Goal: Information Seeking & Learning: Find specific fact

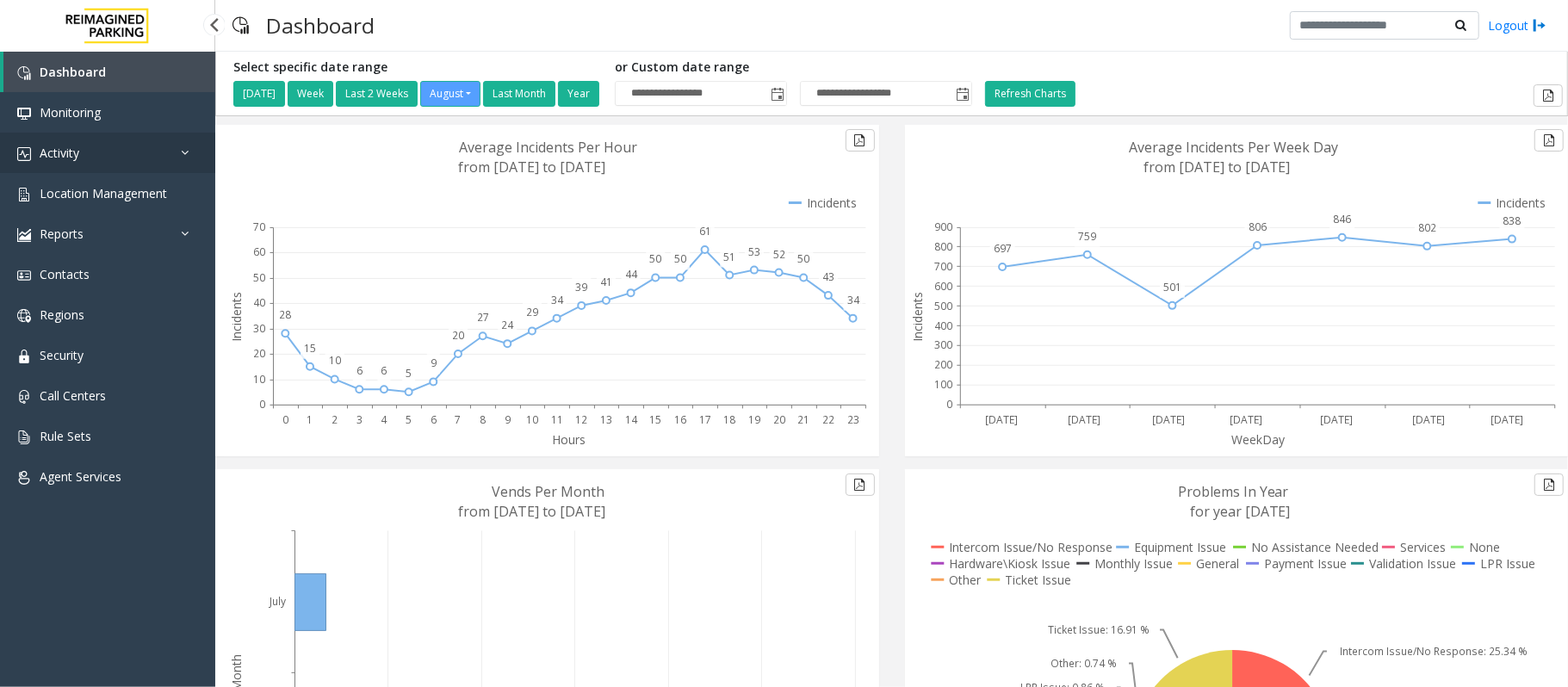
click at [117, 148] on link "Activity" at bounding box center [107, 153] width 215 height 41
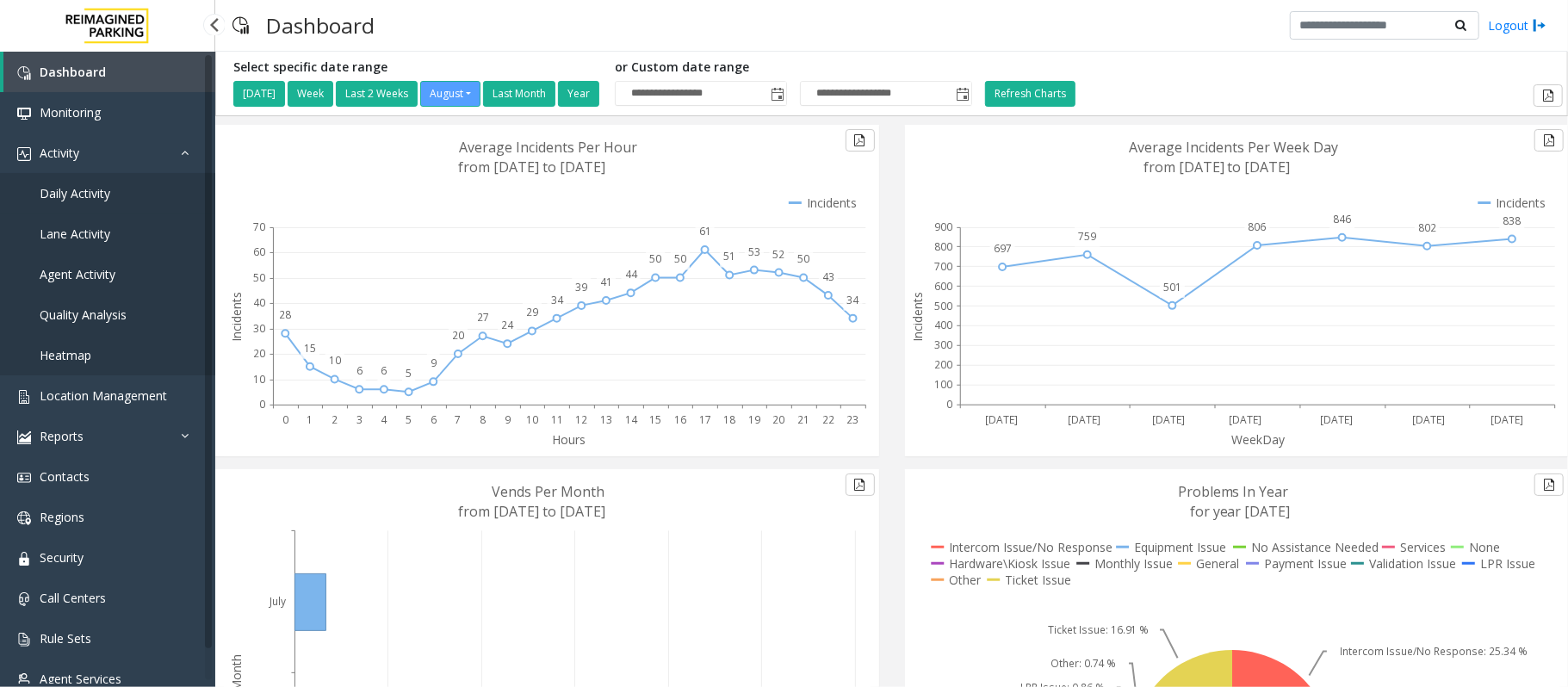
click at [79, 185] on span "Daily Activity" at bounding box center [75, 193] width 70 height 16
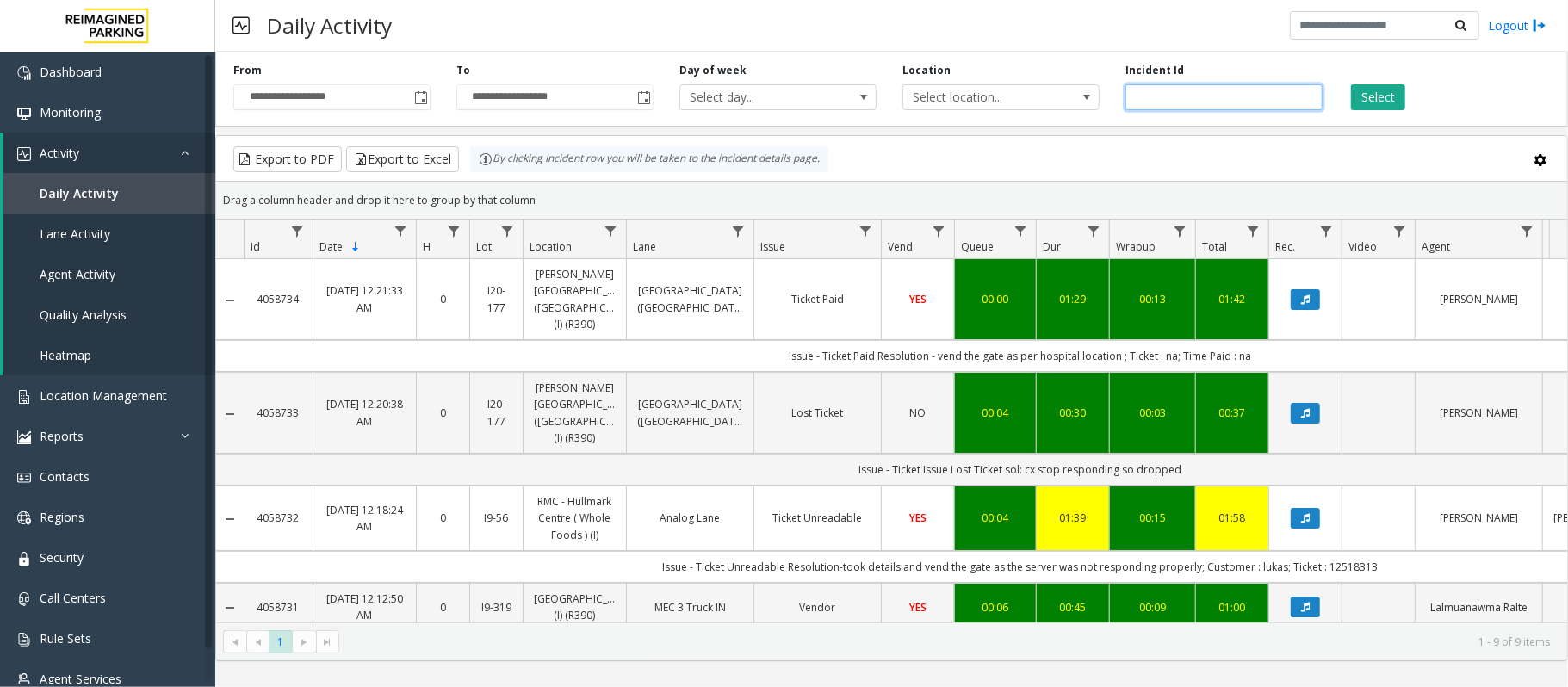
click at [1162, 89] on input "number" at bounding box center [1224, 97] width 197 height 26
paste input "*******"
type input "*******"
click at [1367, 94] on button "Select" at bounding box center [1377, 97] width 54 height 26
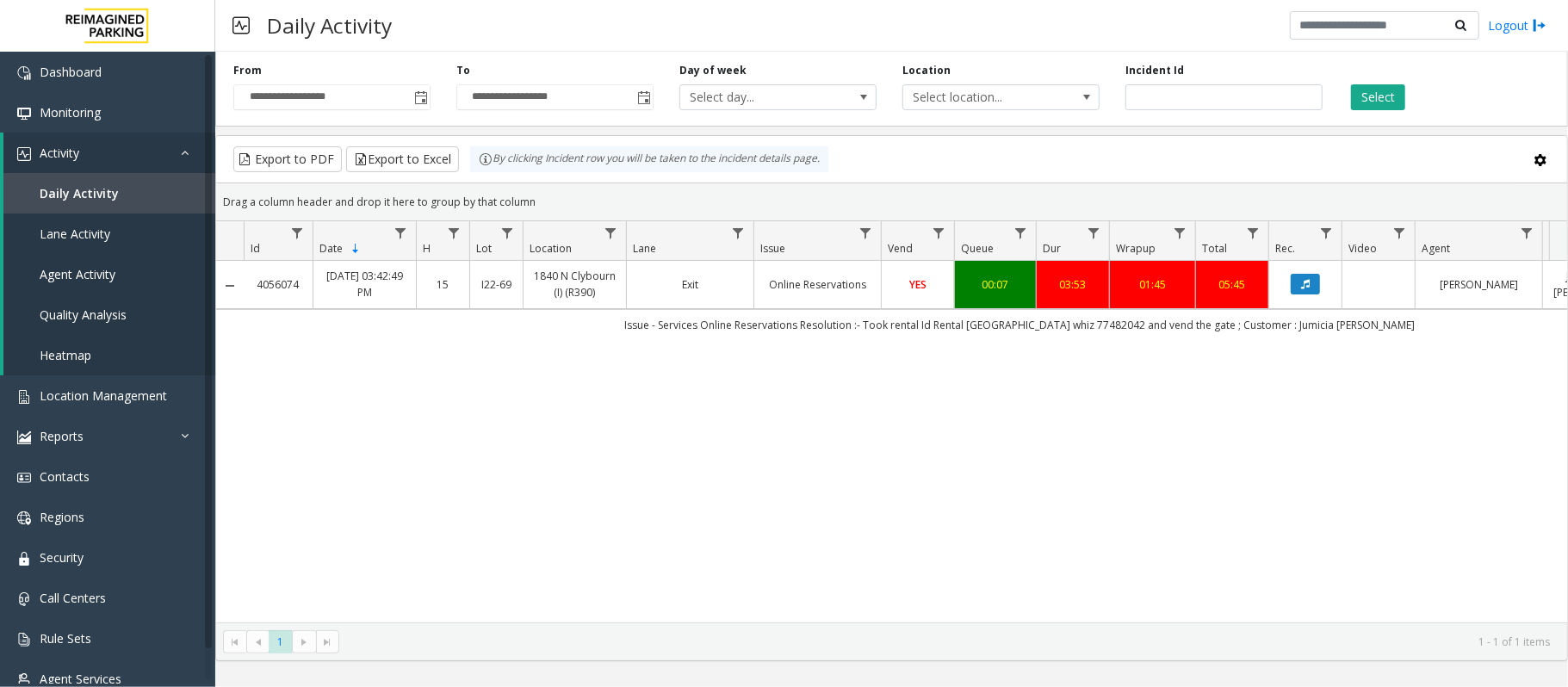
click at [443, 281] on link "15" at bounding box center [443, 284] width 32 height 16
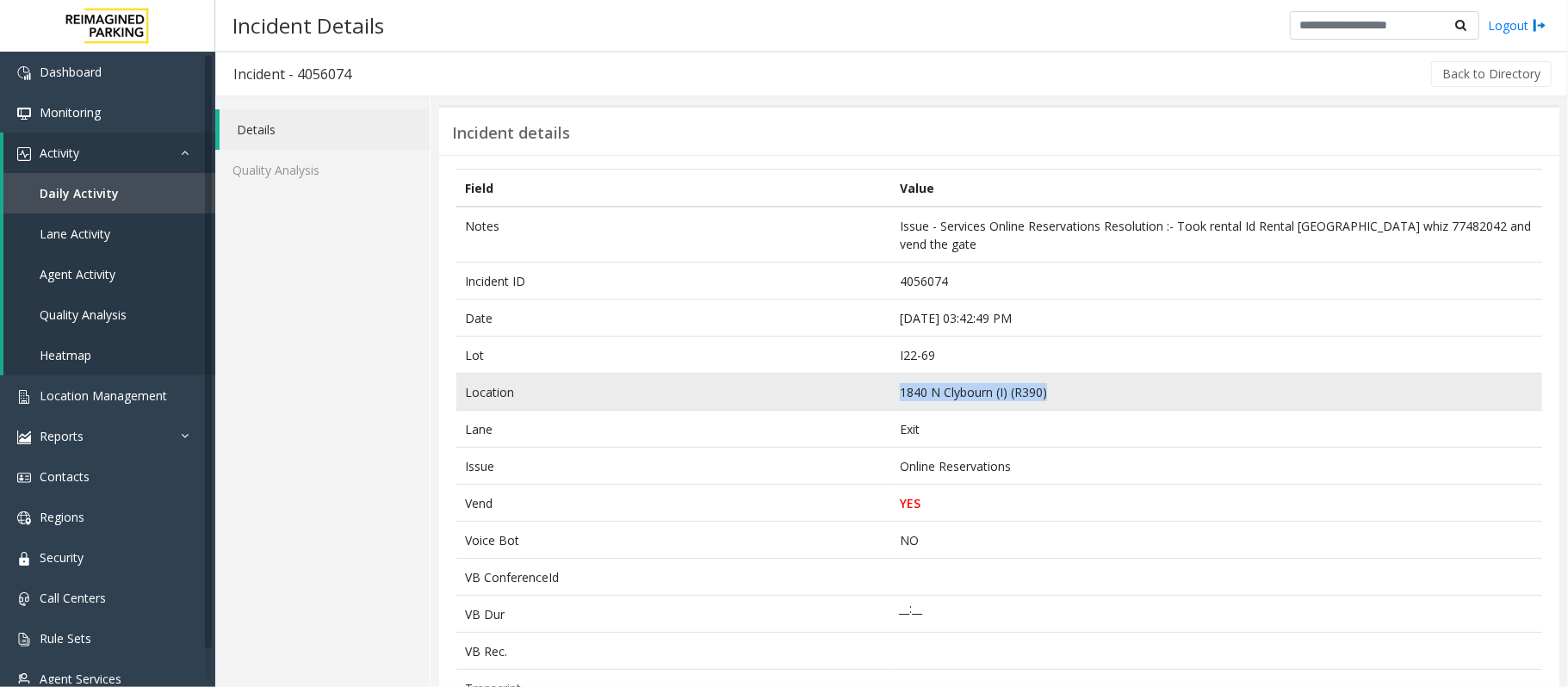
drag, startPoint x: 1043, startPoint y: 389, endPoint x: 857, endPoint y: 394, distance: 186.1
click at [857, 394] on tr "Location [GEOGRAPHIC_DATA] (I) (R390)" at bounding box center [999, 392] width 1086 height 37
copy tr "1840 N Clybourn (I) (R390)"
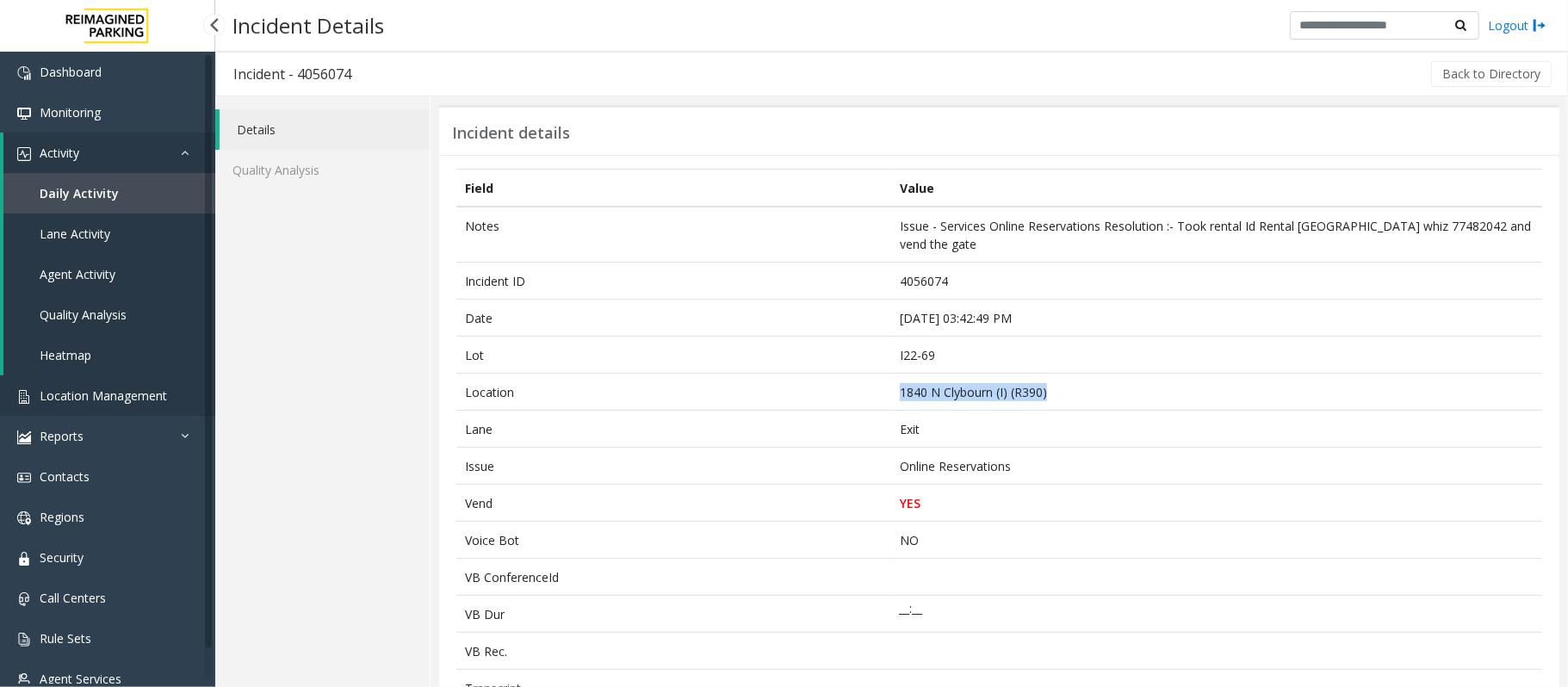
click at [107, 384] on link "Location Management" at bounding box center [107, 395] width 215 height 41
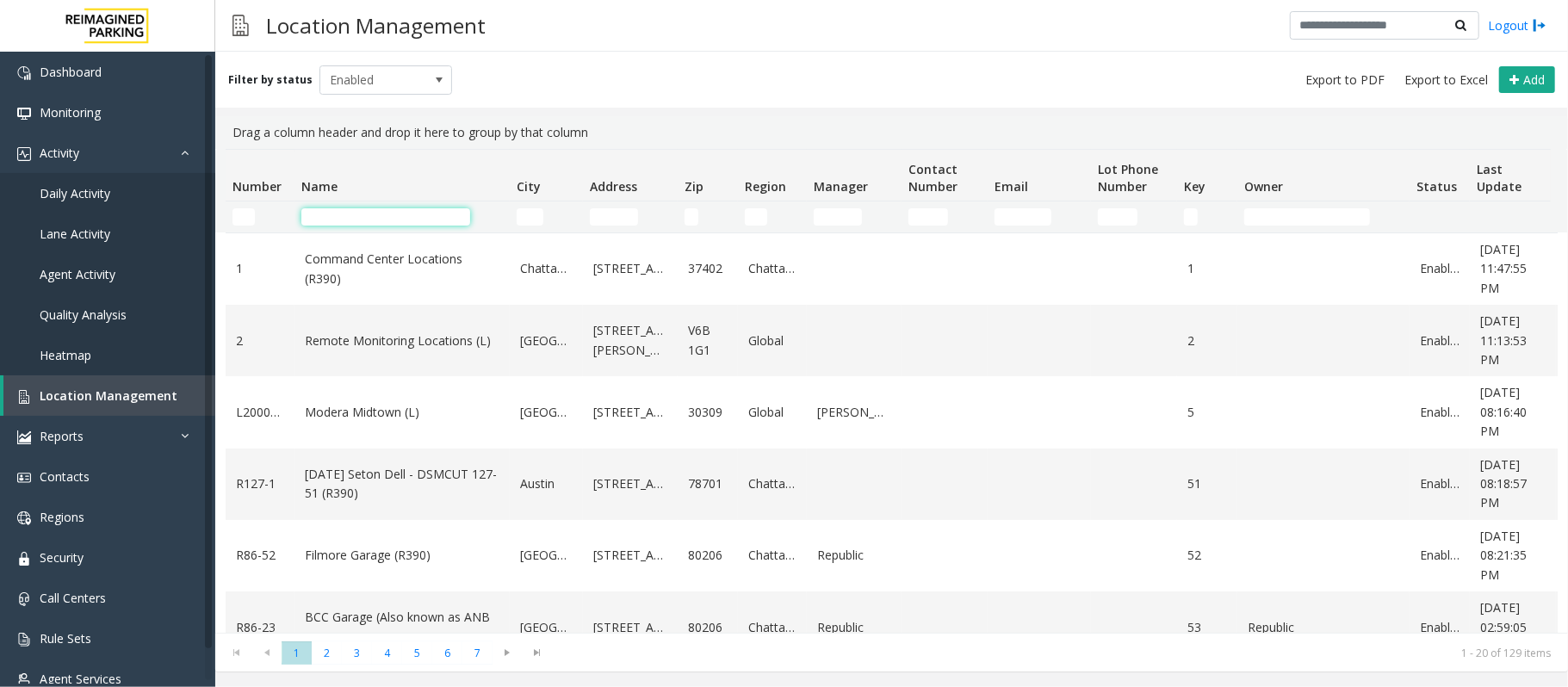
click at [387, 220] on input "Name Filter" at bounding box center [386, 217] width 169 height 17
paste input "**********"
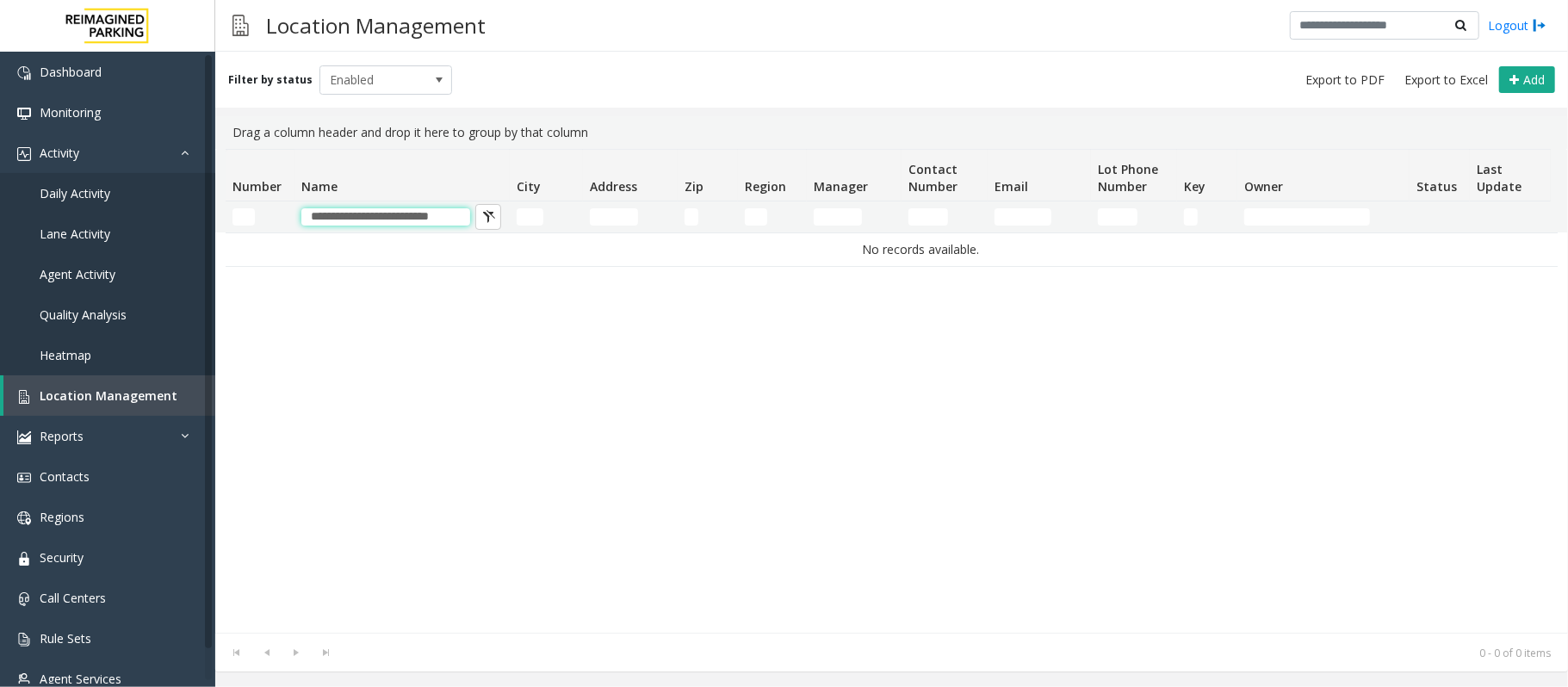
scroll to position [0, 2]
drag, startPoint x: 307, startPoint y: 213, endPoint x: 745, endPoint y: 156, distance: 441.7
click at [745, 156] on thead "**********" at bounding box center [920, 190] width 1390 height 82
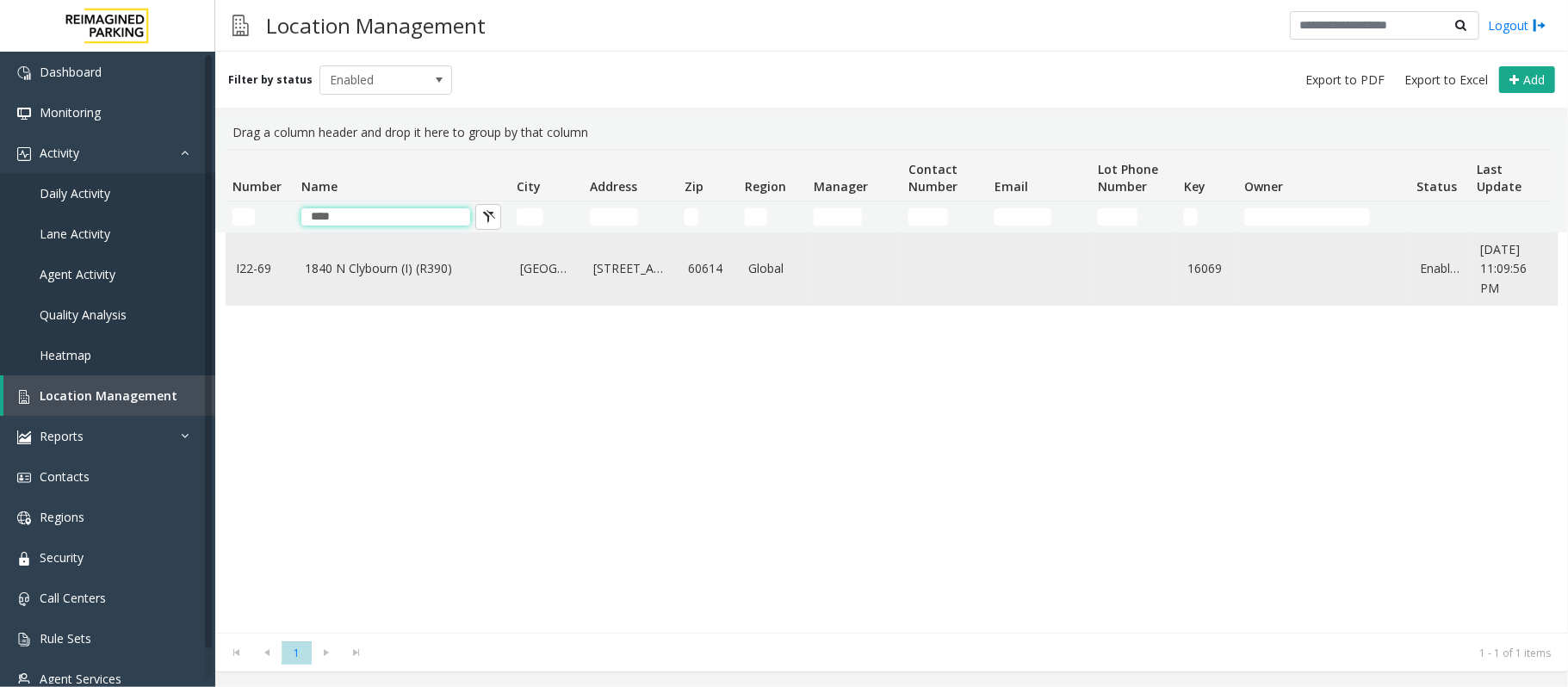
type input "****"
click at [408, 260] on link "1840 N Clybourn (I) (R390)" at bounding box center [401, 268] width 194 height 19
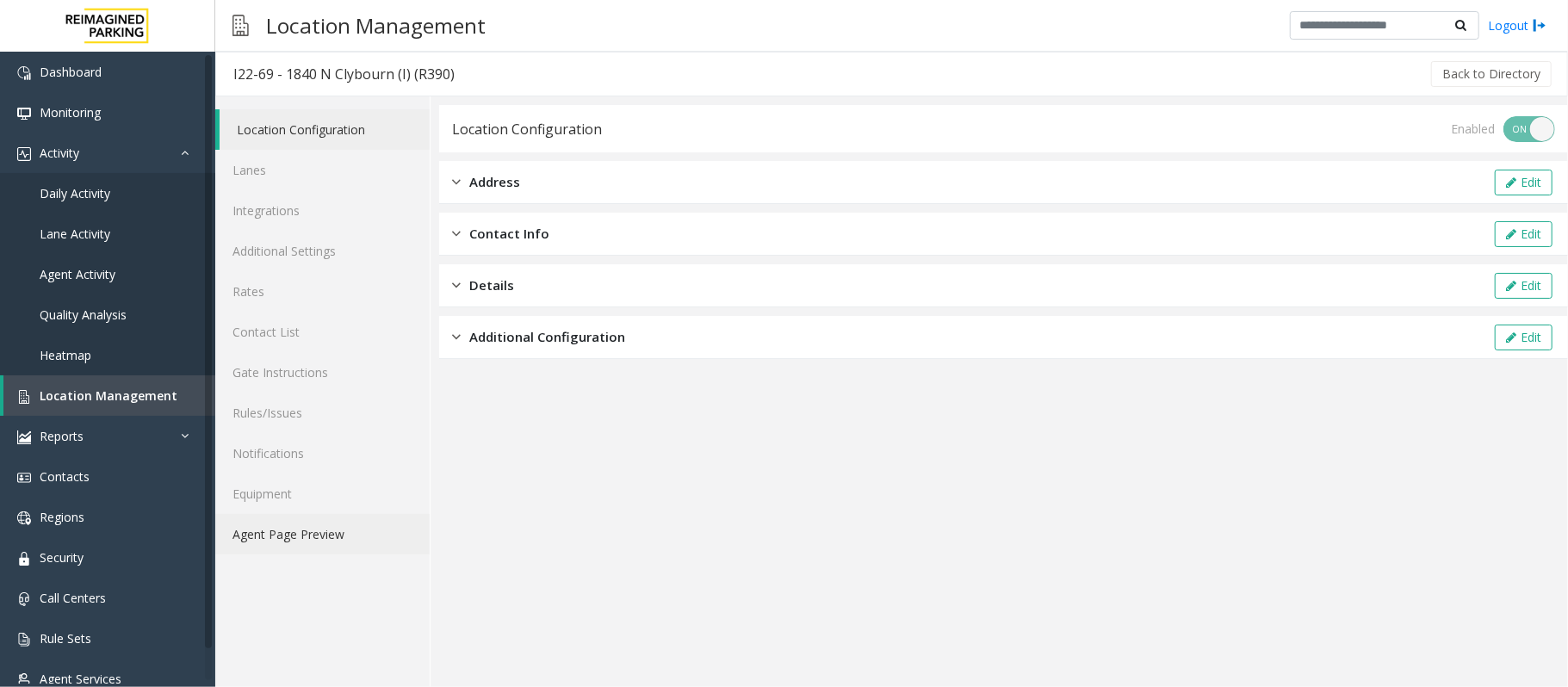
click at [297, 535] on link "Agent Page Preview" at bounding box center [322, 534] width 214 height 41
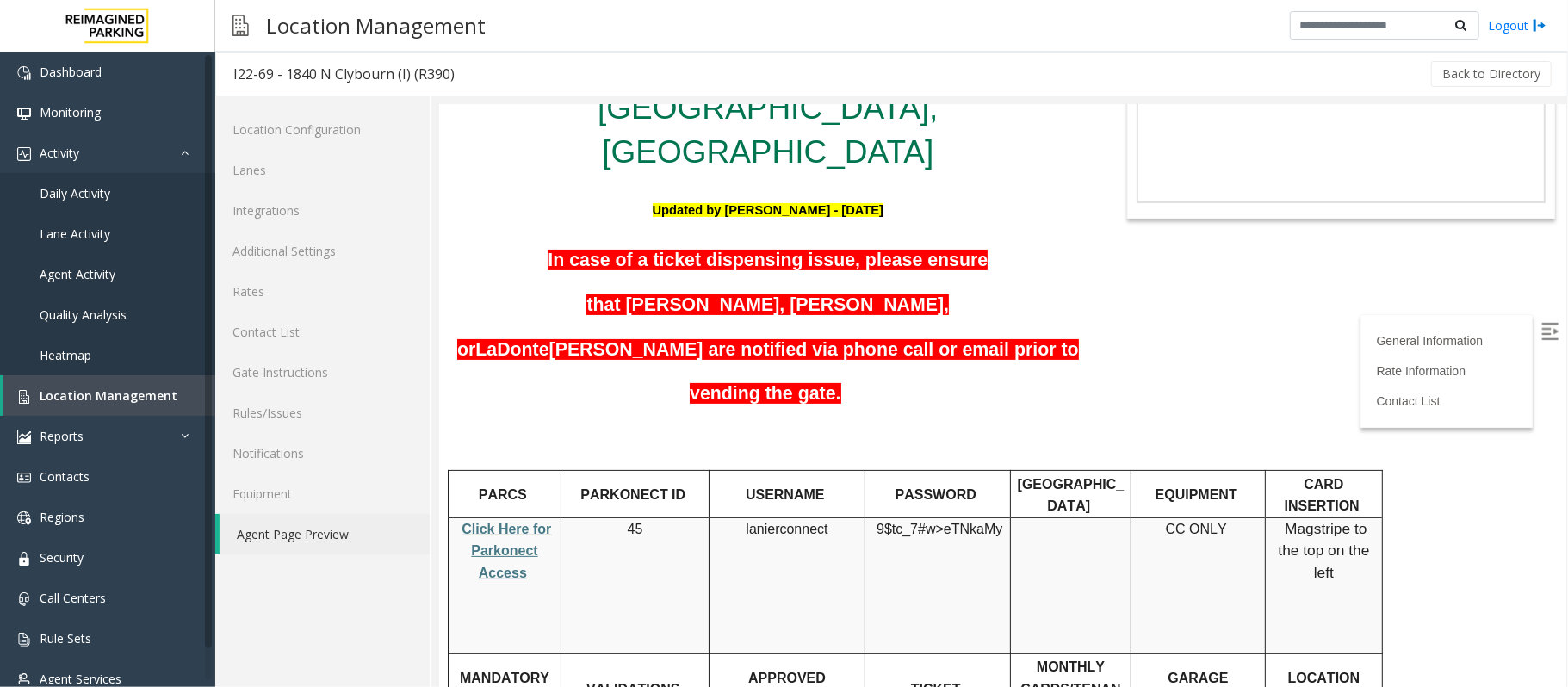
scroll to position [229, 0]
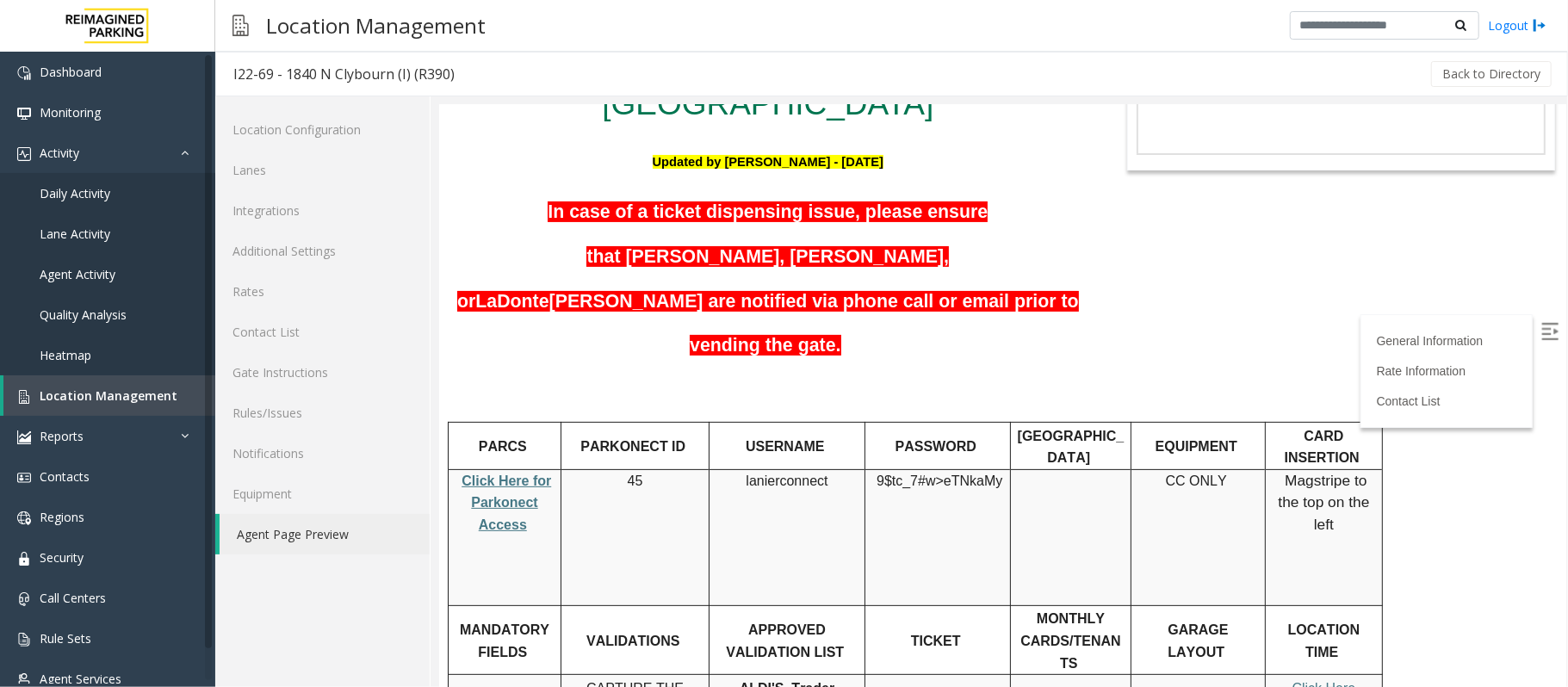
click at [985, 629] on p "TICKET" at bounding box center [937, 640] width 133 height 23
click at [118, 183] on link "Daily Activity" at bounding box center [107, 193] width 215 height 41
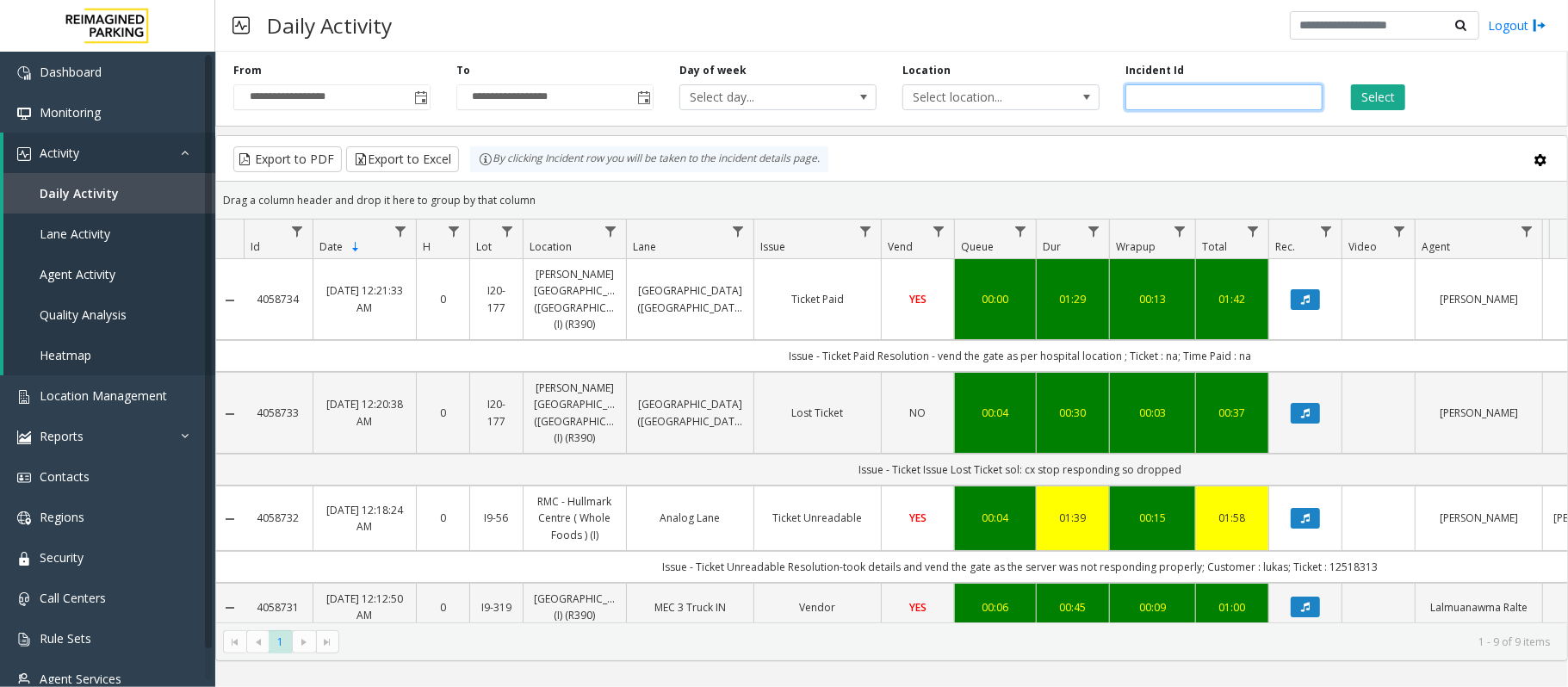
click at [1151, 101] on input "number" at bounding box center [1224, 97] width 197 height 26
paste input "*******"
type input "*******"
click at [1383, 84] on button "Select" at bounding box center [1377, 97] width 54 height 26
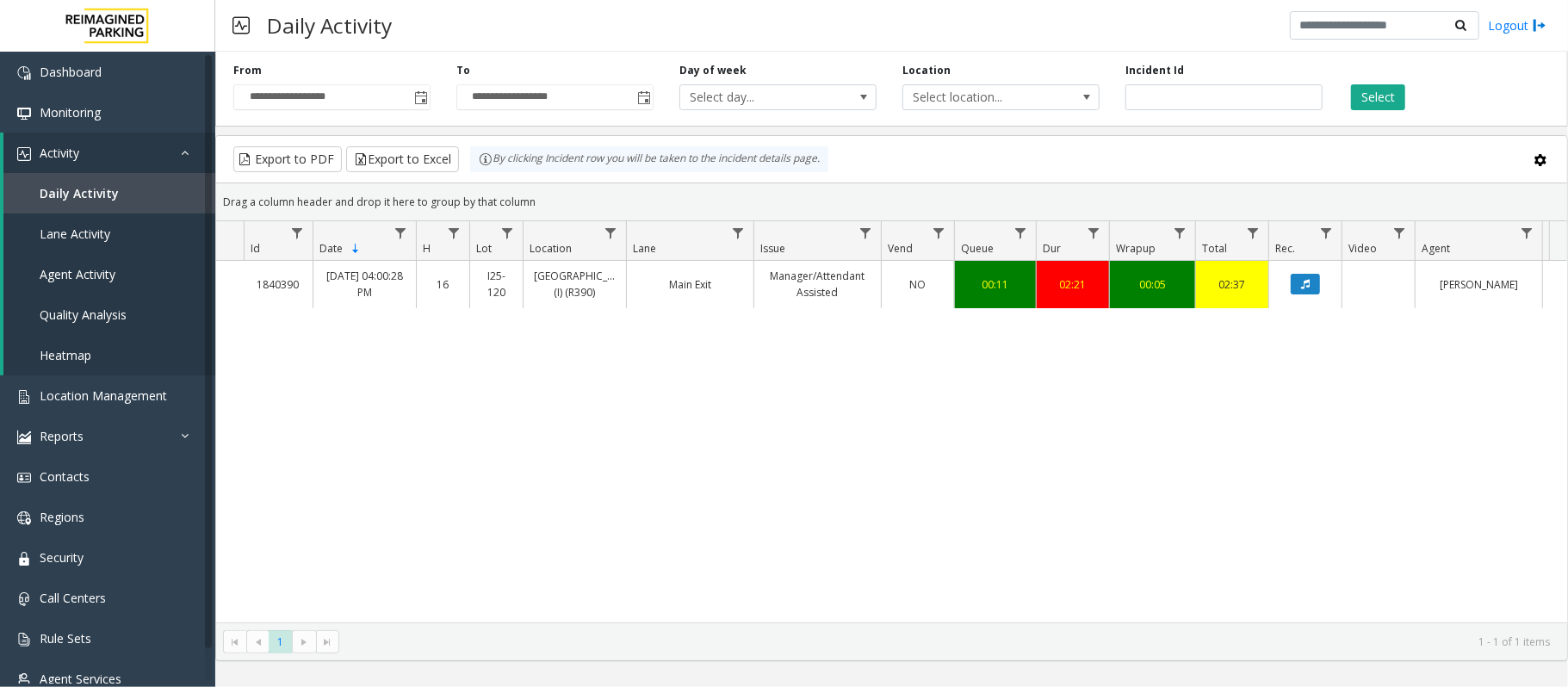
click at [482, 275] on link "I25-120" at bounding box center [496, 283] width 32 height 32
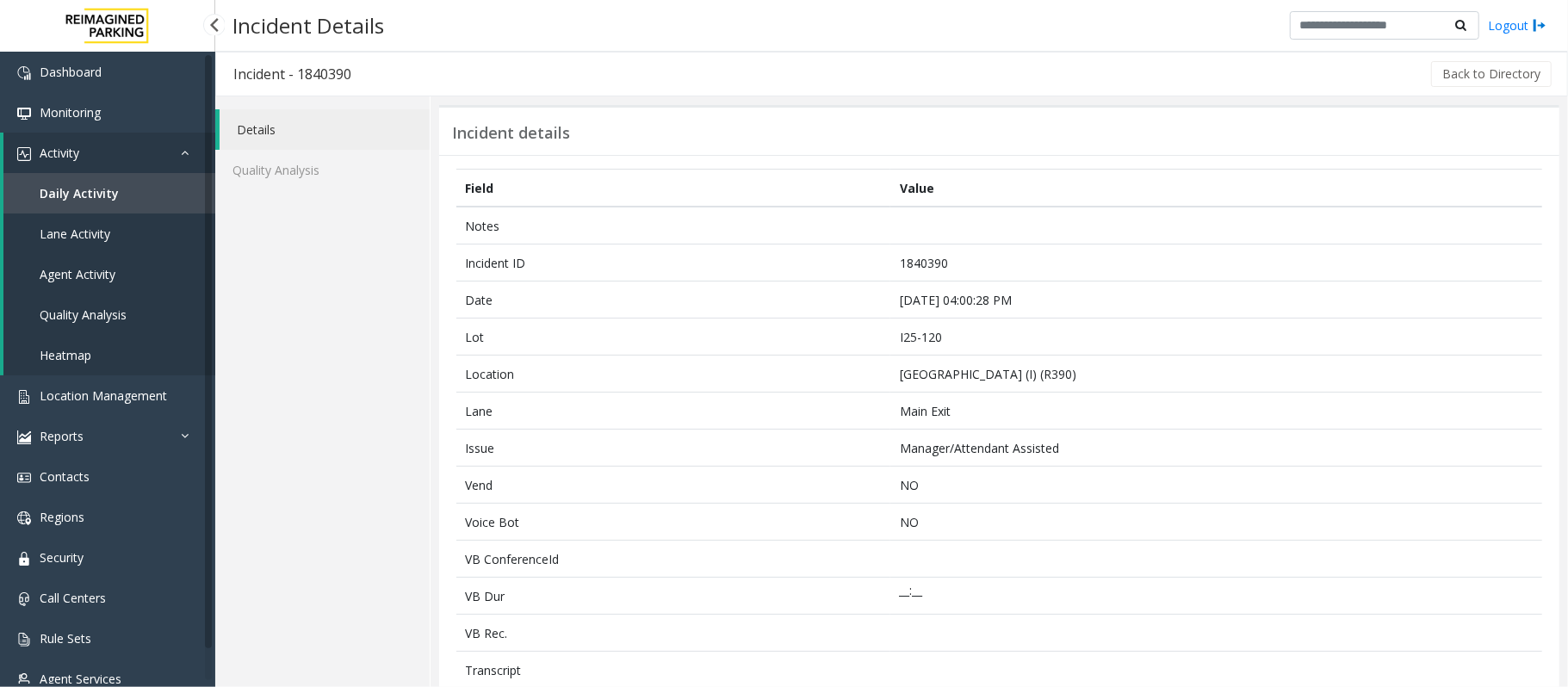
click at [78, 186] on span "Daily Activity" at bounding box center [79, 193] width 79 height 16
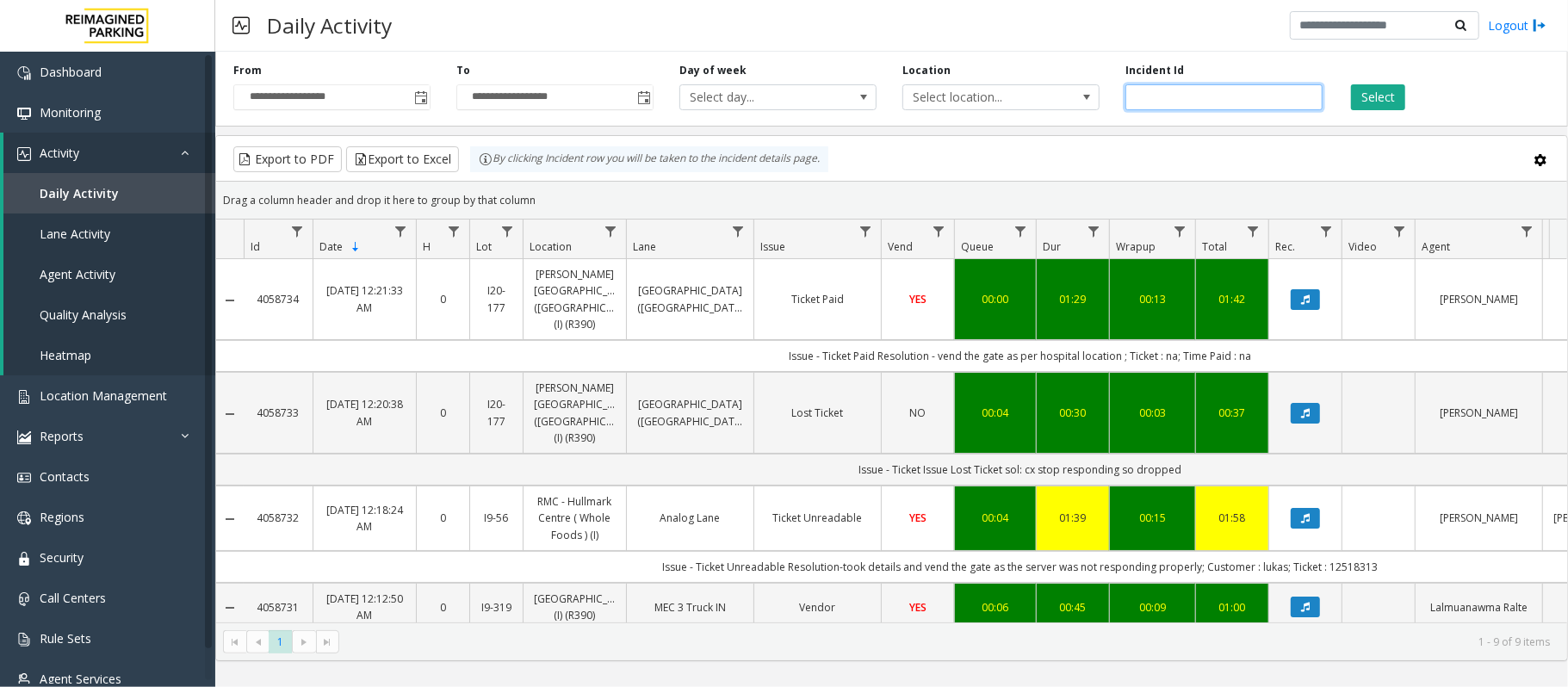
click at [1178, 87] on input "number" at bounding box center [1224, 97] width 197 height 26
paste input "*******"
type input "*******"
click at [1386, 101] on button "Select" at bounding box center [1377, 97] width 54 height 26
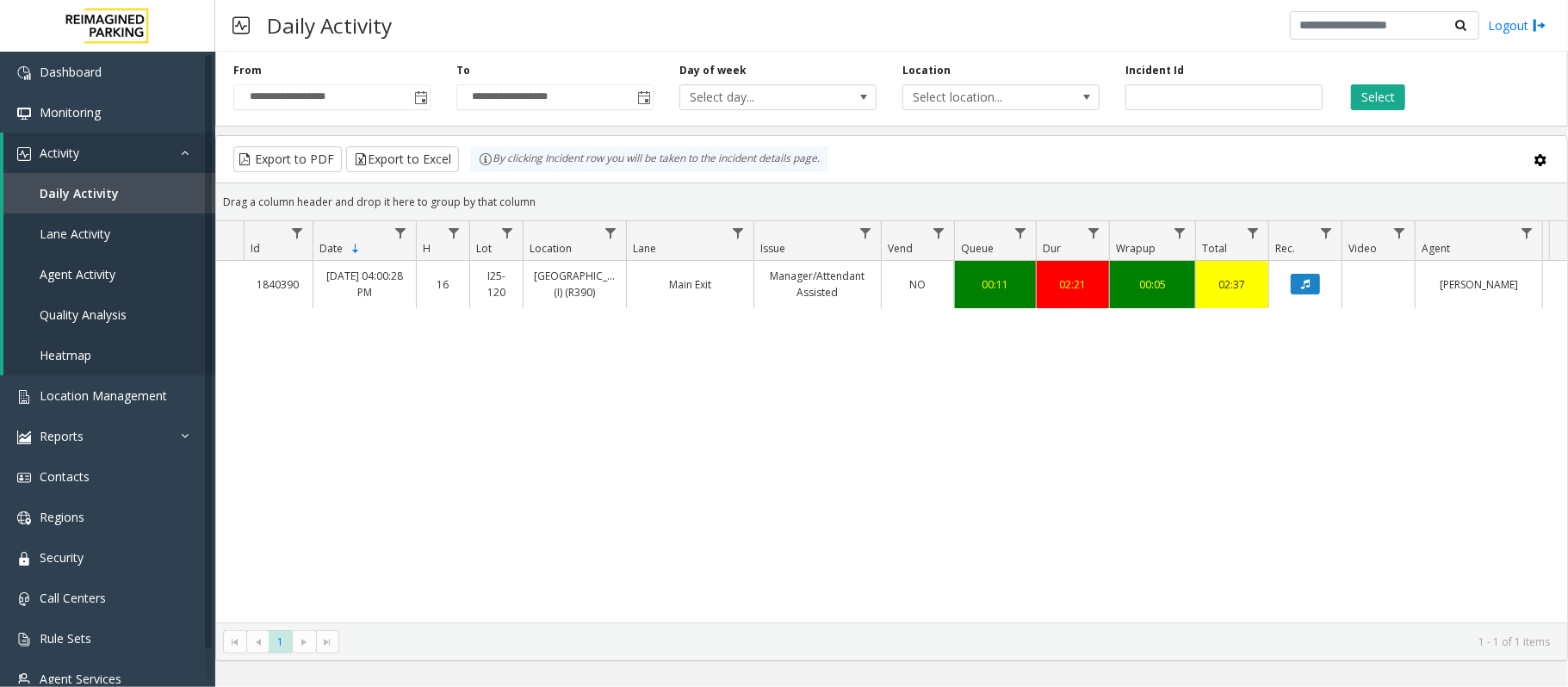
click at [661, 290] on link "Main Exit" at bounding box center [689, 284] width 106 height 16
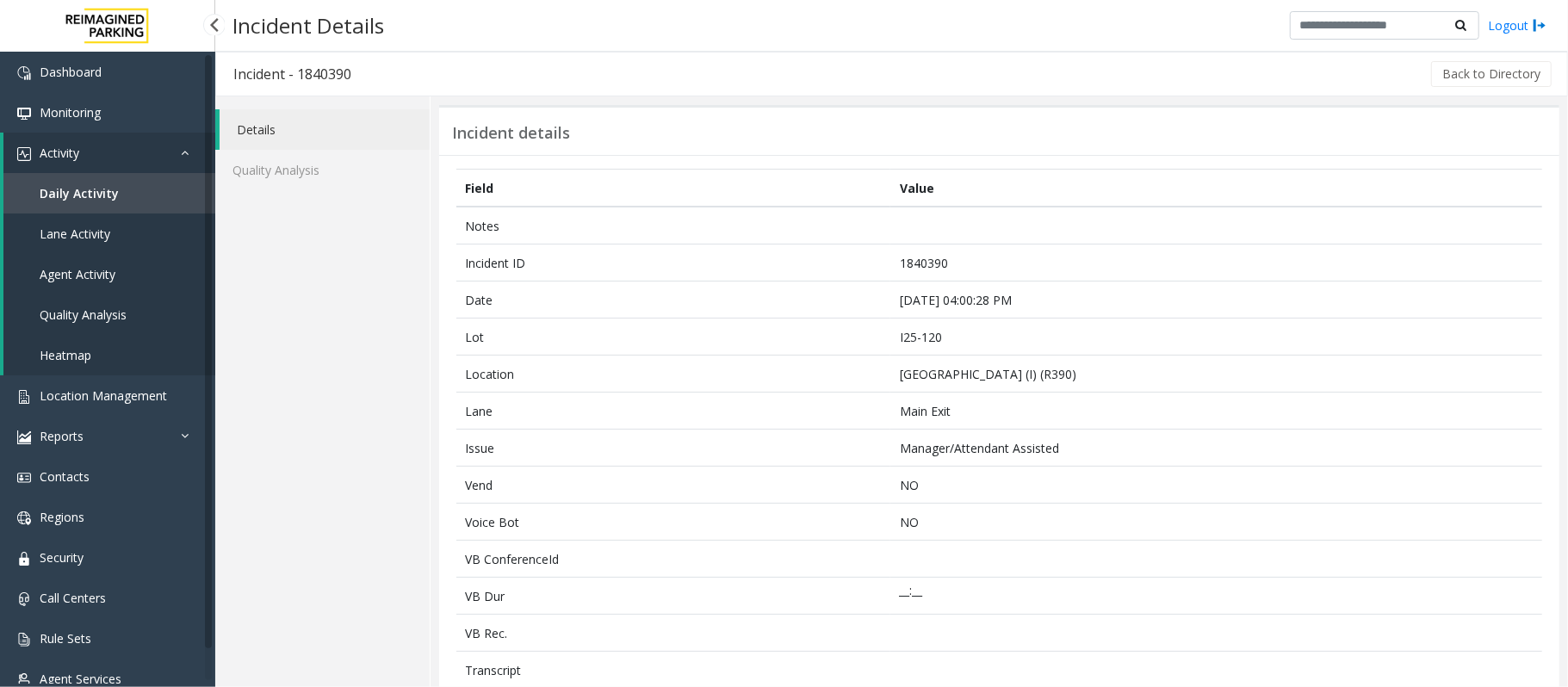
click at [88, 196] on span "Daily Activity" at bounding box center [79, 193] width 79 height 16
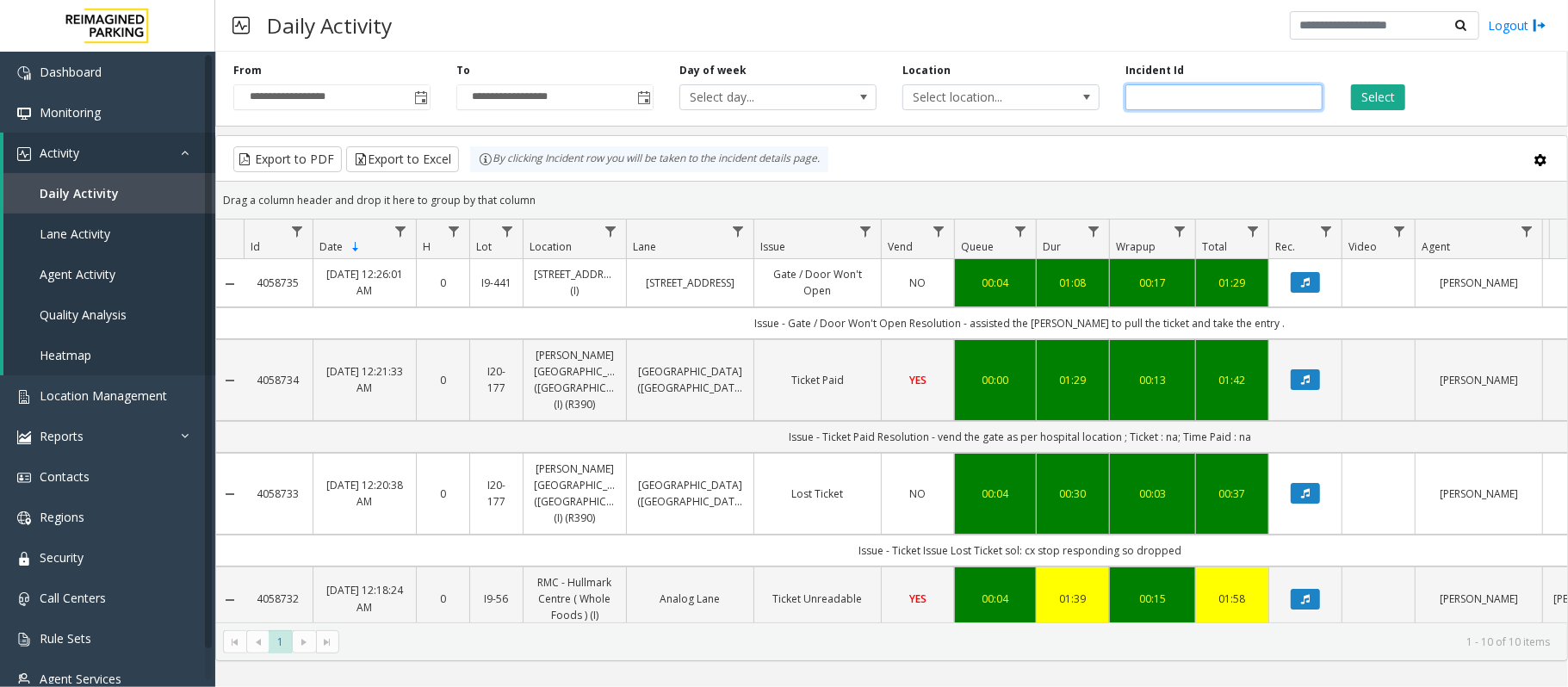
click at [1237, 90] on input "number" at bounding box center [1224, 97] width 197 height 26
paste input "*******"
type input "*******"
drag, startPoint x: 1262, startPoint y: 103, endPoint x: 547, endPoint y: 72, distance: 715.7
click at [547, 72] on div "**********" at bounding box center [891, 86] width 1352 height 82
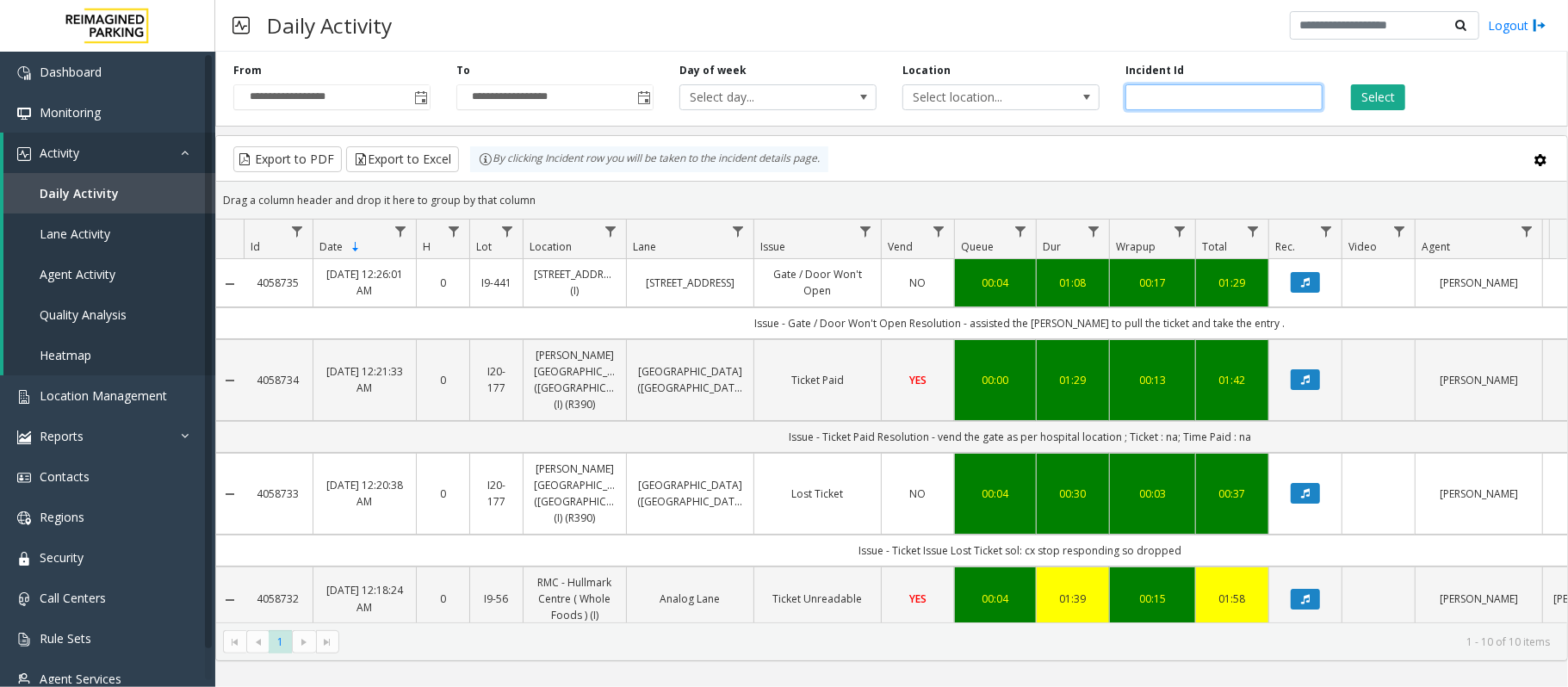
click at [1182, 89] on input "number" at bounding box center [1224, 97] width 197 height 26
type input "*******"
click at [1362, 101] on button "Select" at bounding box center [1377, 97] width 54 height 26
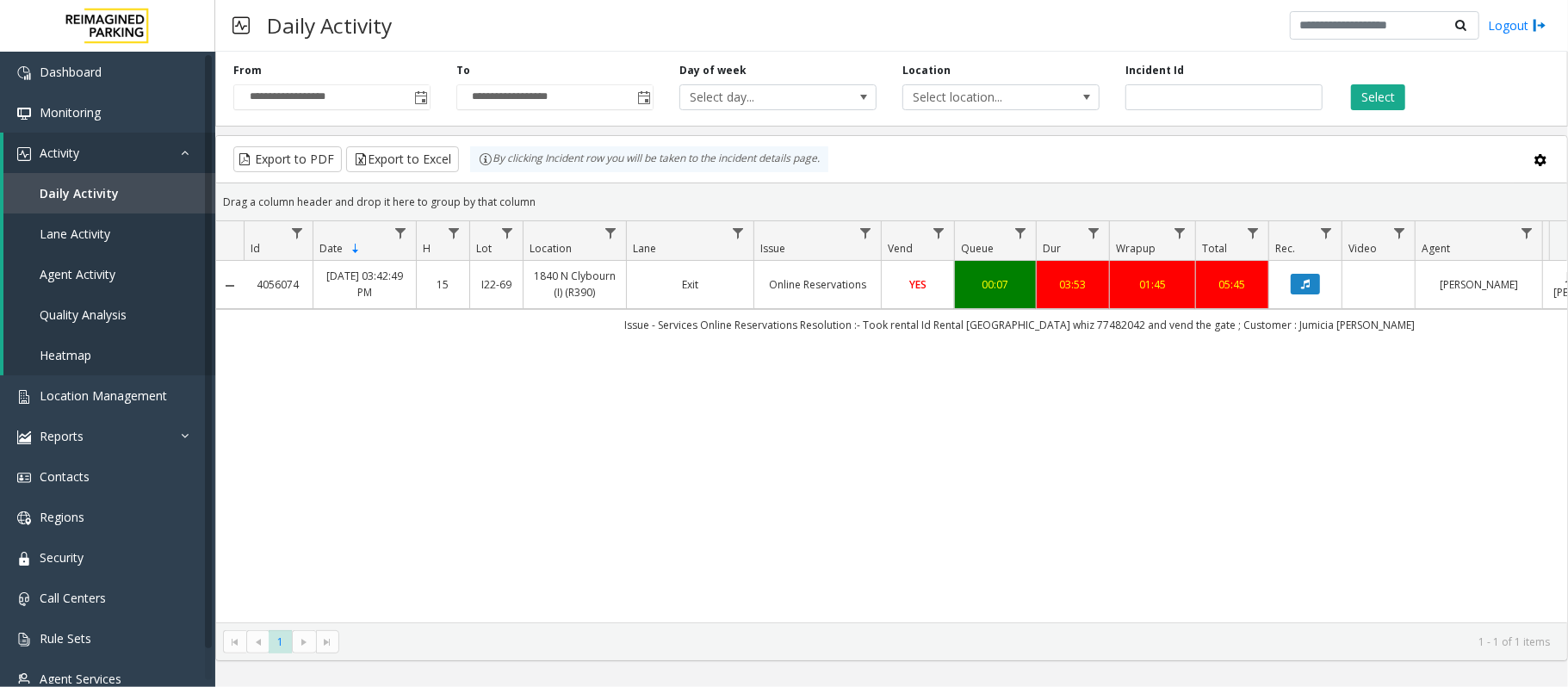
click at [779, 283] on link "Online Reservations" at bounding box center [817, 284] width 106 height 16
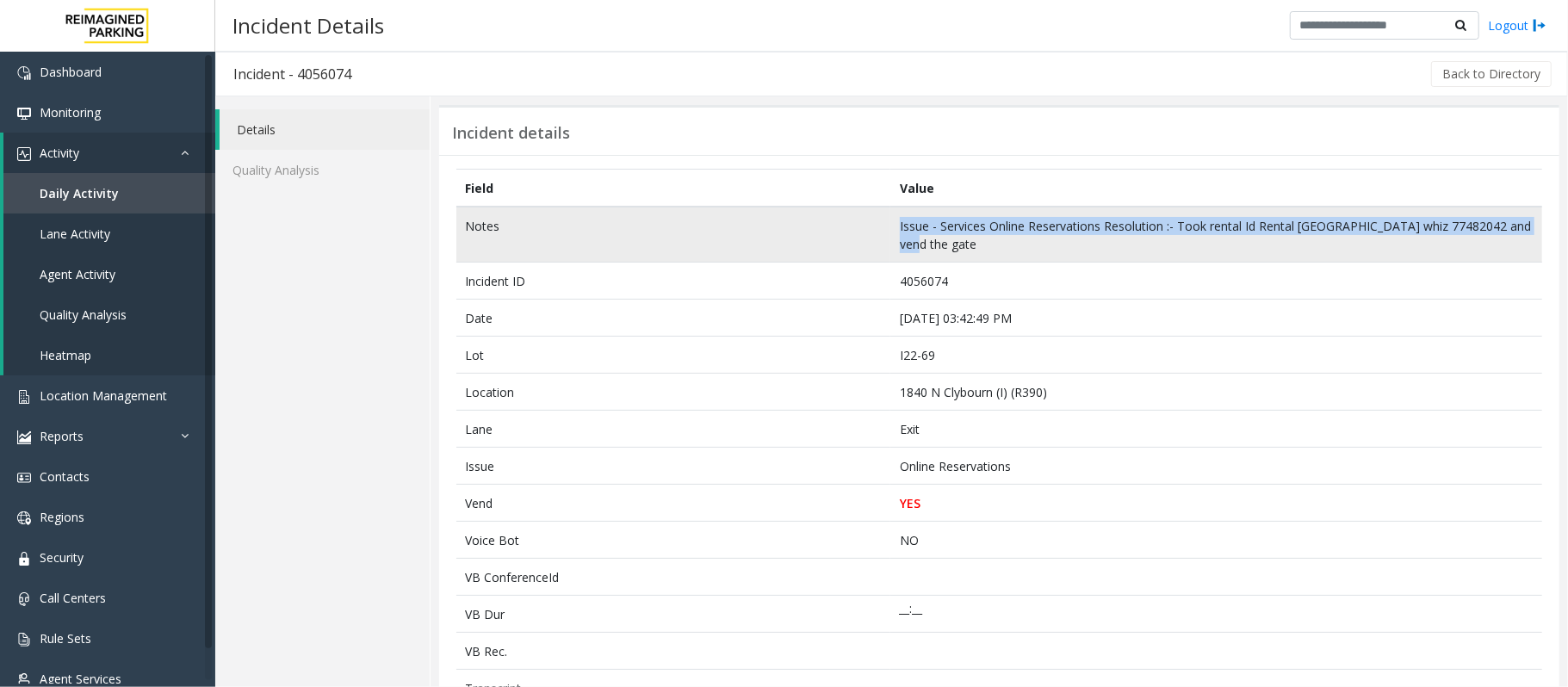
drag, startPoint x: 933, startPoint y: 241, endPoint x: 876, endPoint y: 225, distance: 59.2
click at [876, 225] on tr "Notes Issue - Services Online Reservations Resolution :- Took rental Id [GEOGRA…" at bounding box center [999, 235] width 1086 height 56
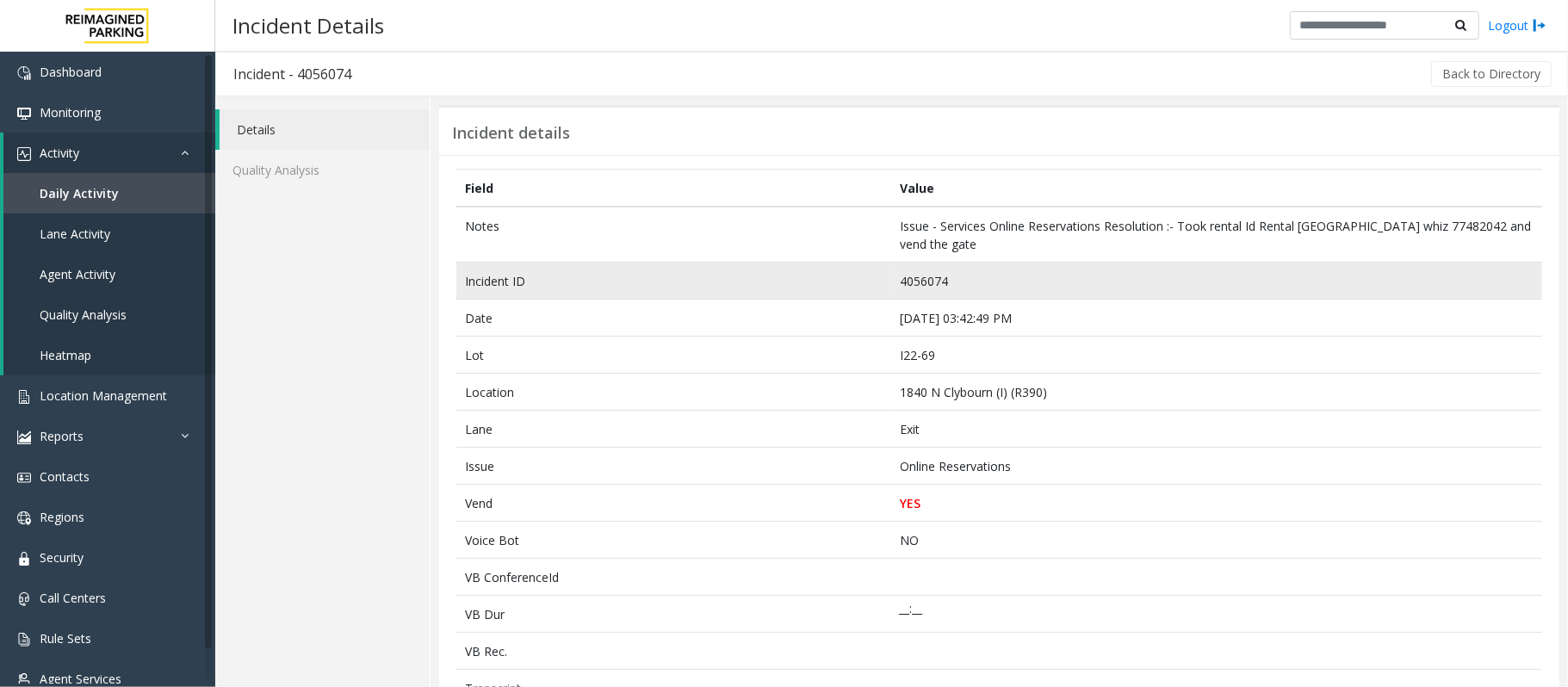
click at [957, 287] on td "4056074" at bounding box center [1217, 281] width 652 height 37
click at [897, 268] on td "4056074" at bounding box center [1217, 281] width 652 height 37
click at [912, 281] on td "4056074" at bounding box center [1217, 281] width 652 height 37
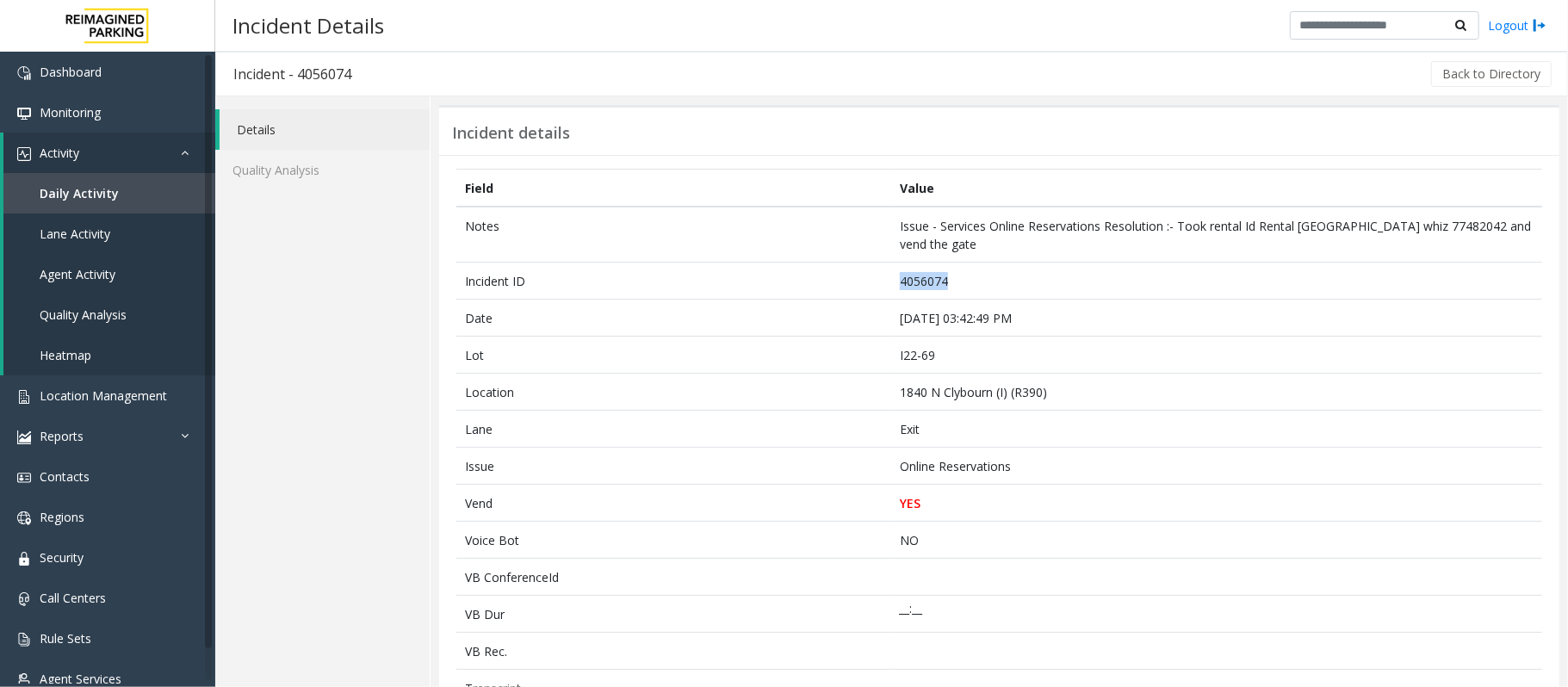
copy td "4056074"
click at [80, 179] on link "Daily Activity" at bounding box center [109, 193] width 211 height 41
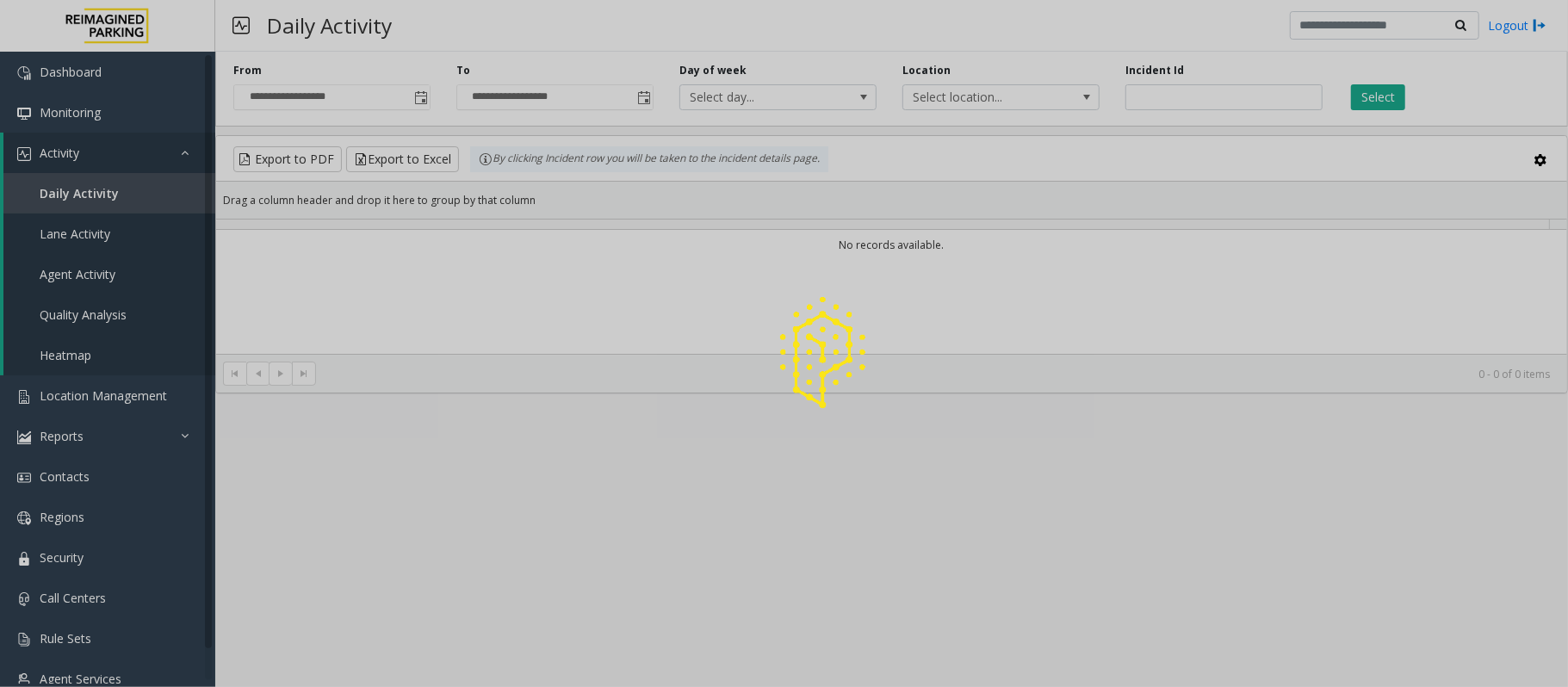
click at [1237, 107] on div at bounding box center [784, 343] width 1568 height 687
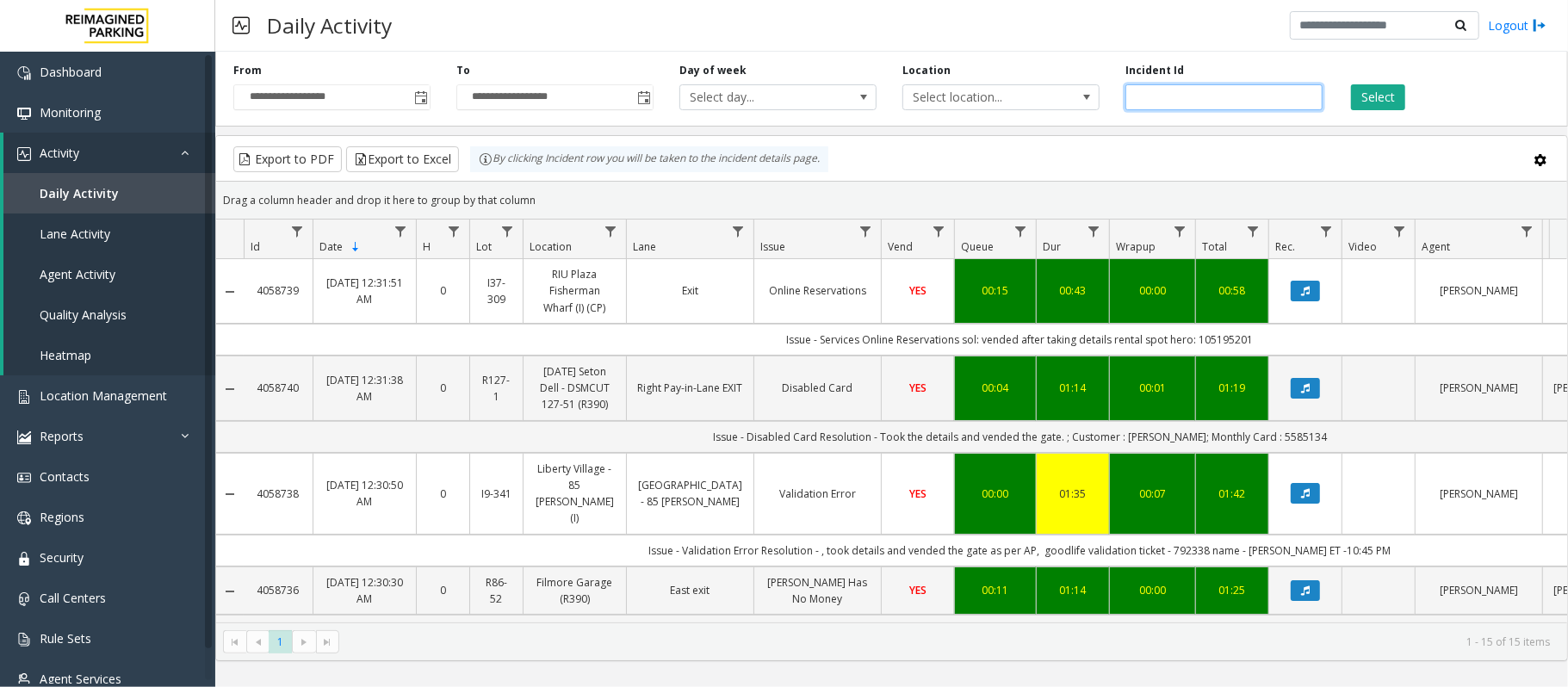
click at [1237, 101] on input "number" at bounding box center [1224, 97] width 197 height 26
paste input "*******"
type input "*******"
click at [1379, 100] on button "Select" at bounding box center [1377, 97] width 54 height 26
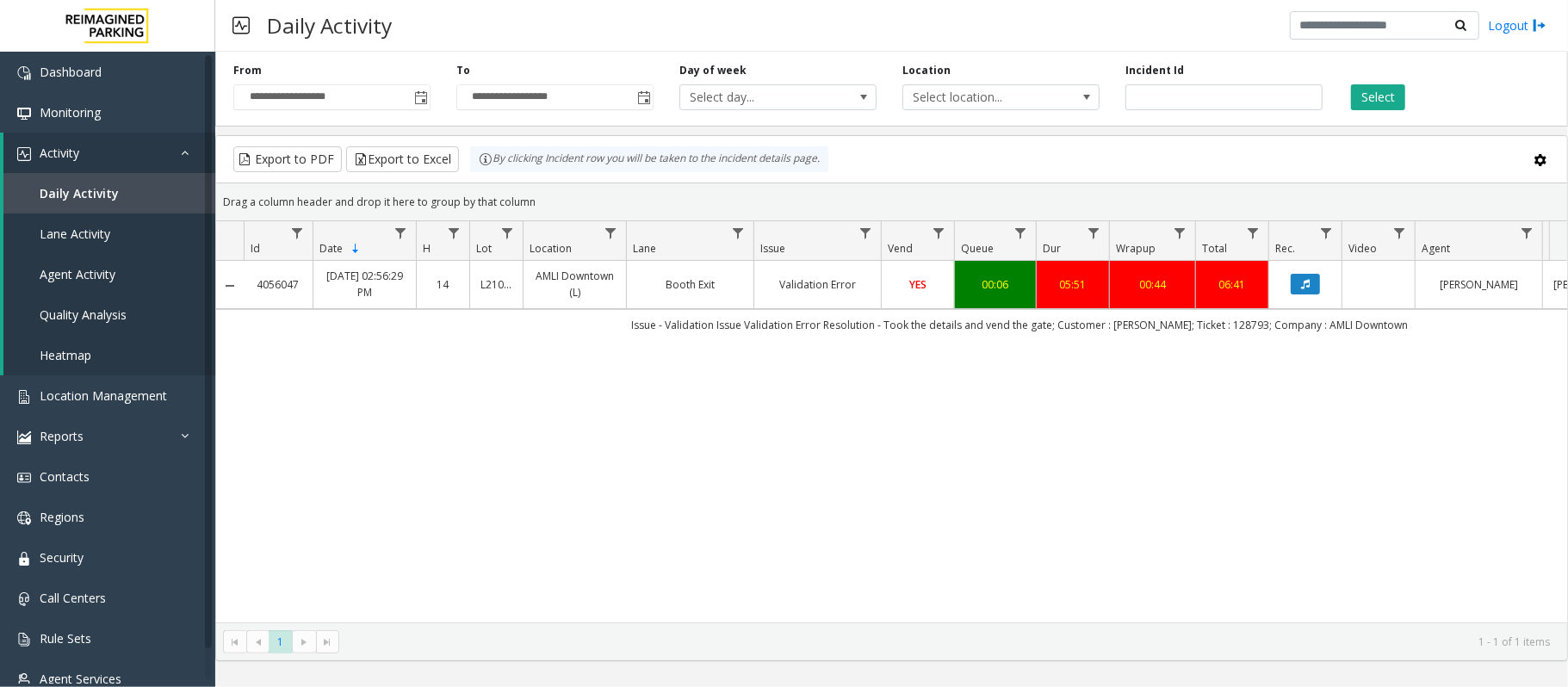
click at [380, 280] on link "[DATE] 02:56:29 PM" at bounding box center [364, 283] width 82 height 32
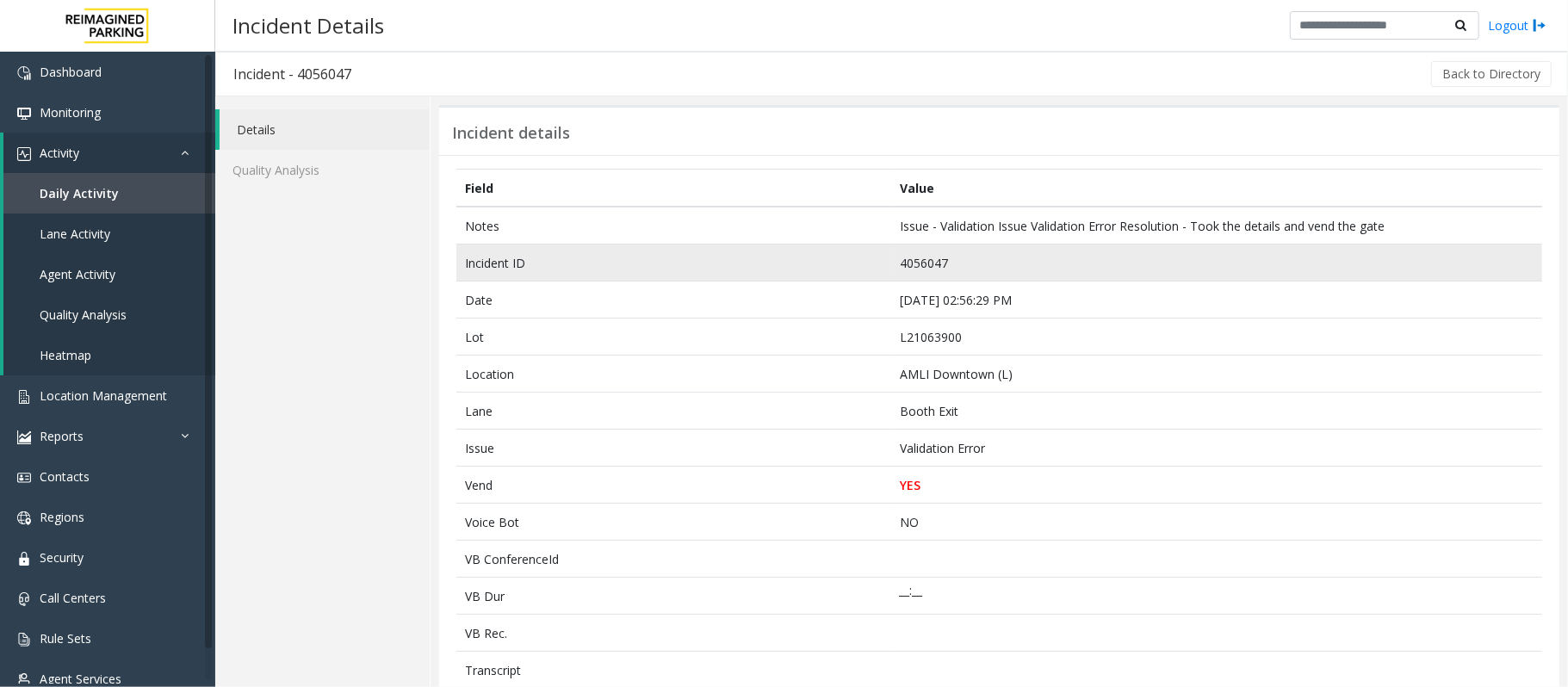
click at [912, 268] on td "4056047" at bounding box center [1217, 263] width 652 height 37
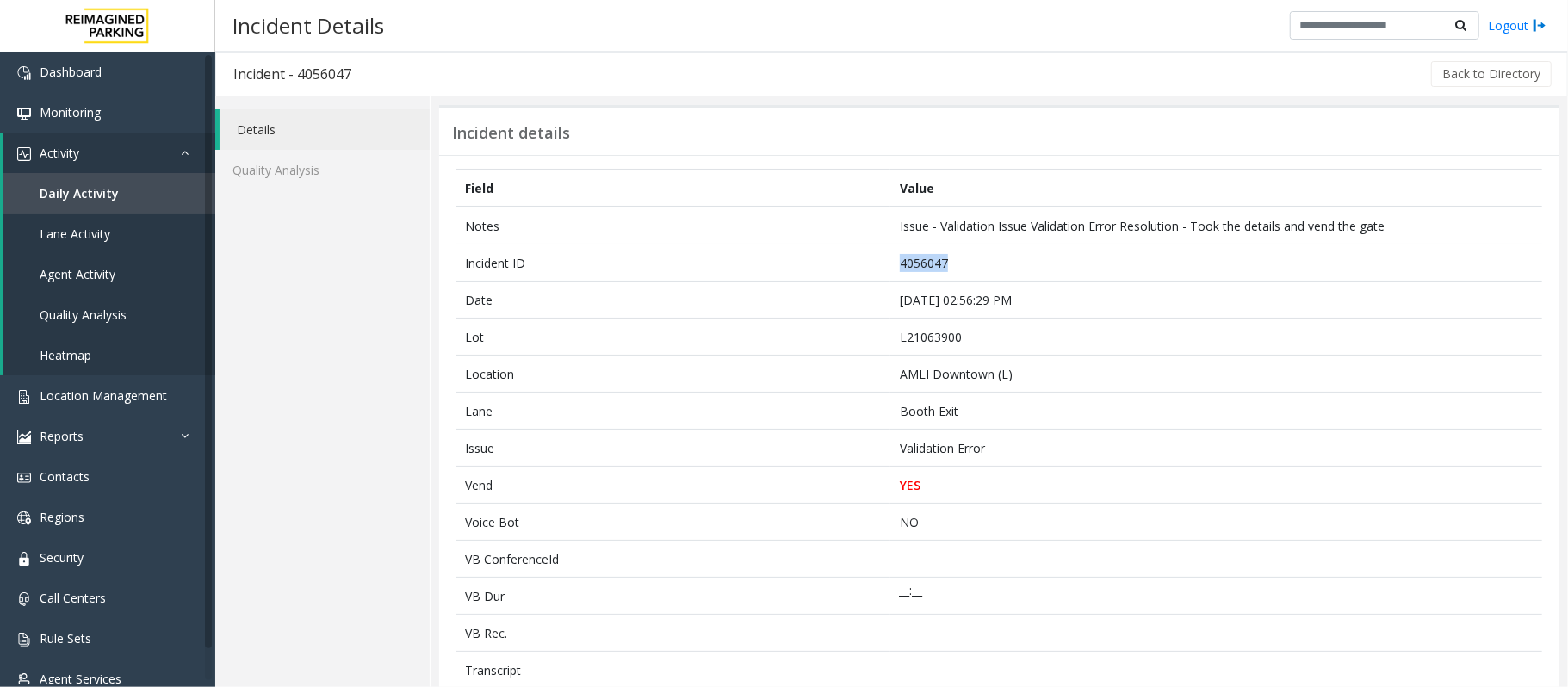
copy td "4056047"
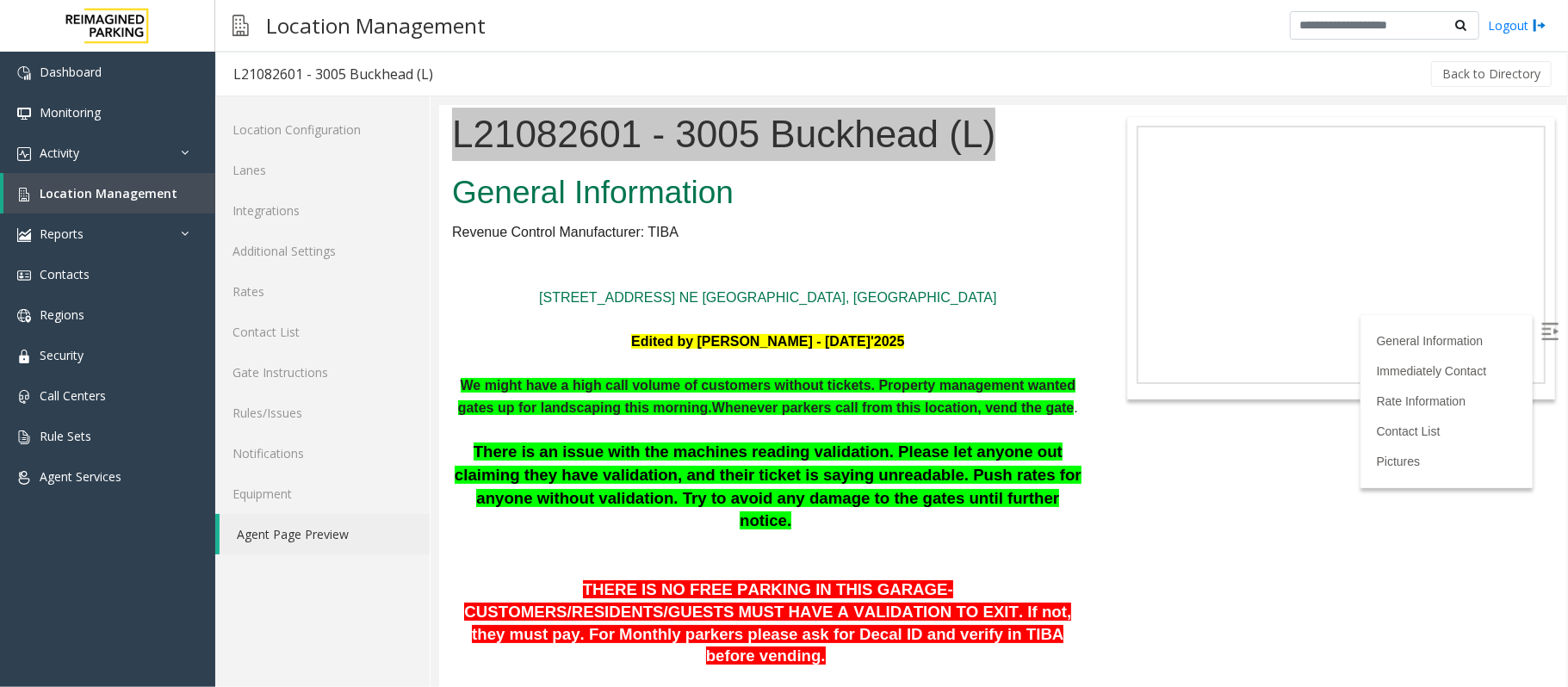
click at [291, 524] on link "Agent Page Preview" at bounding box center [324, 534] width 210 height 41
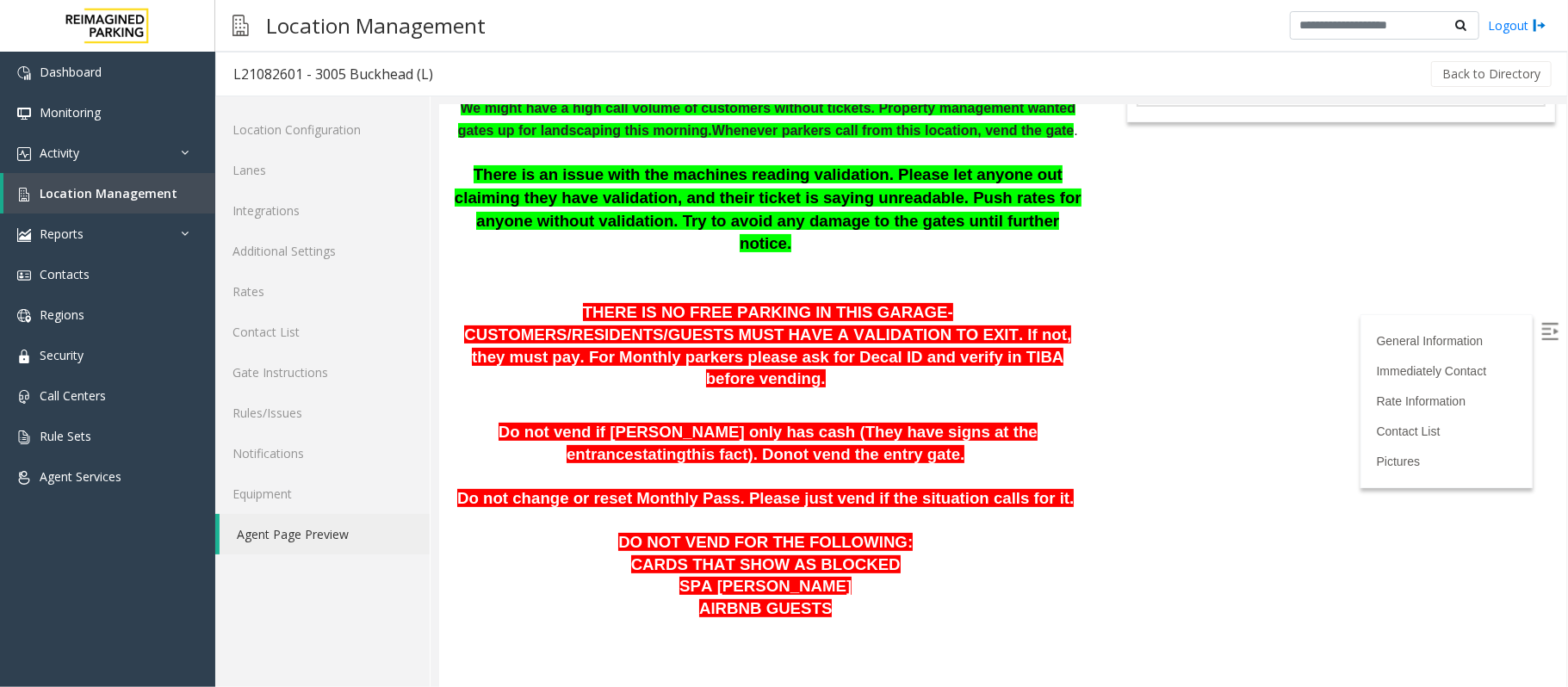
scroll to position [344, 0]
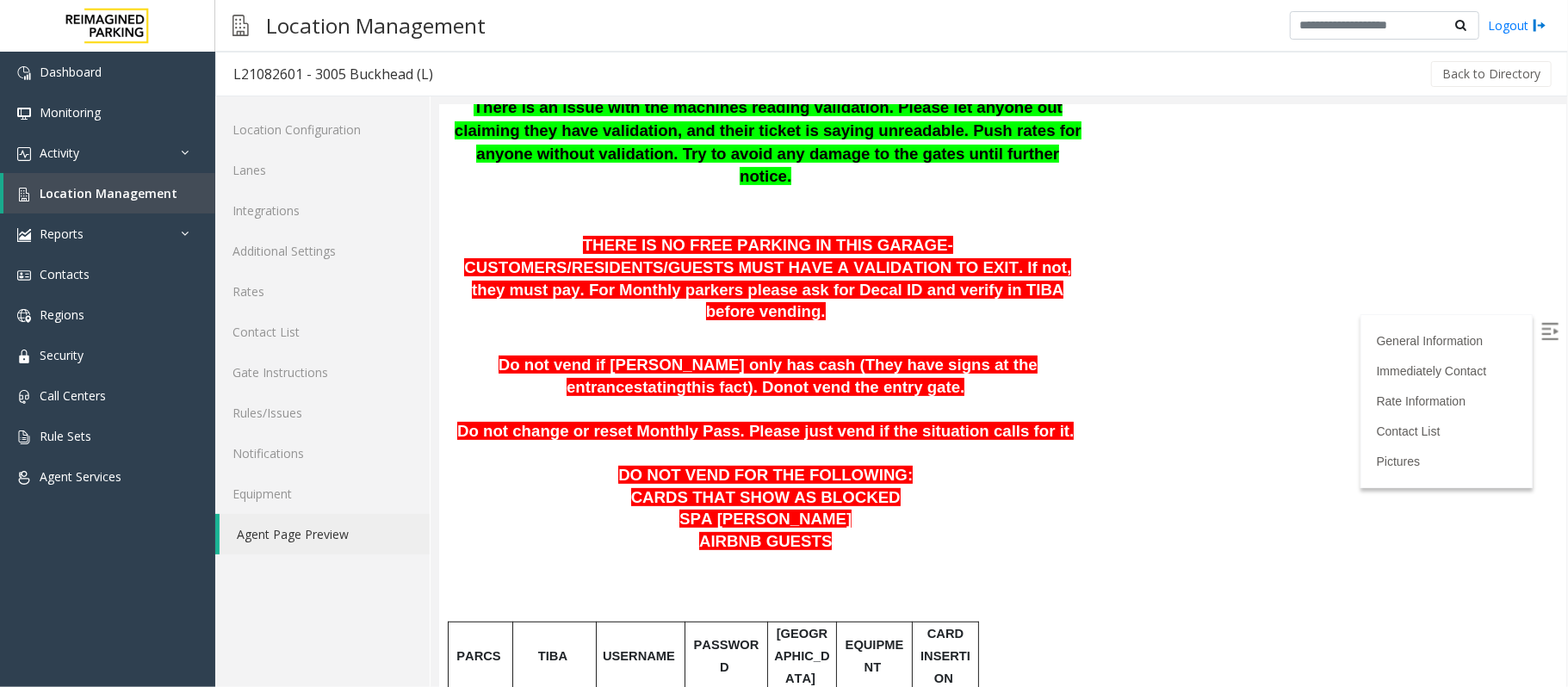
click at [274, 535] on link "Agent Page Preview" at bounding box center [324, 534] width 210 height 41
click at [61, 475] on span "Agent Services" at bounding box center [80, 476] width 82 height 16
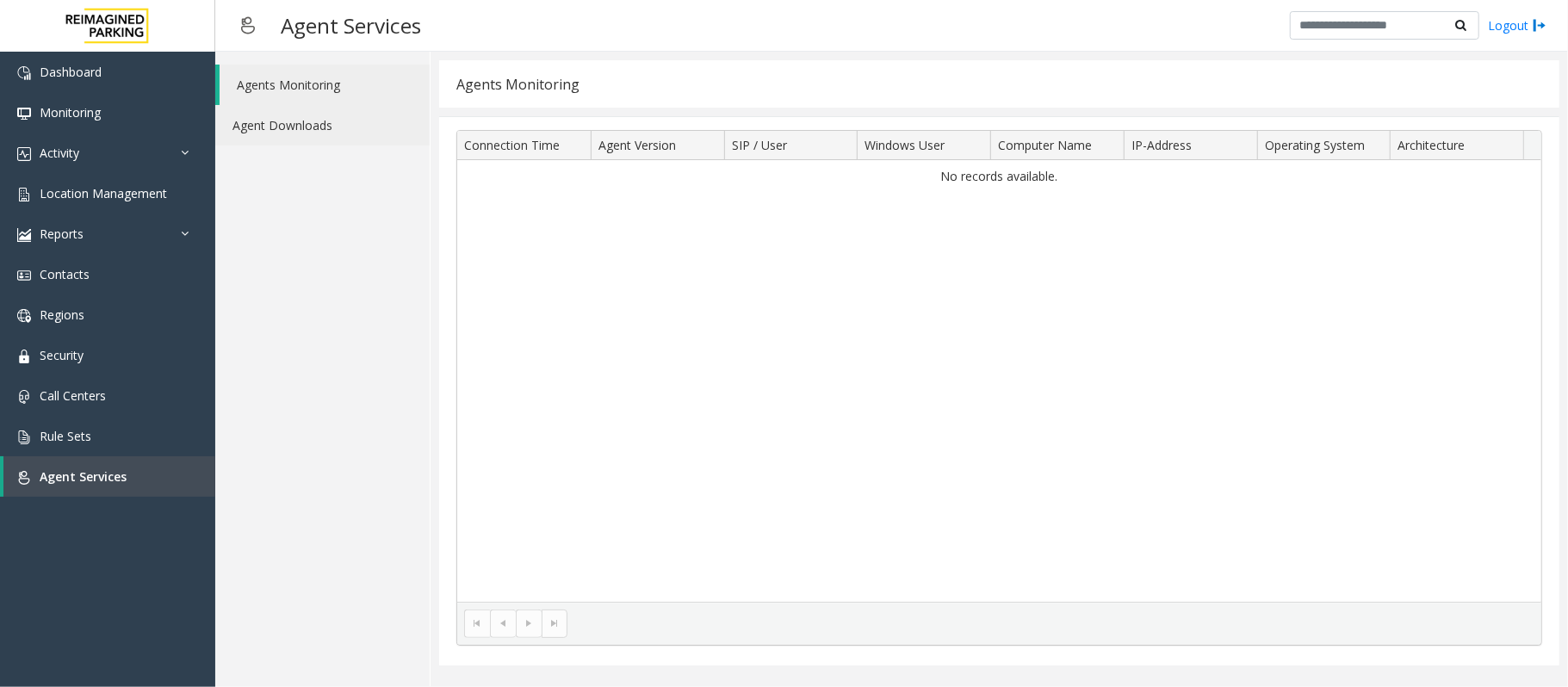
click at [301, 115] on link "Agent Downloads" at bounding box center [322, 125] width 214 height 41
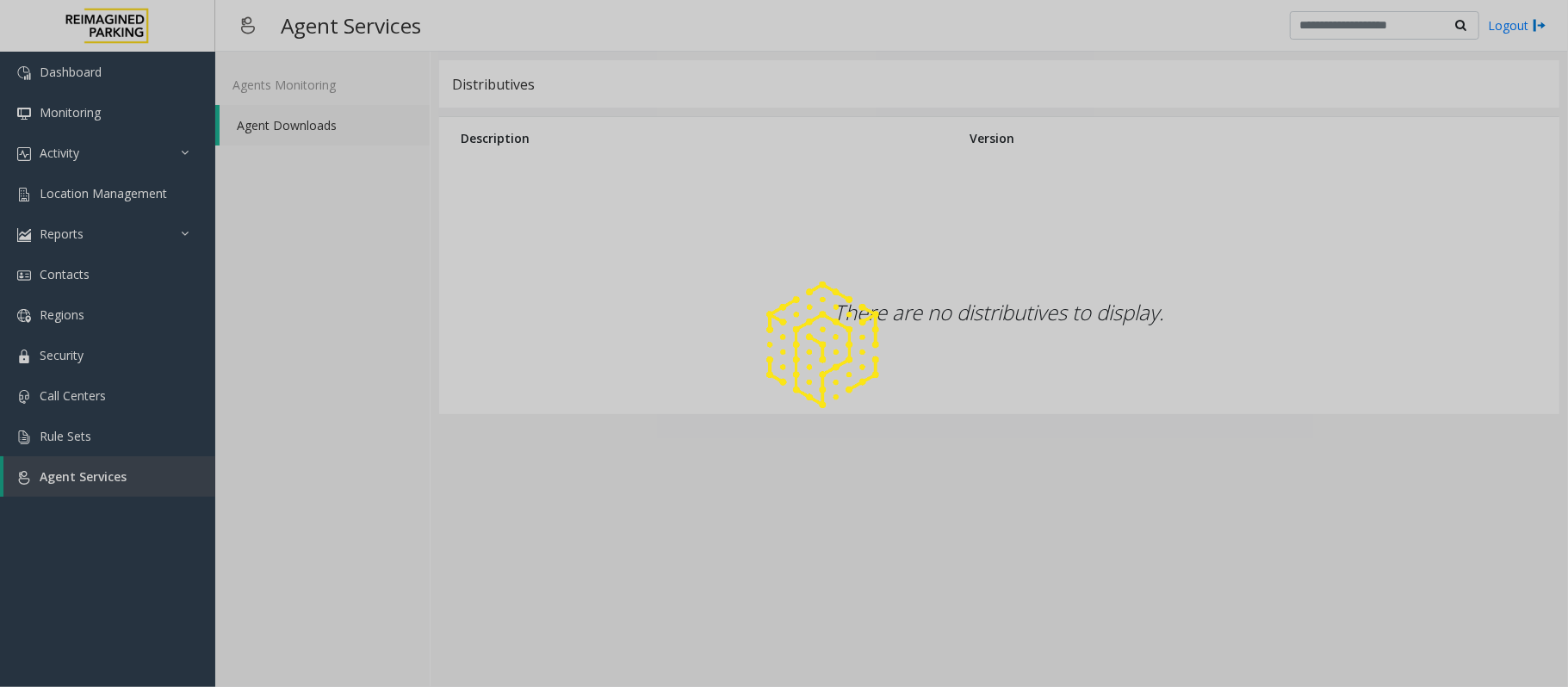
click at [88, 186] on div at bounding box center [784, 343] width 1568 height 687
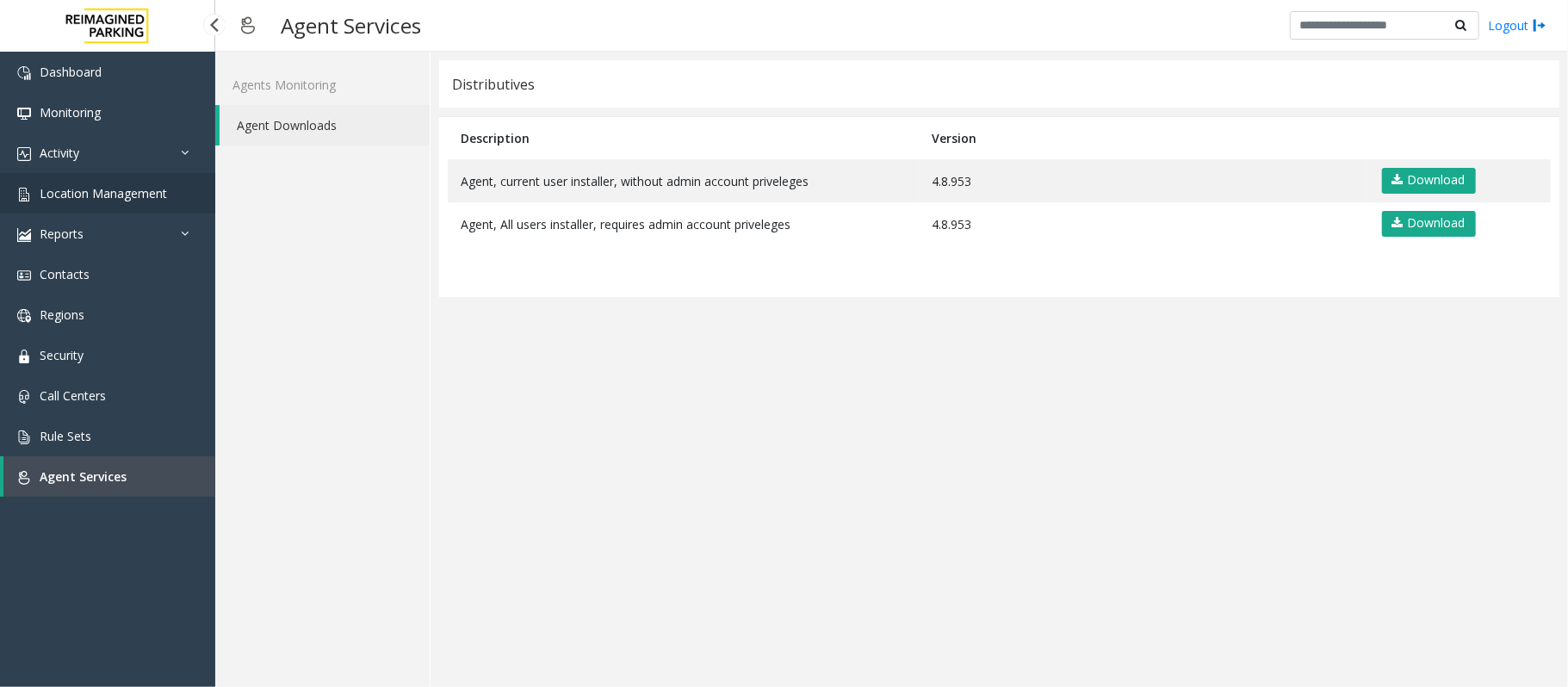
click at [107, 193] on span "Location Management" at bounding box center [103, 193] width 127 height 16
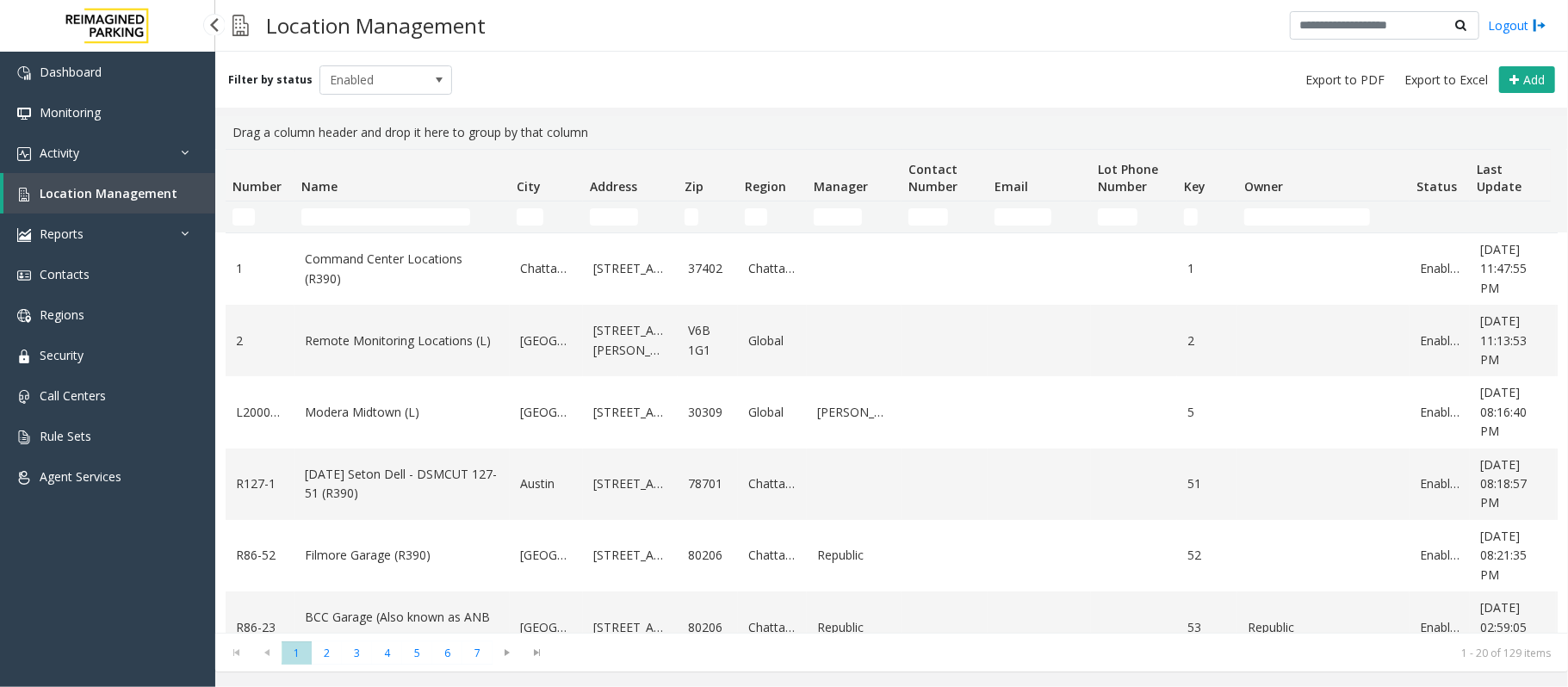
click at [110, 183] on link "Location Management" at bounding box center [109, 193] width 211 height 41
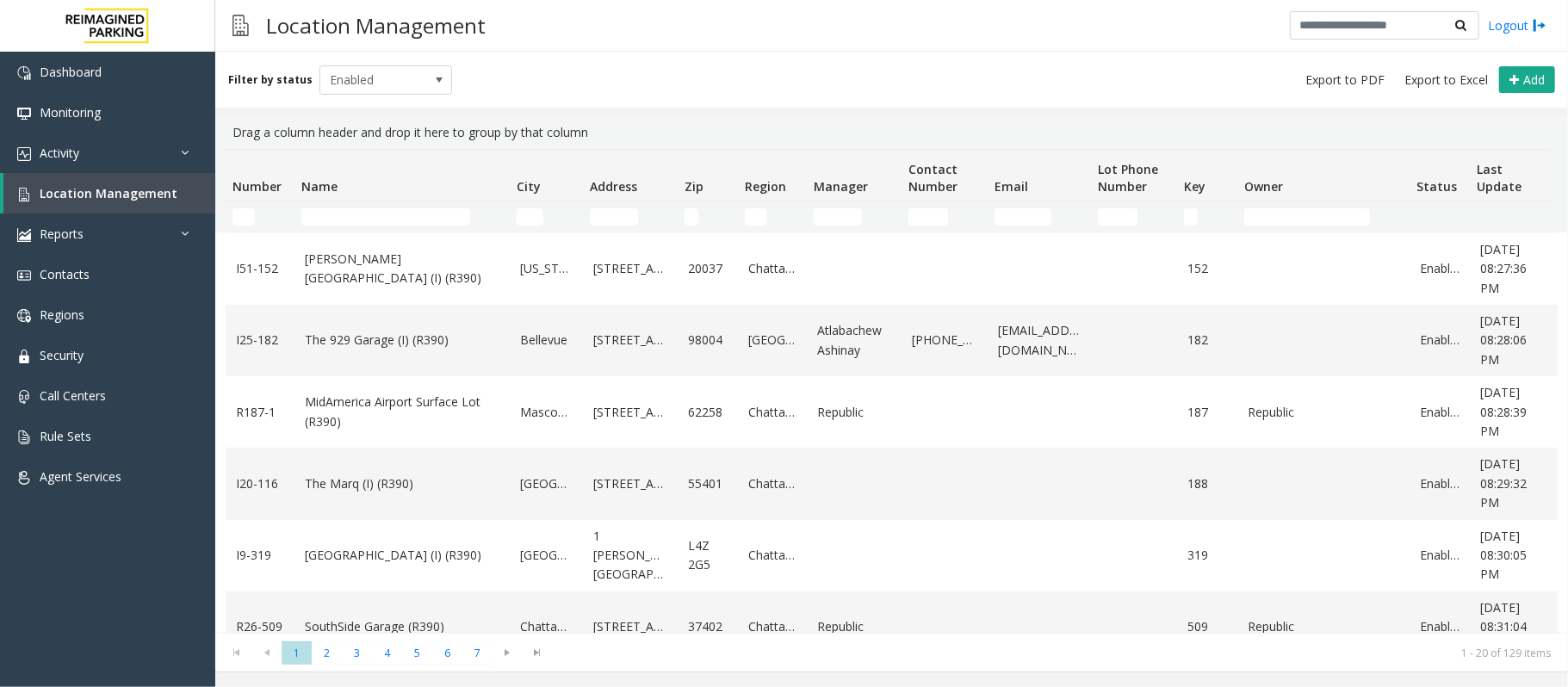
scroll to position [1052, 0]
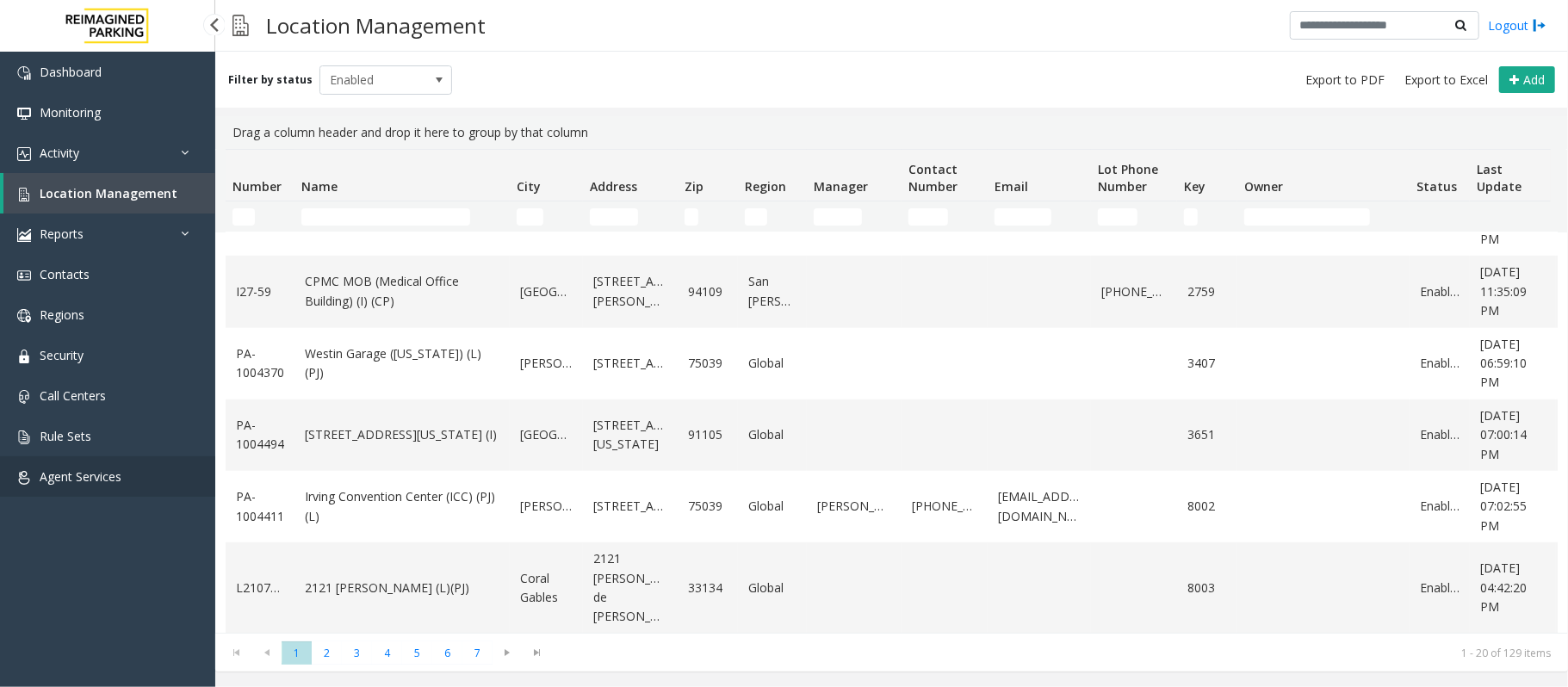
click at [87, 471] on span "Agent Services" at bounding box center [80, 476] width 82 height 16
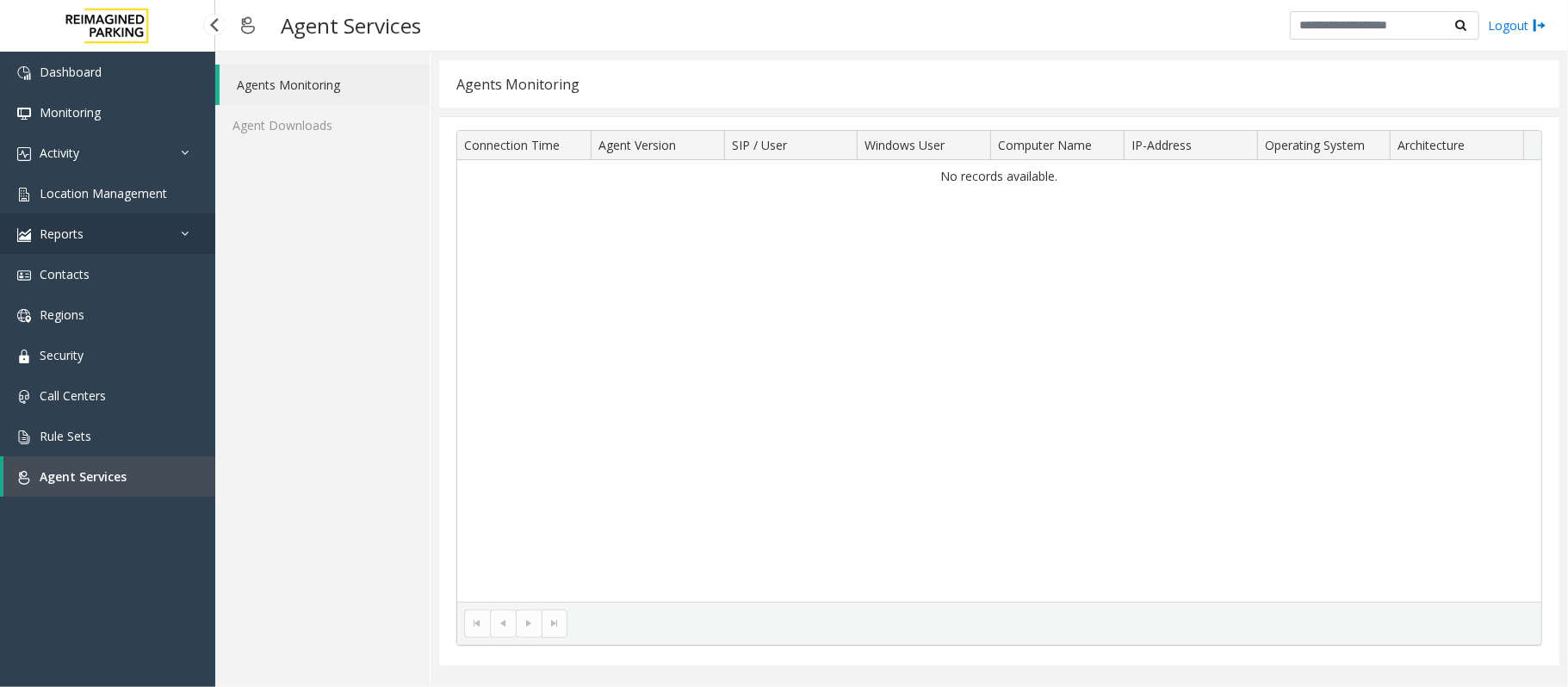
click at [52, 217] on link "Reports" at bounding box center [107, 233] width 215 height 41
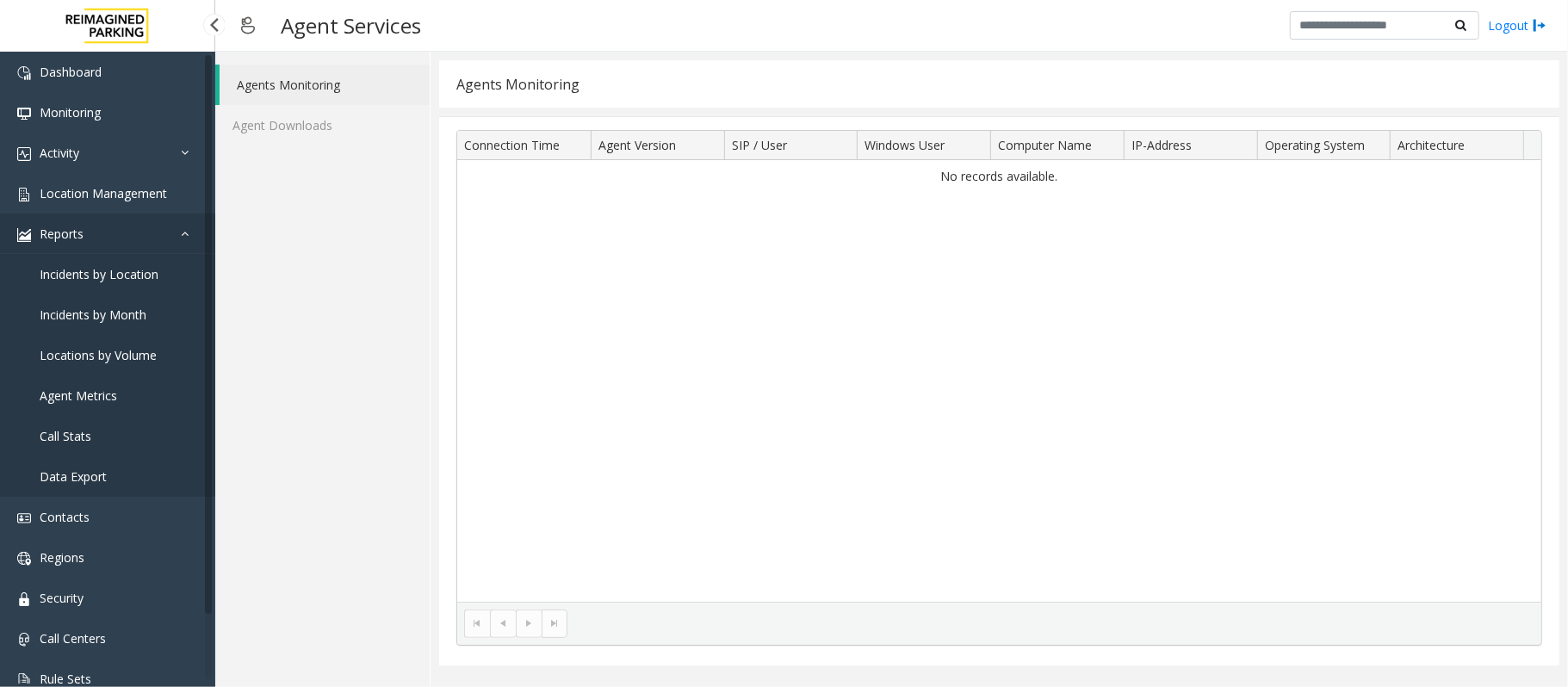
click at [91, 235] on link "Reports" at bounding box center [107, 233] width 215 height 41
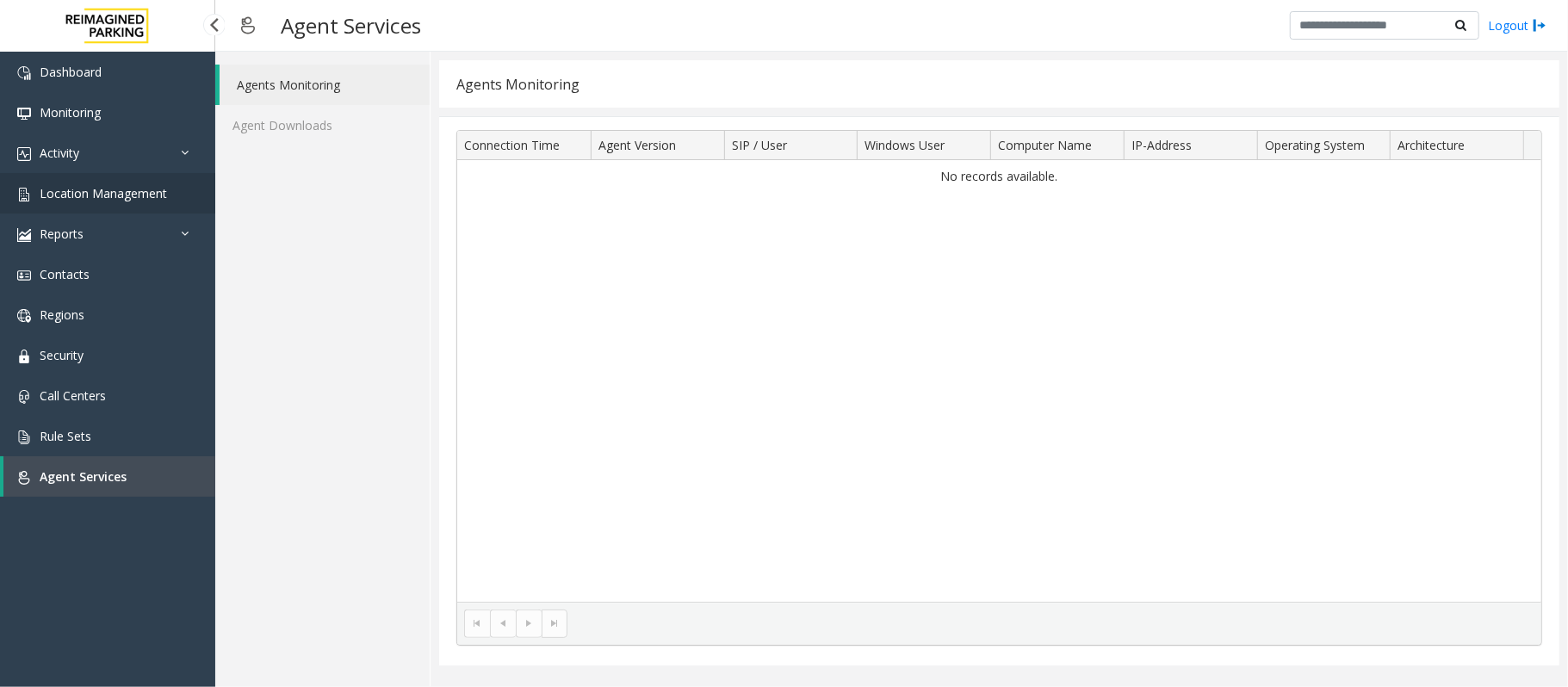
click at [132, 186] on span "Location Management" at bounding box center [103, 193] width 127 height 16
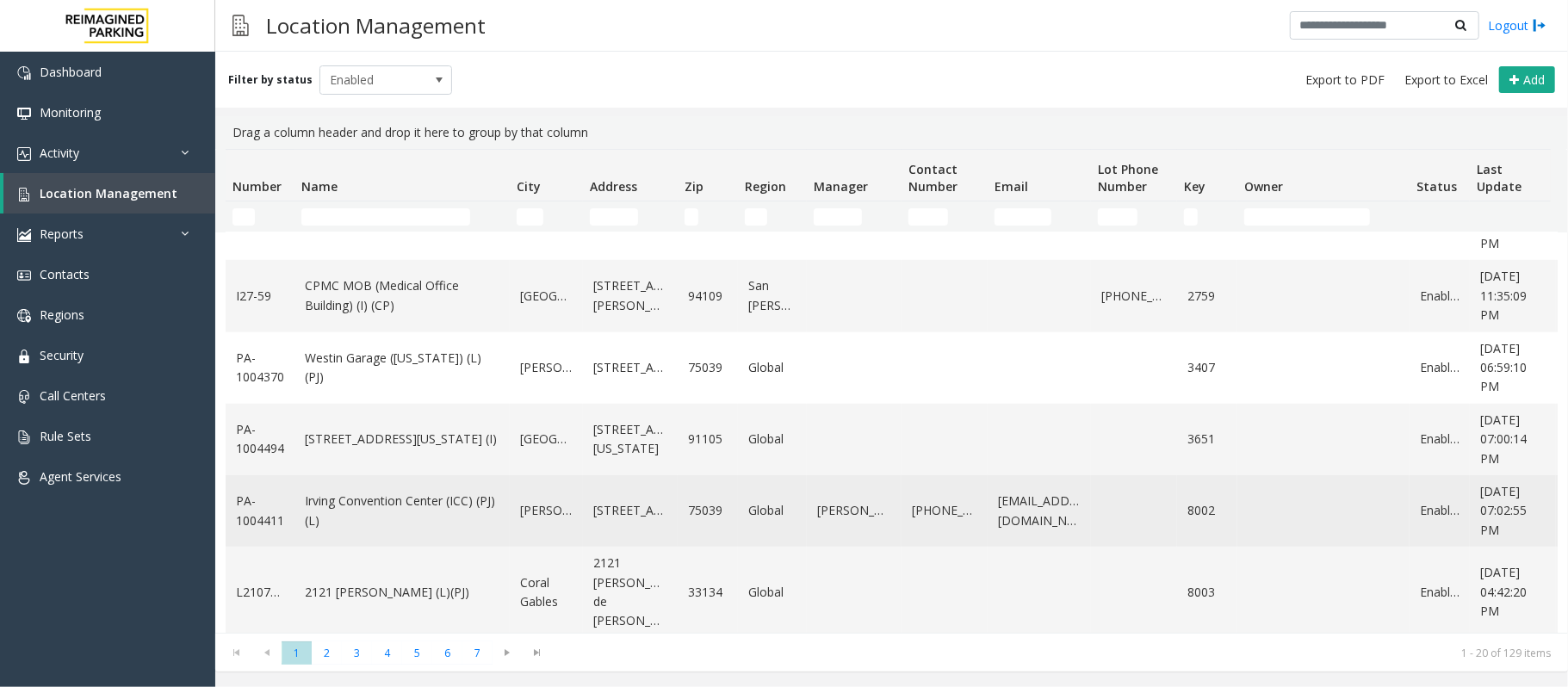
scroll to position [1052, 0]
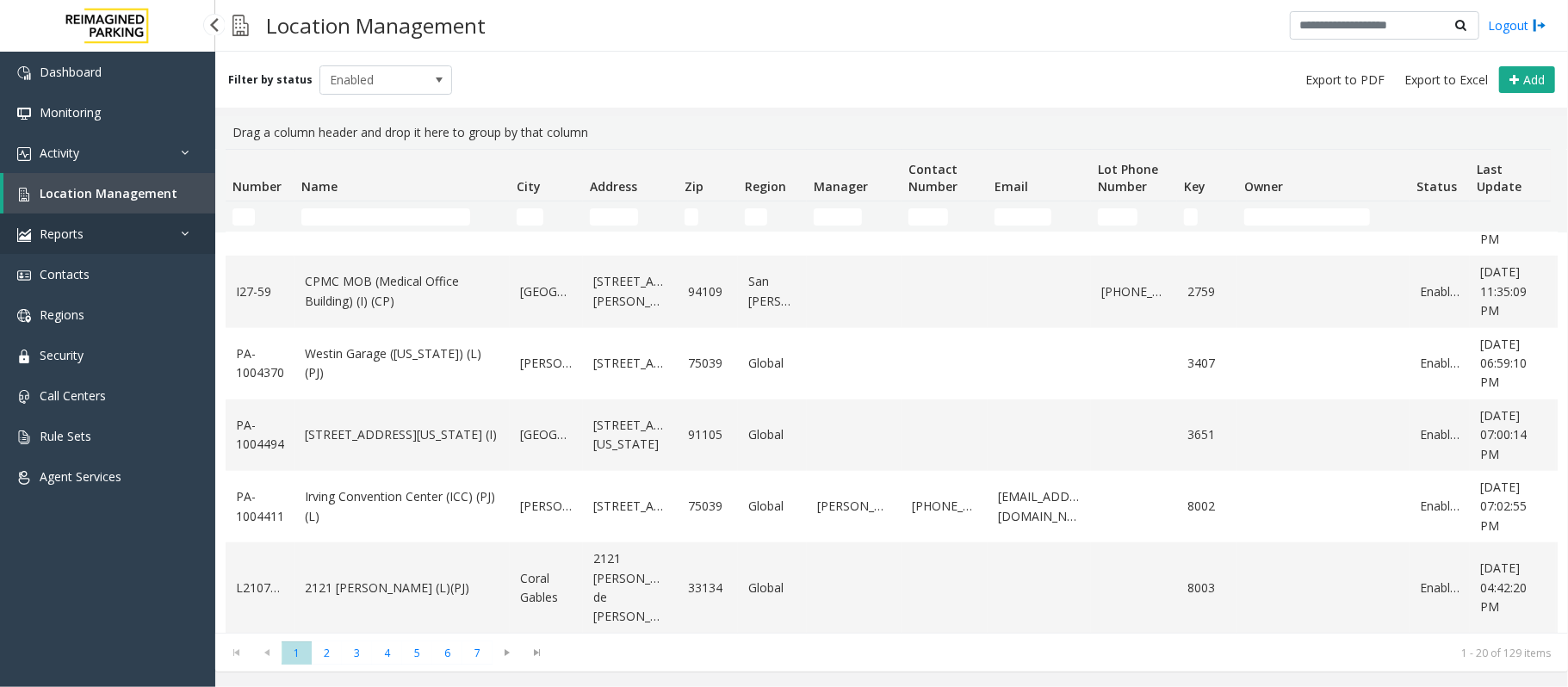
click at [61, 221] on link "Reports" at bounding box center [107, 233] width 215 height 41
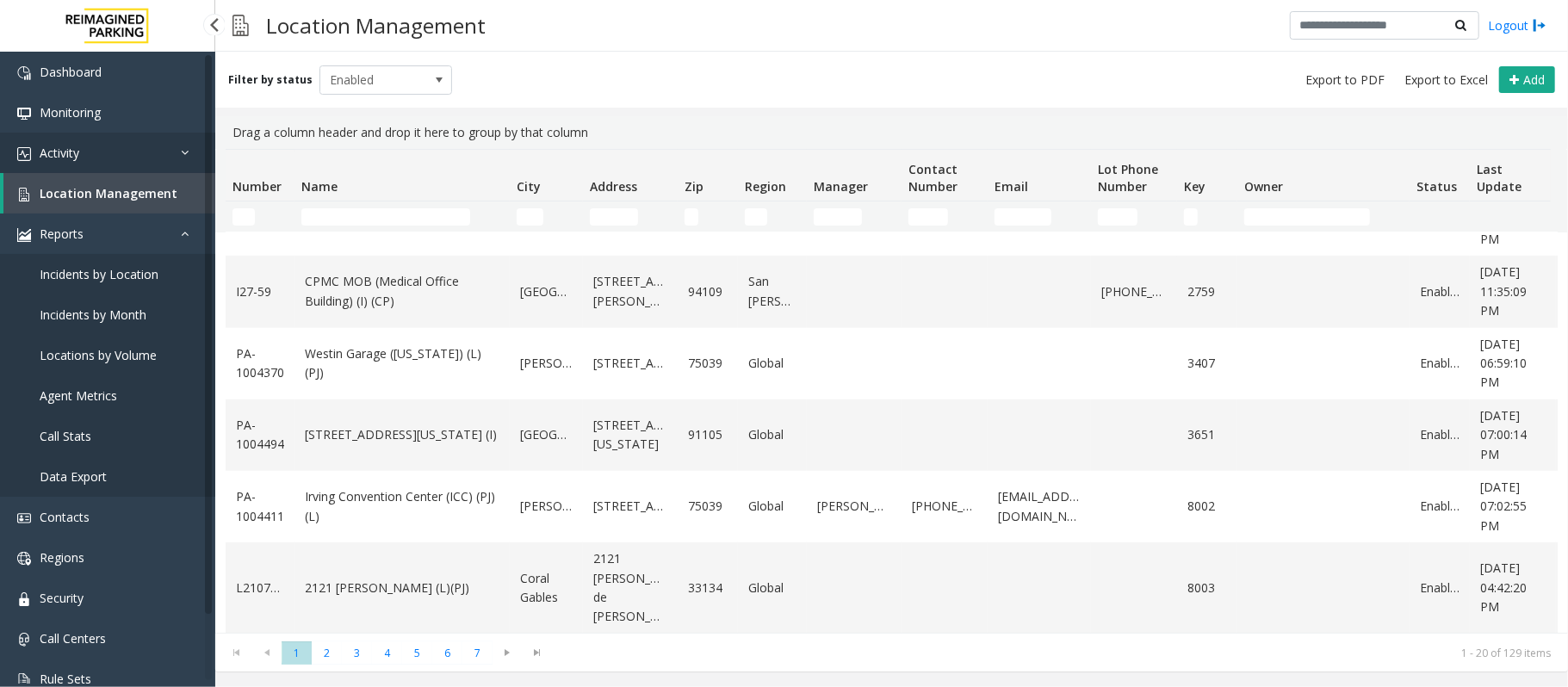
click at [87, 146] on link "Activity" at bounding box center [107, 153] width 215 height 41
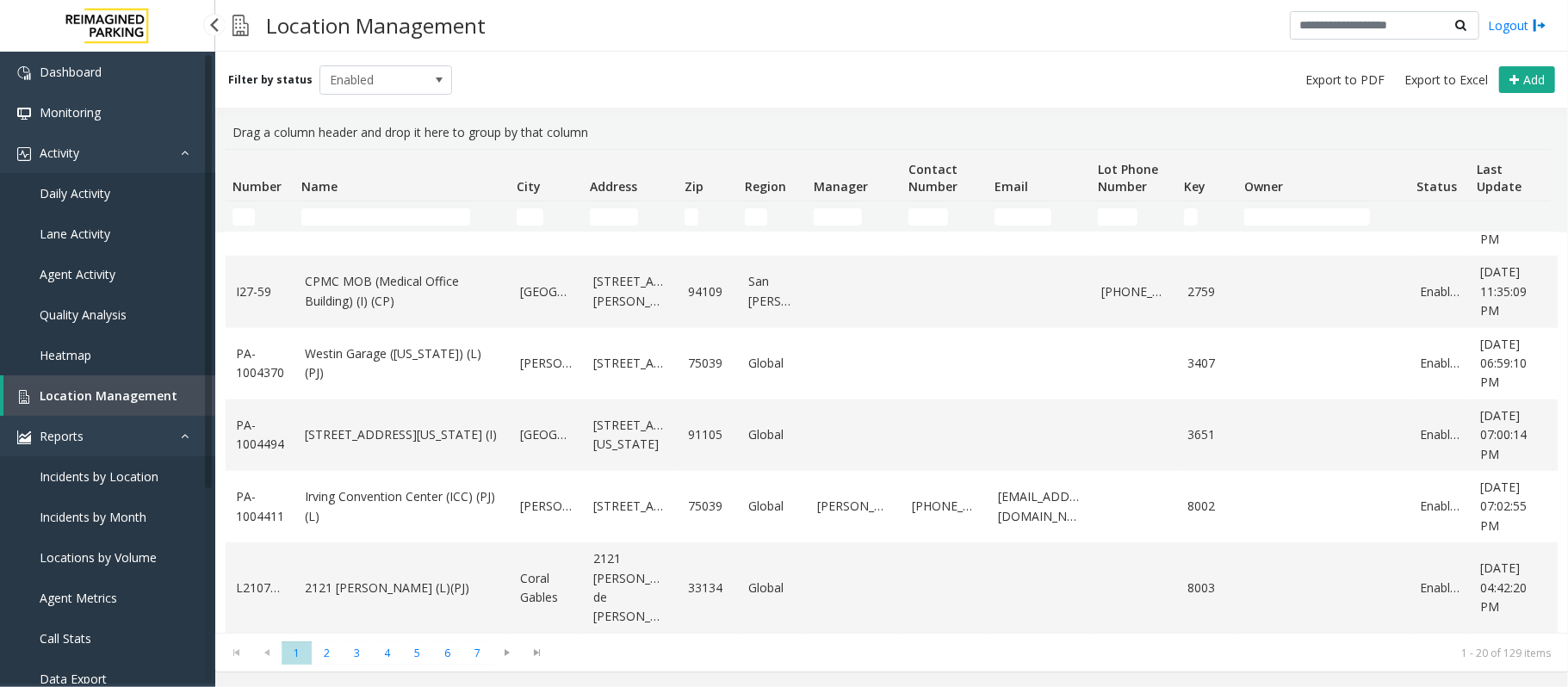
click at [98, 185] on span "Daily Activity" at bounding box center [75, 193] width 70 height 16
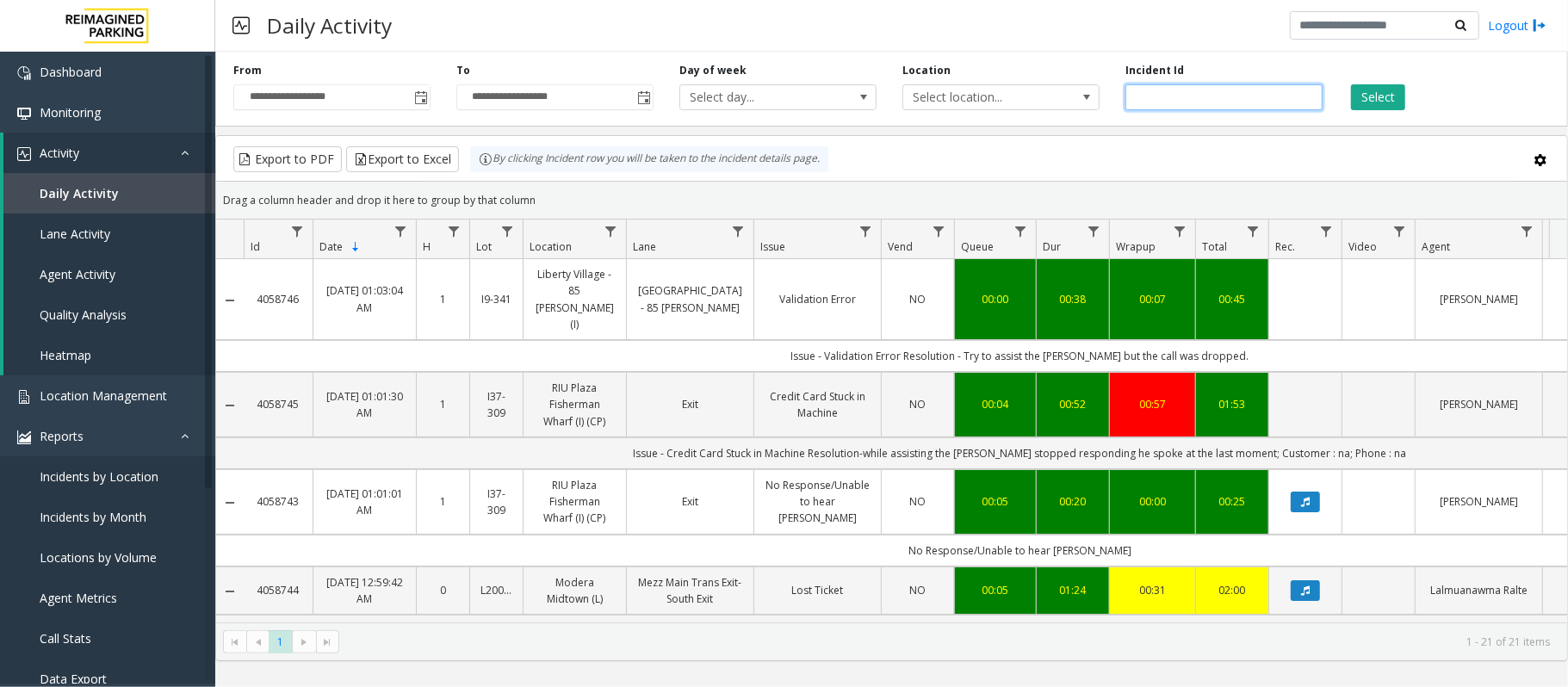
click at [1284, 103] on input "number" at bounding box center [1224, 97] width 197 height 26
paste input "*******"
type input "*******"
click at [1375, 95] on button "Select" at bounding box center [1377, 97] width 54 height 26
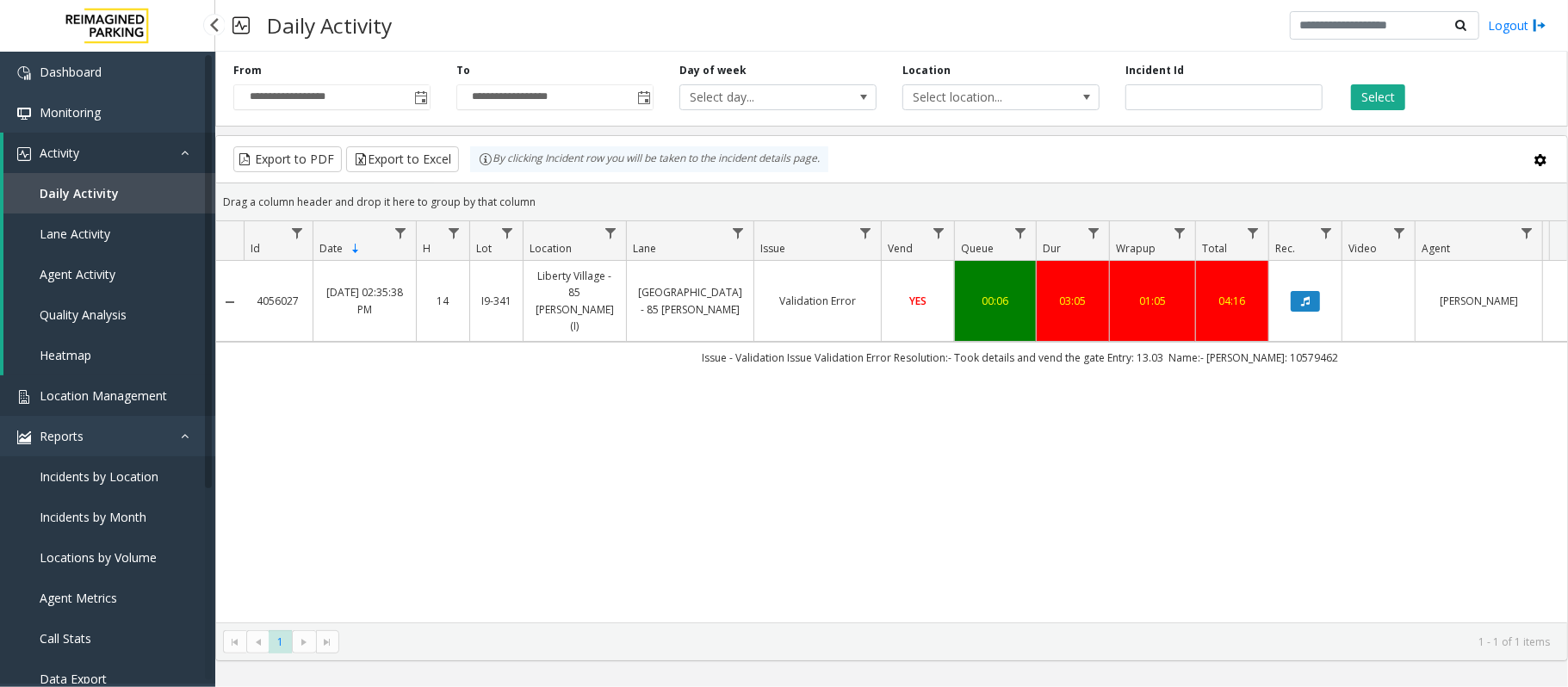
click at [115, 391] on span "Location Management" at bounding box center [103, 395] width 127 height 16
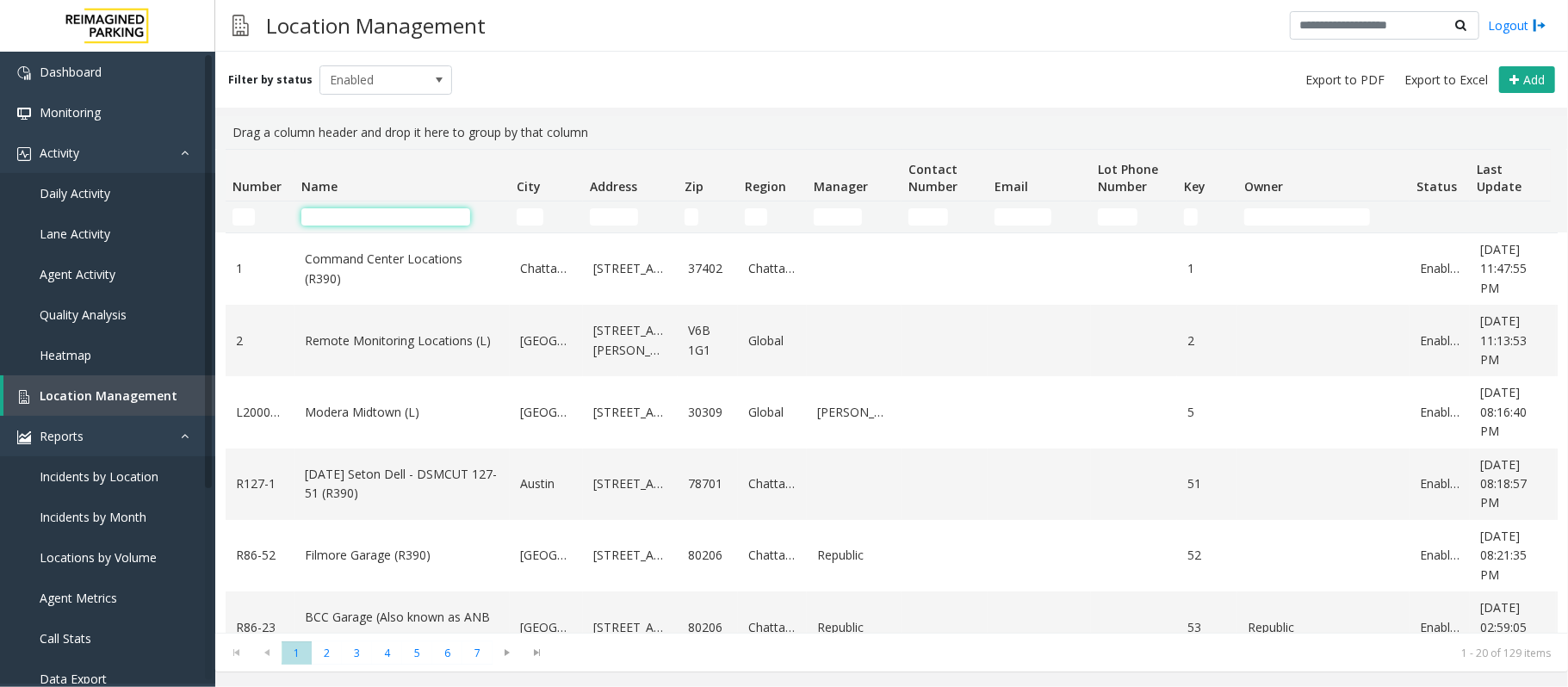
click at [416, 215] on input "Name Filter" at bounding box center [386, 217] width 169 height 17
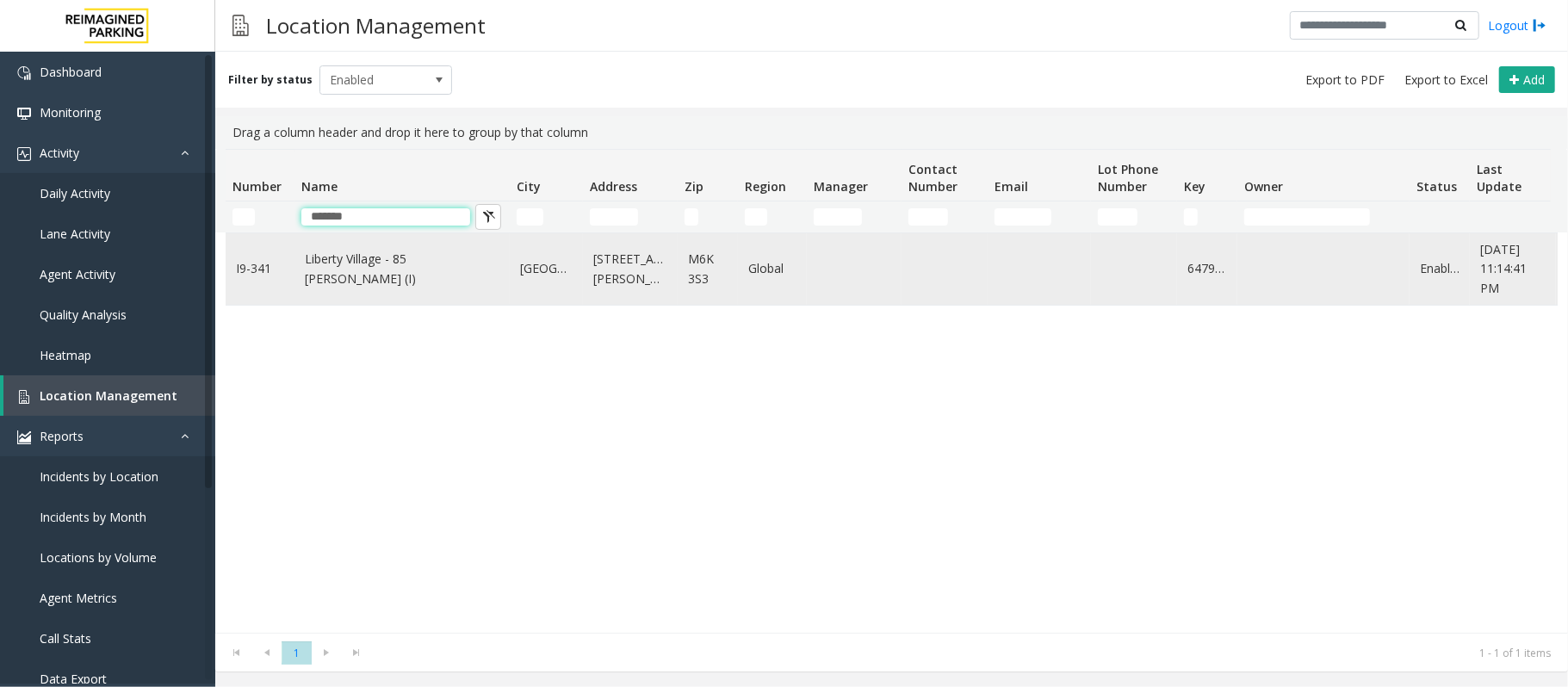
type input "*******"
click at [403, 263] on link "Liberty Village - 85 [PERSON_NAME] (I)" at bounding box center [401, 268] width 194 height 39
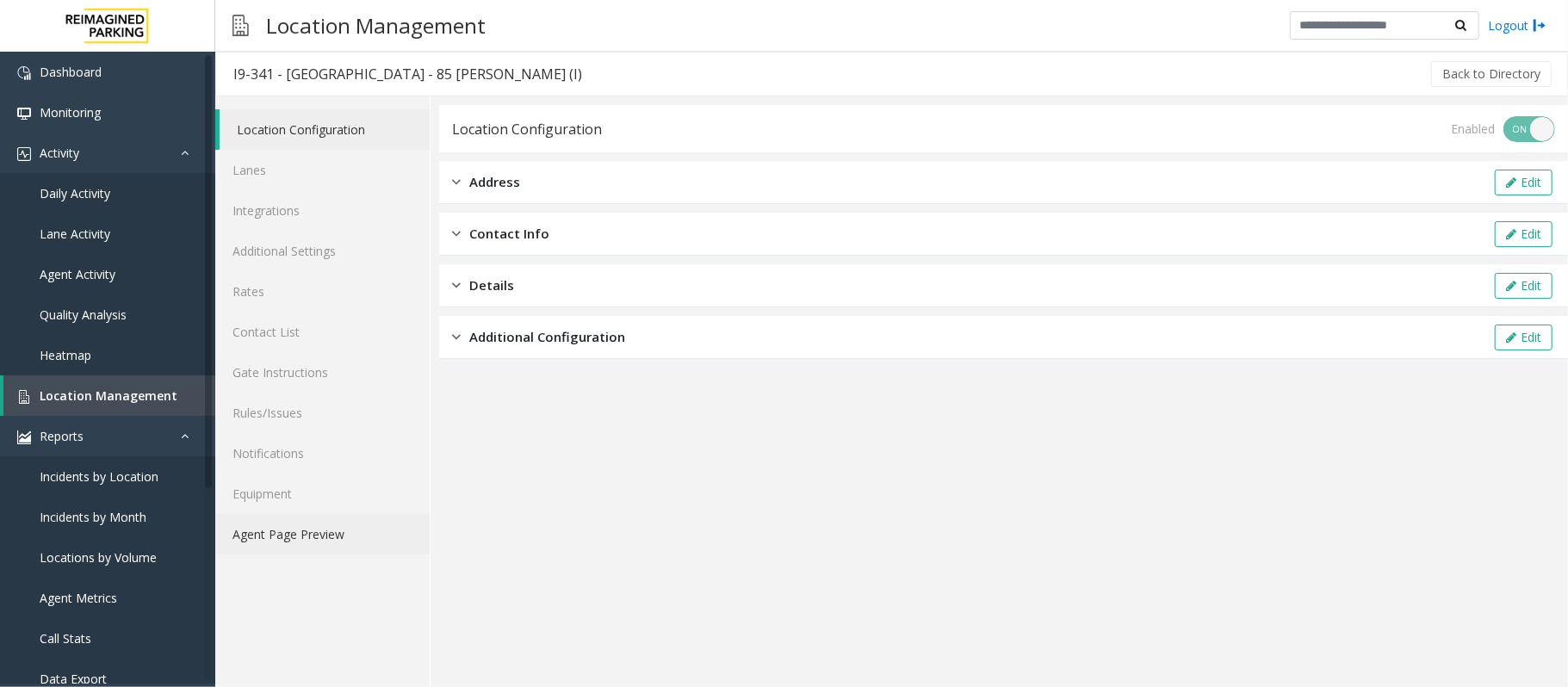
click at [294, 541] on link "Agent Page Preview" at bounding box center [322, 534] width 214 height 41
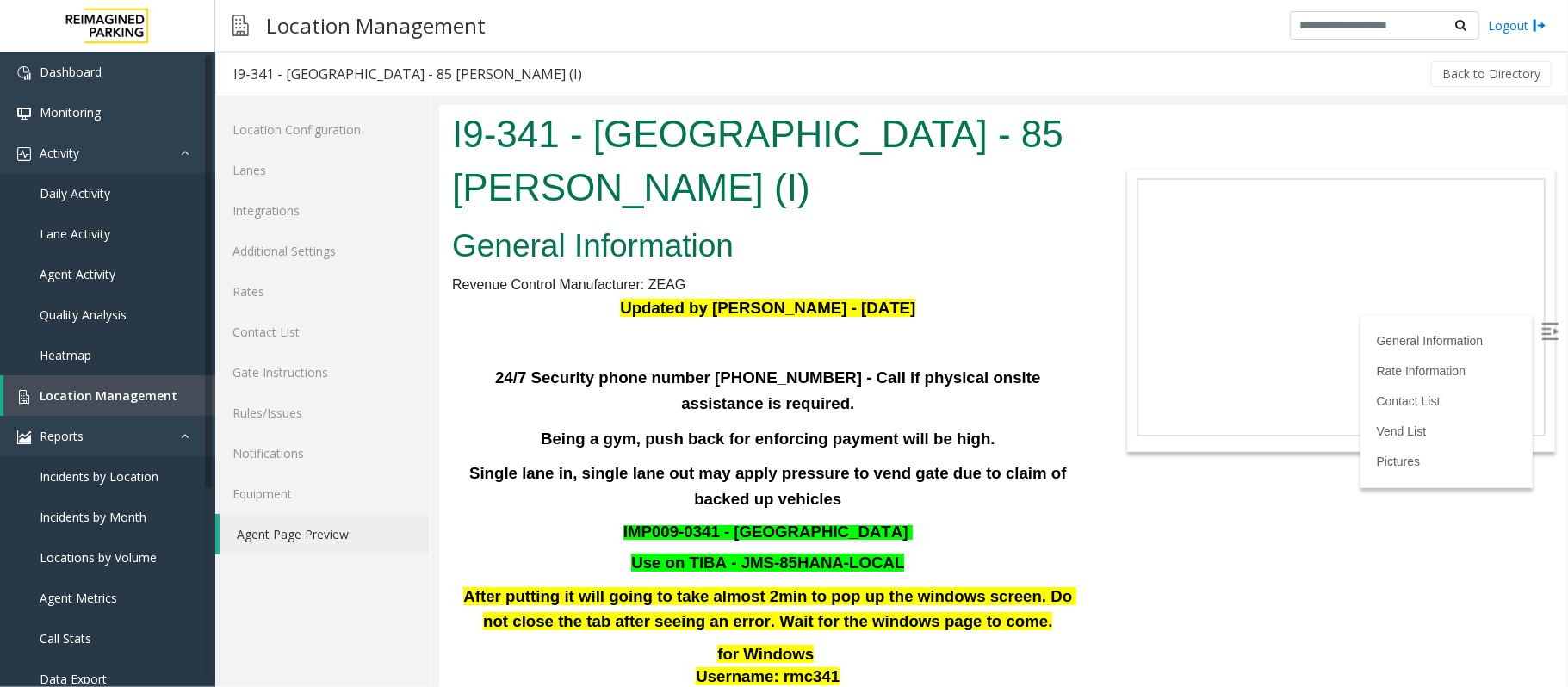
click at [1065, 470] on p "Single lane in, single lane out may apply pressure to vend gate due to claim of…" at bounding box center [767, 485] width 632 height 51
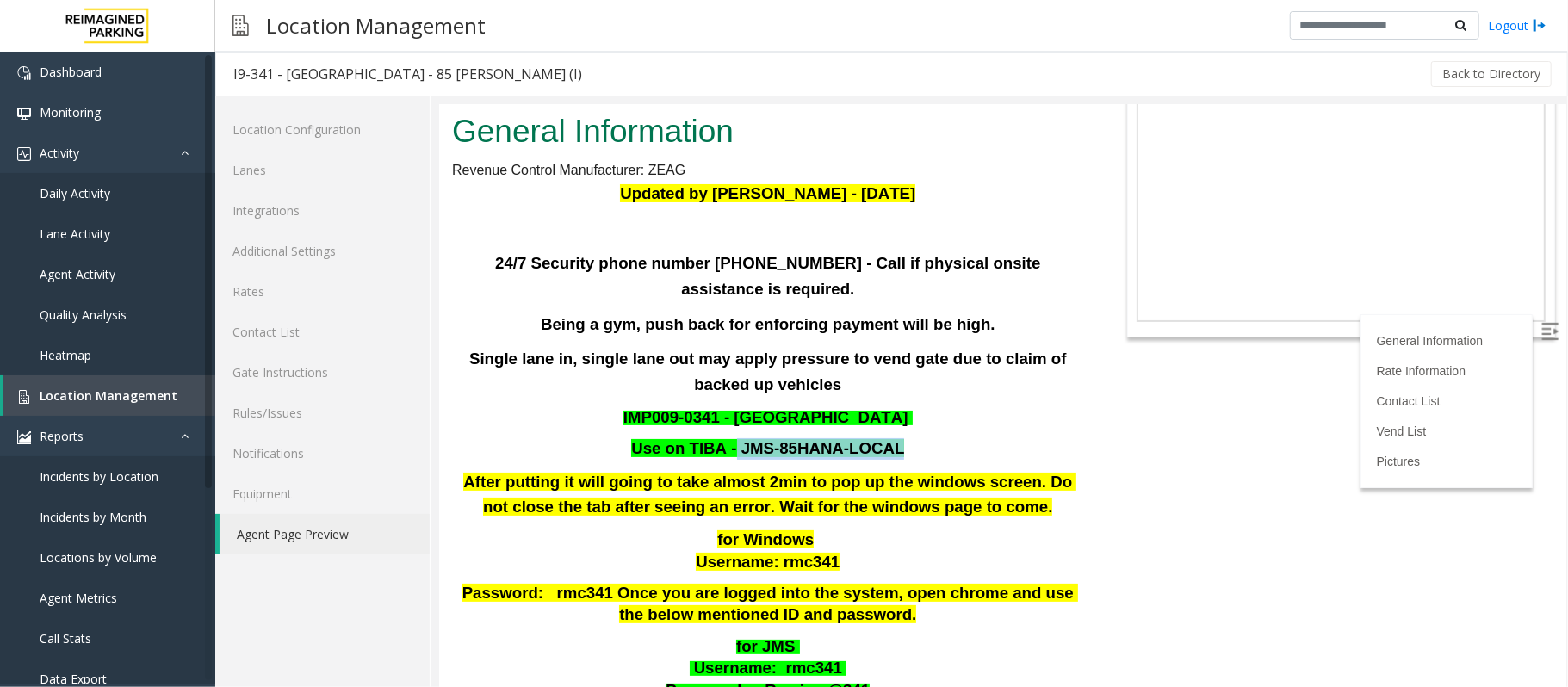
drag, startPoint x: 873, startPoint y: 418, endPoint x: 736, endPoint y: 421, distance: 137.0
click at [736, 438] on font "Use on TIBA - JMS-85HANA-LOCAL" at bounding box center [767, 447] width 273 height 18
copy font "JMS-85HANA-LOCAL"
click at [1010, 405] on div "Updated by Pranav Babbar - 28th Jan 2025 24/7 Security phone number 416.534.343…" at bounding box center [767, 470] width 632 height 582
click at [858, 481] on b "After putting it will going to take almost 2min to pop up the windows screen. D…" at bounding box center [769, 493] width 613 height 44
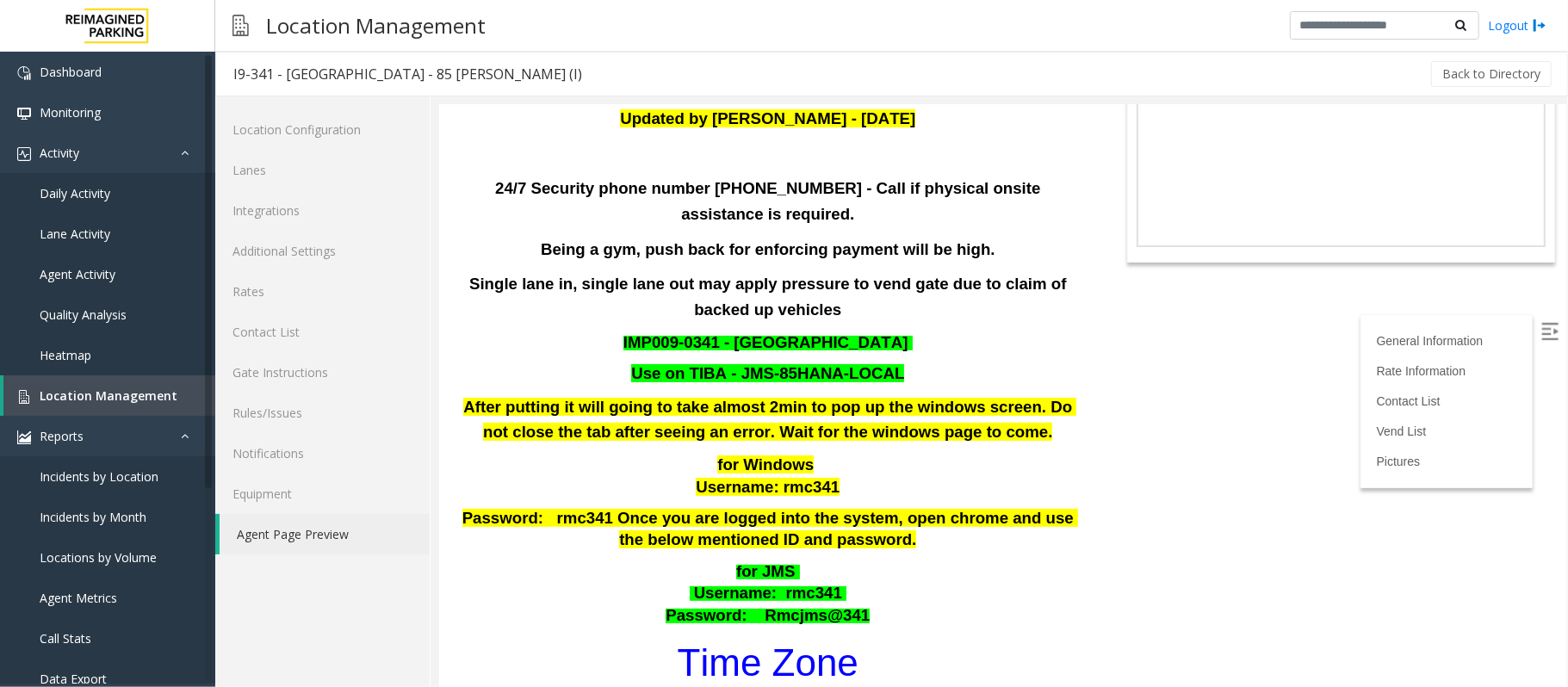
scroll to position [229, 0]
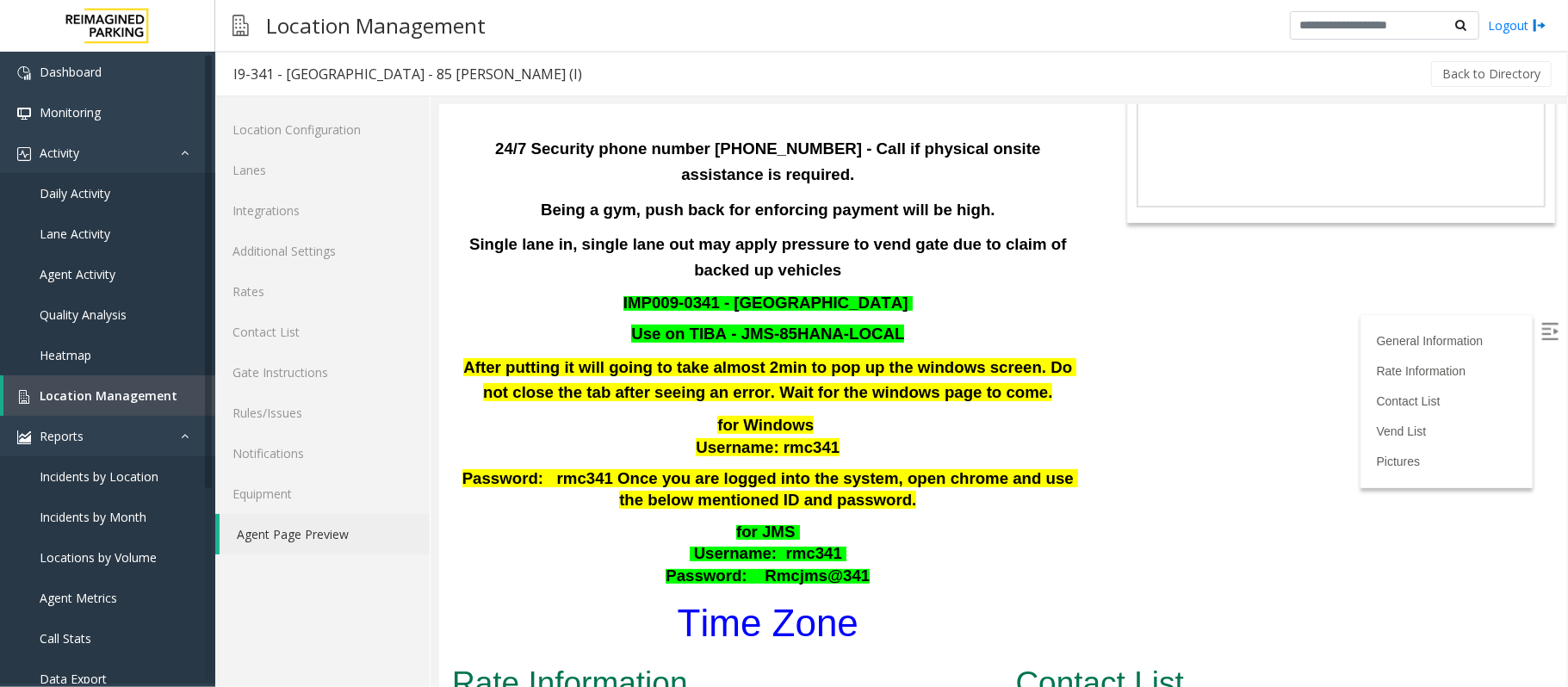
click at [885, 521] on p "for JMS Username : rmc341 Password: Rmcjms@341" at bounding box center [767, 553] width 635 height 66
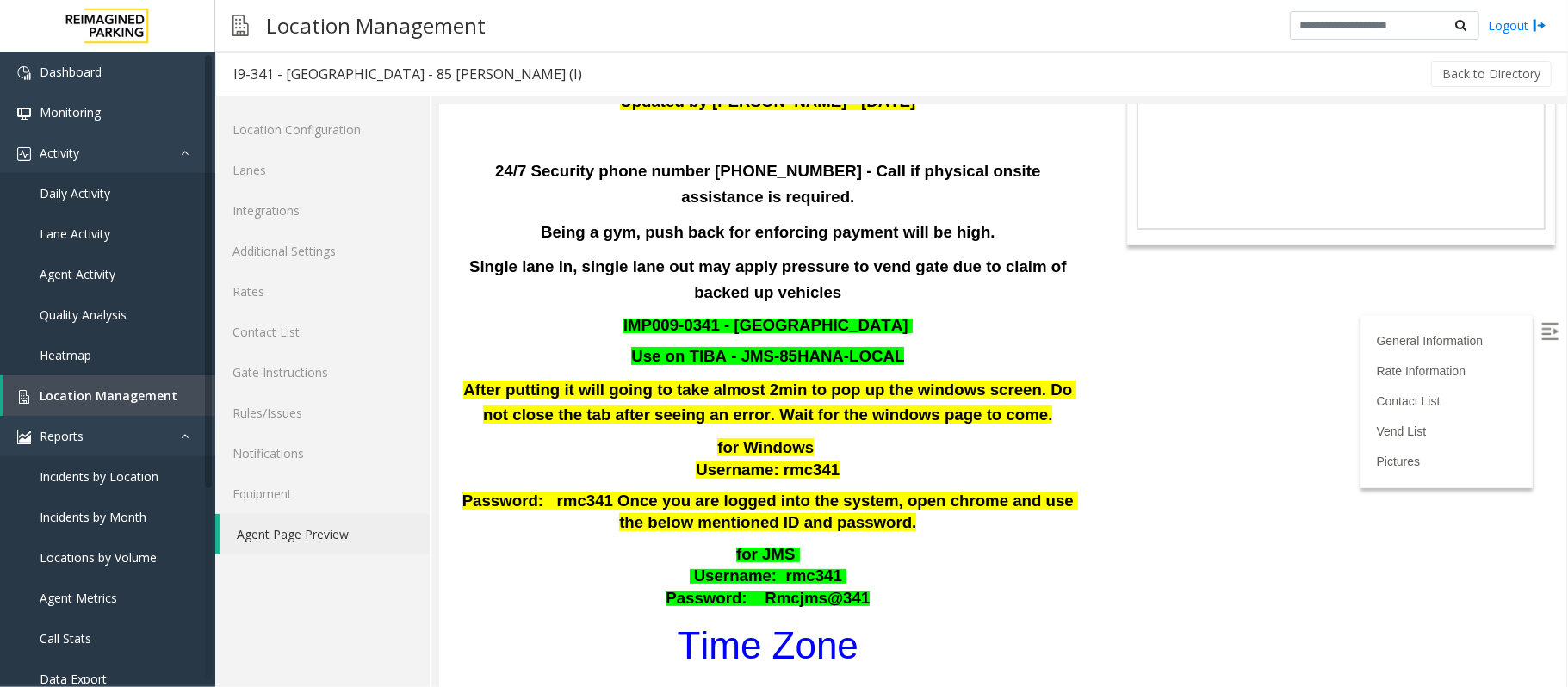
scroll to position [115, 0]
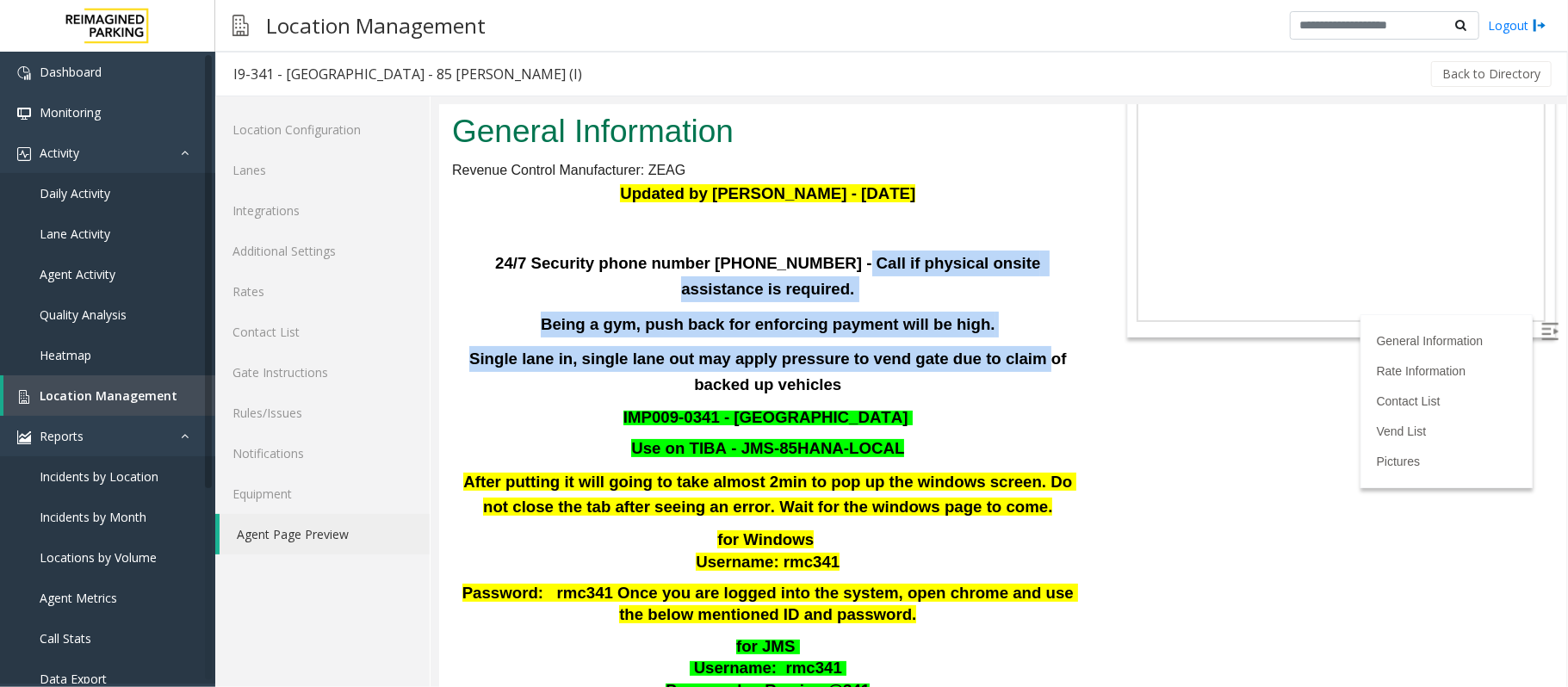
drag, startPoint x: 772, startPoint y: 257, endPoint x: 971, endPoint y: 322, distance: 209.3
click at [971, 322] on div "Updated by Pranav Babbar - 28th Jan 2025 24/7 Security phone number 416.534.343…" at bounding box center [767, 470] width 632 height 582
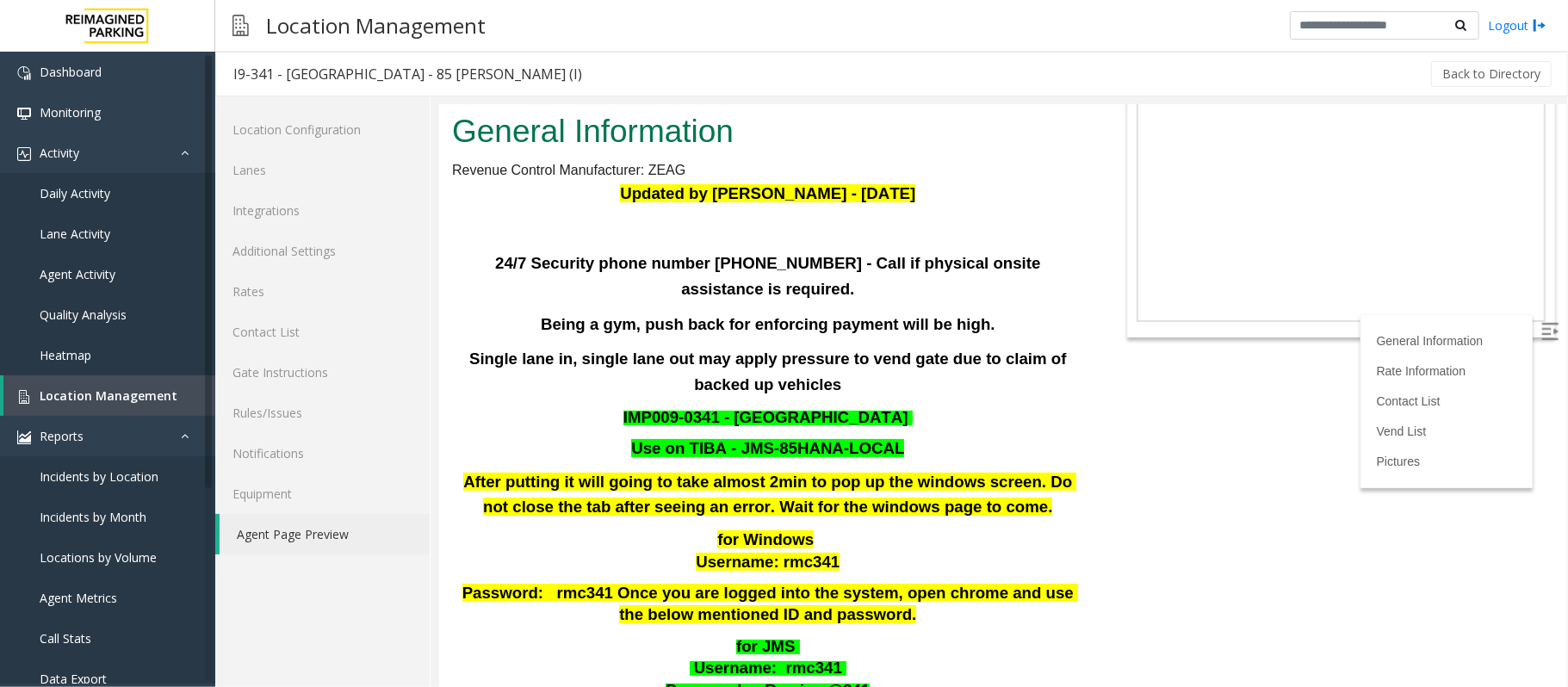
click at [1039, 352] on p "Single lane in, single lane out may apply pressure to vend gate due to claim of…" at bounding box center [767, 370] width 632 height 51
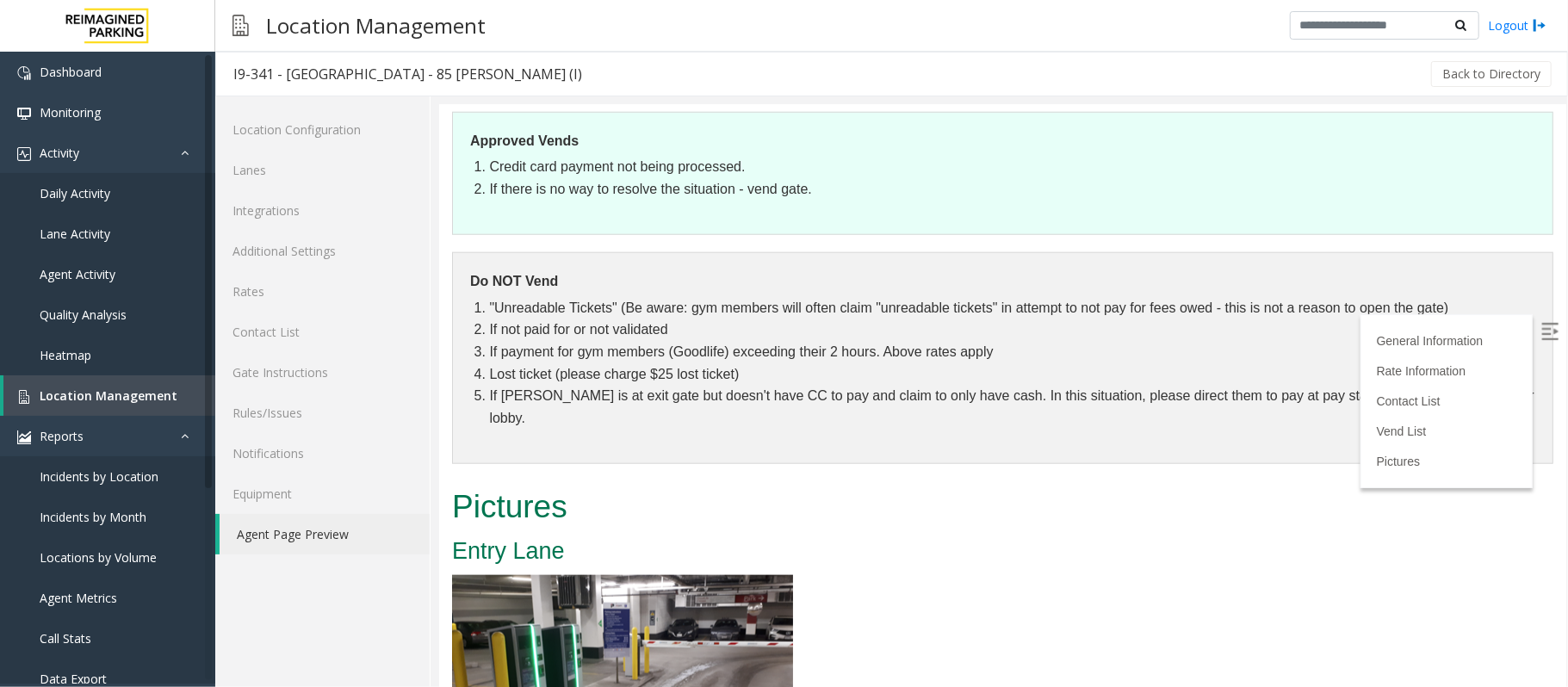
scroll to position [1261, 0]
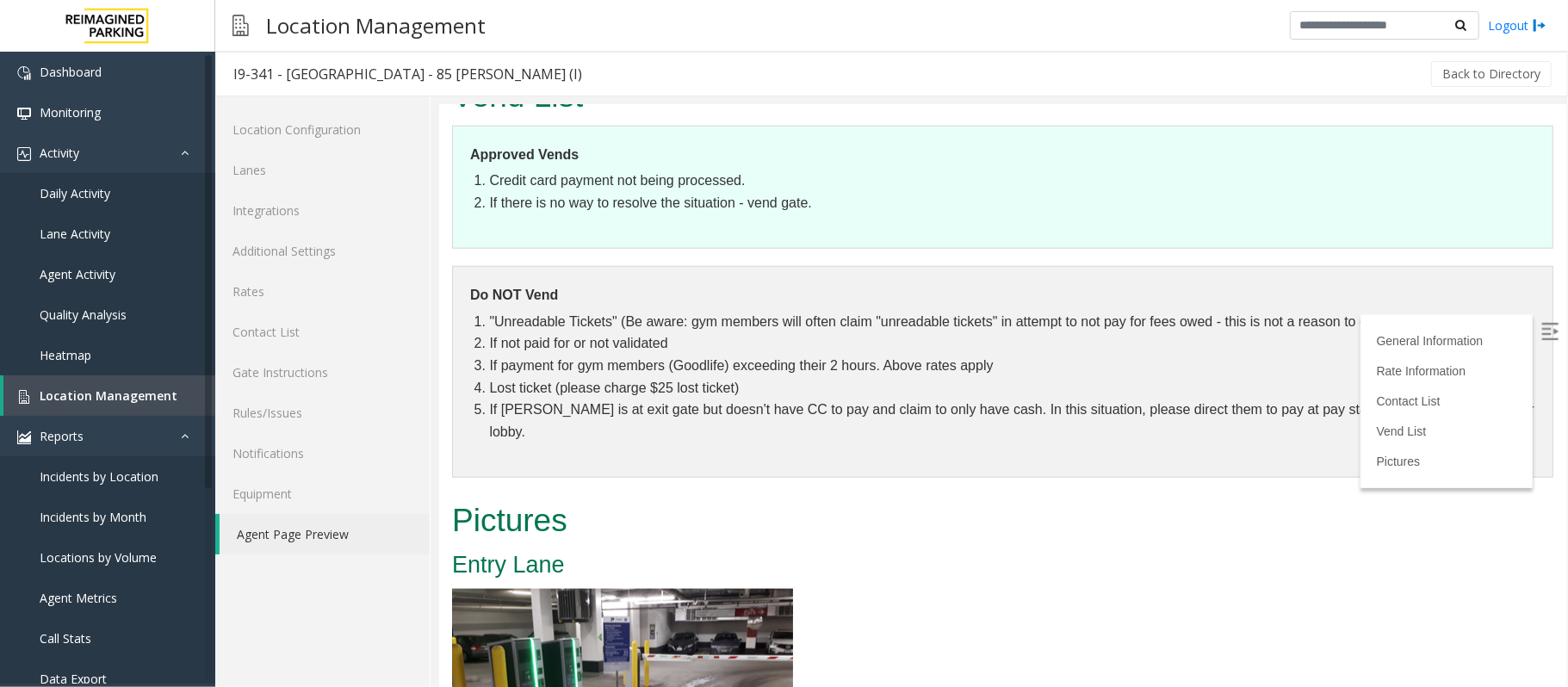
click at [1540, 324] on img at bounding box center [1548, 330] width 17 height 17
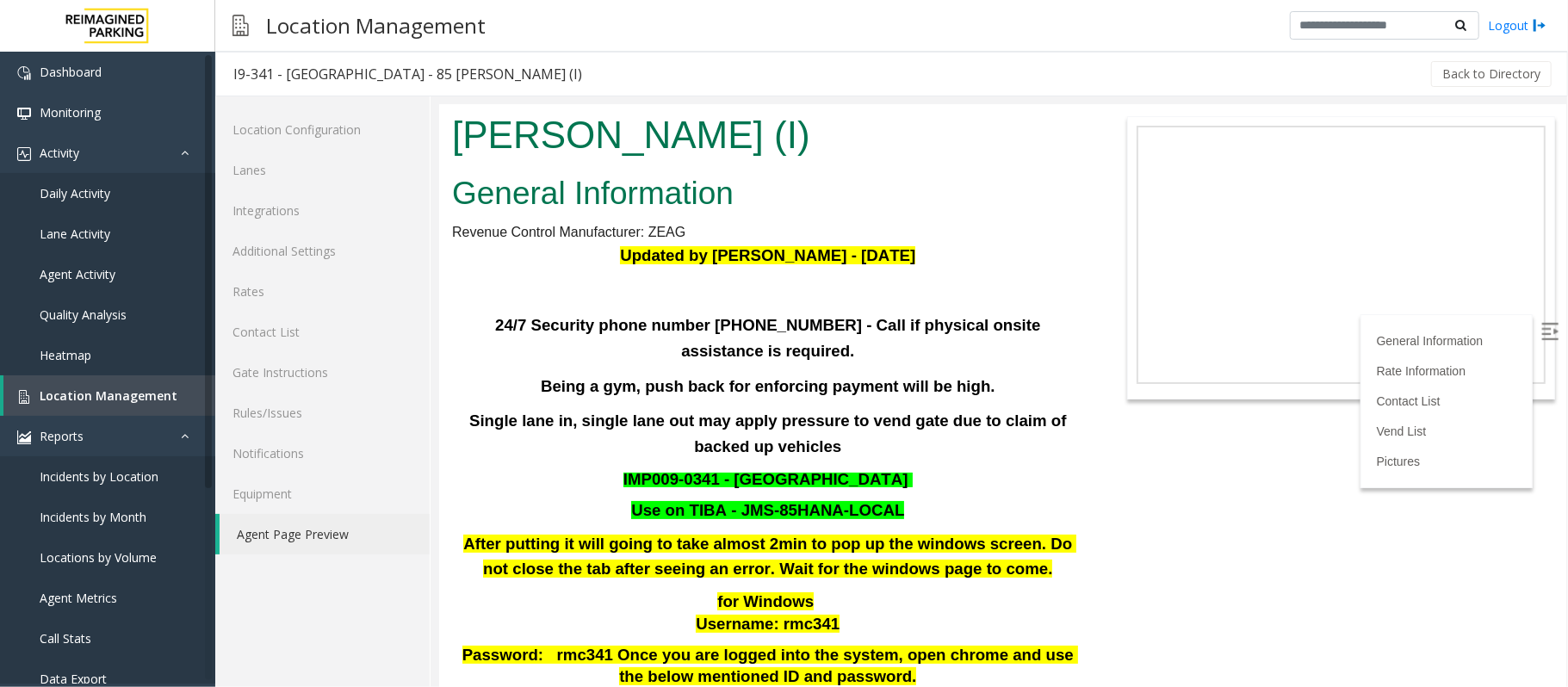
scroll to position [0, 0]
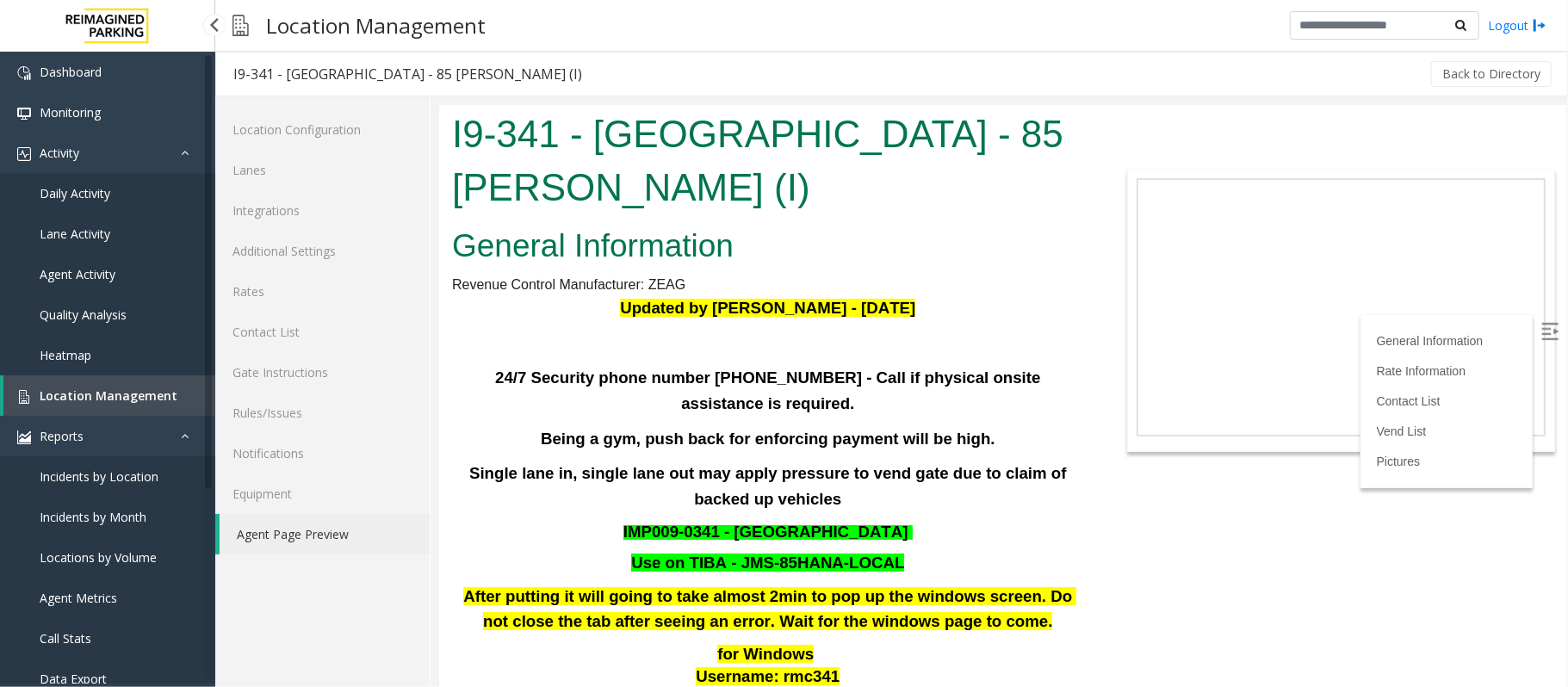
click at [108, 393] on span "Location Management" at bounding box center [108, 395] width 137 height 16
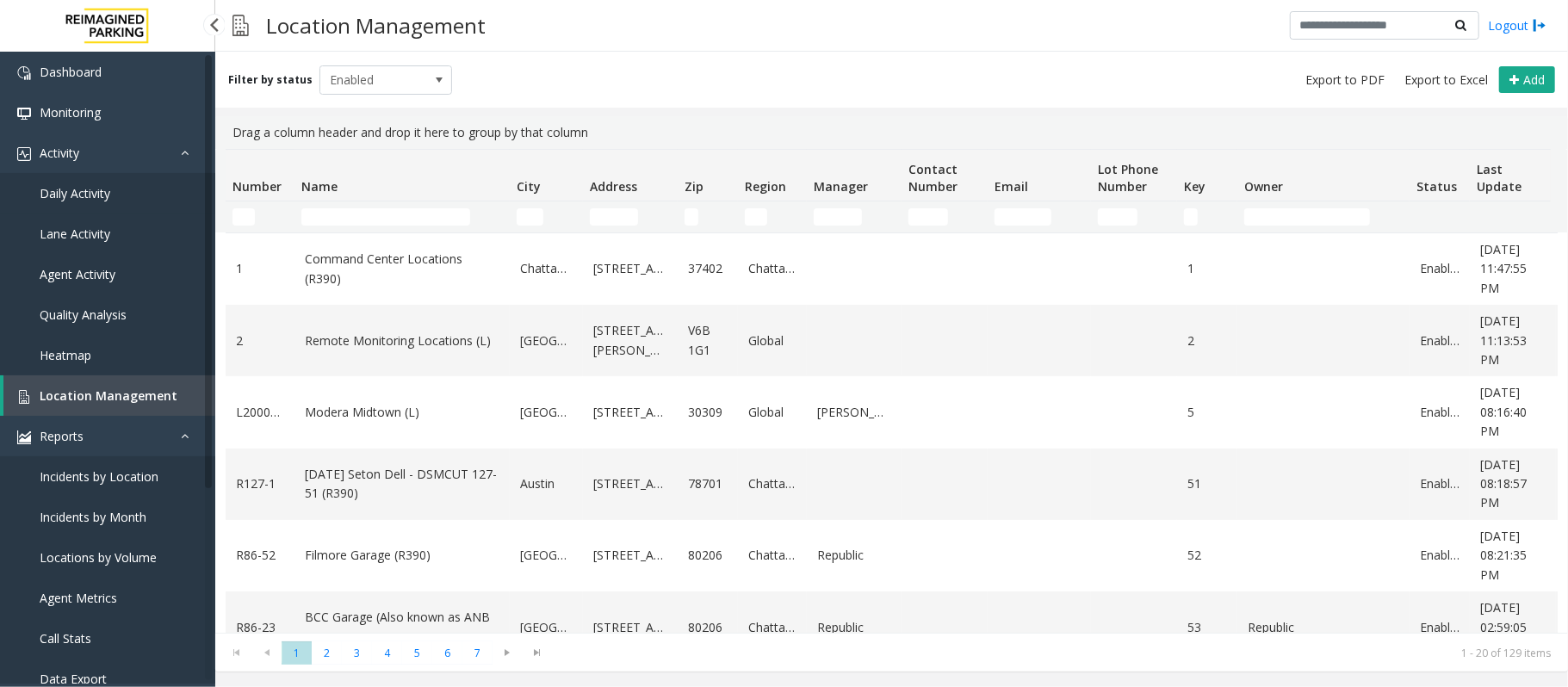
click at [107, 180] on link "Daily Activity" at bounding box center [107, 193] width 215 height 41
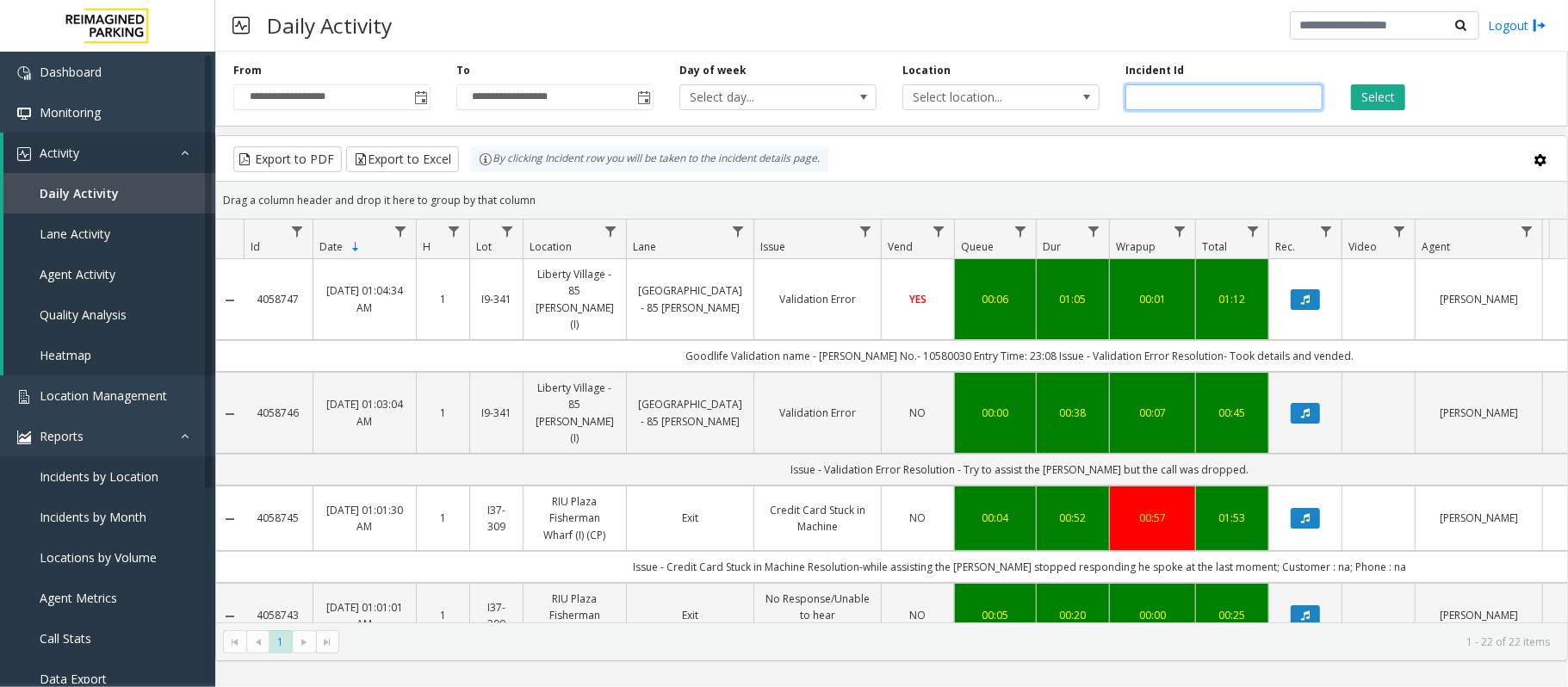
click at [1202, 101] on input "number" at bounding box center [1224, 97] width 197 height 26
drag, startPoint x: 1240, startPoint y: 95, endPoint x: 847, endPoint y: 93, distance: 393.0
click at [848, 93] on div "**********" at bounding box center [891, 86] width 1352 height 82
click at [1191, 97] on input "number" at bounding box center [1224, 97] width 197 height 26
paste input "*******"
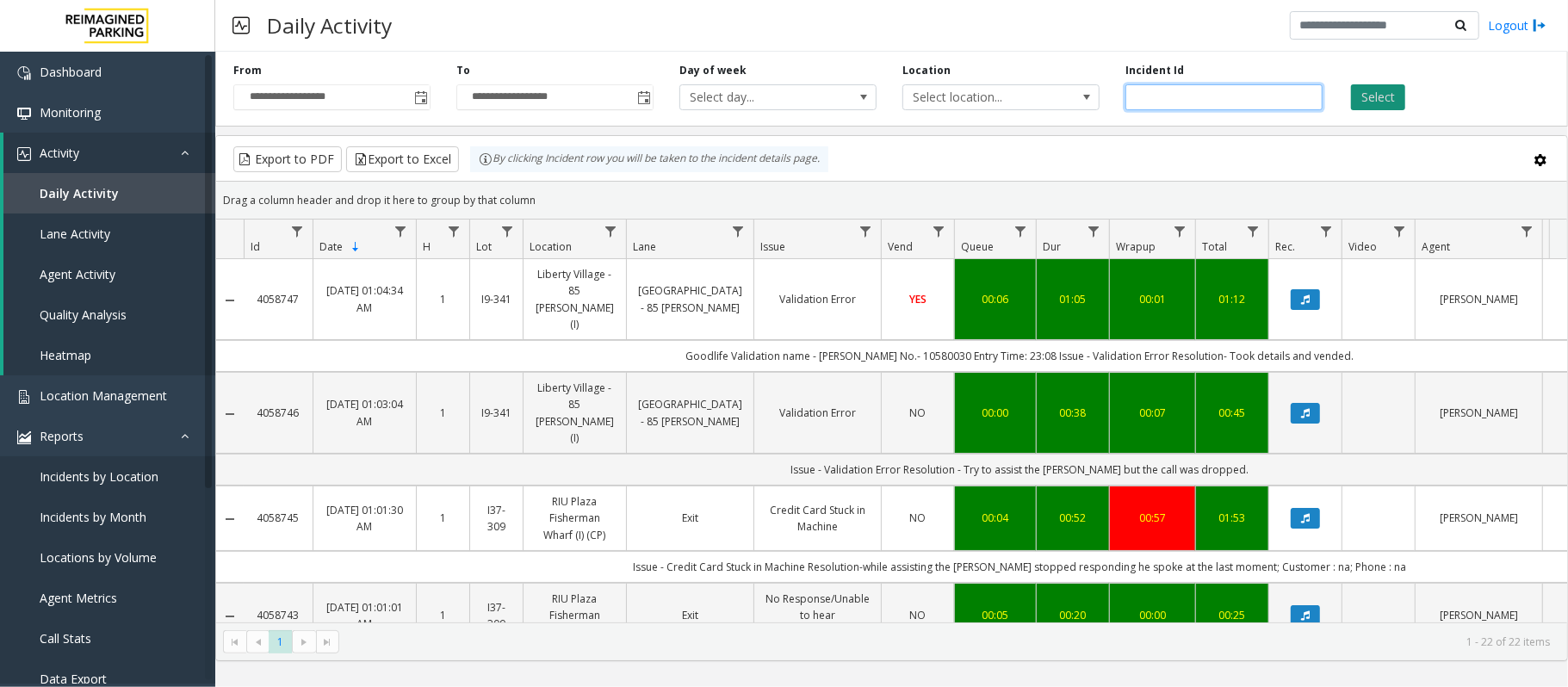
type input "*******"
click at [1382, 94] on button "Select" at bounding box center [1377, 97] width 54 height 26
